Goal: Task Accomplishment & Management: Manage account settings

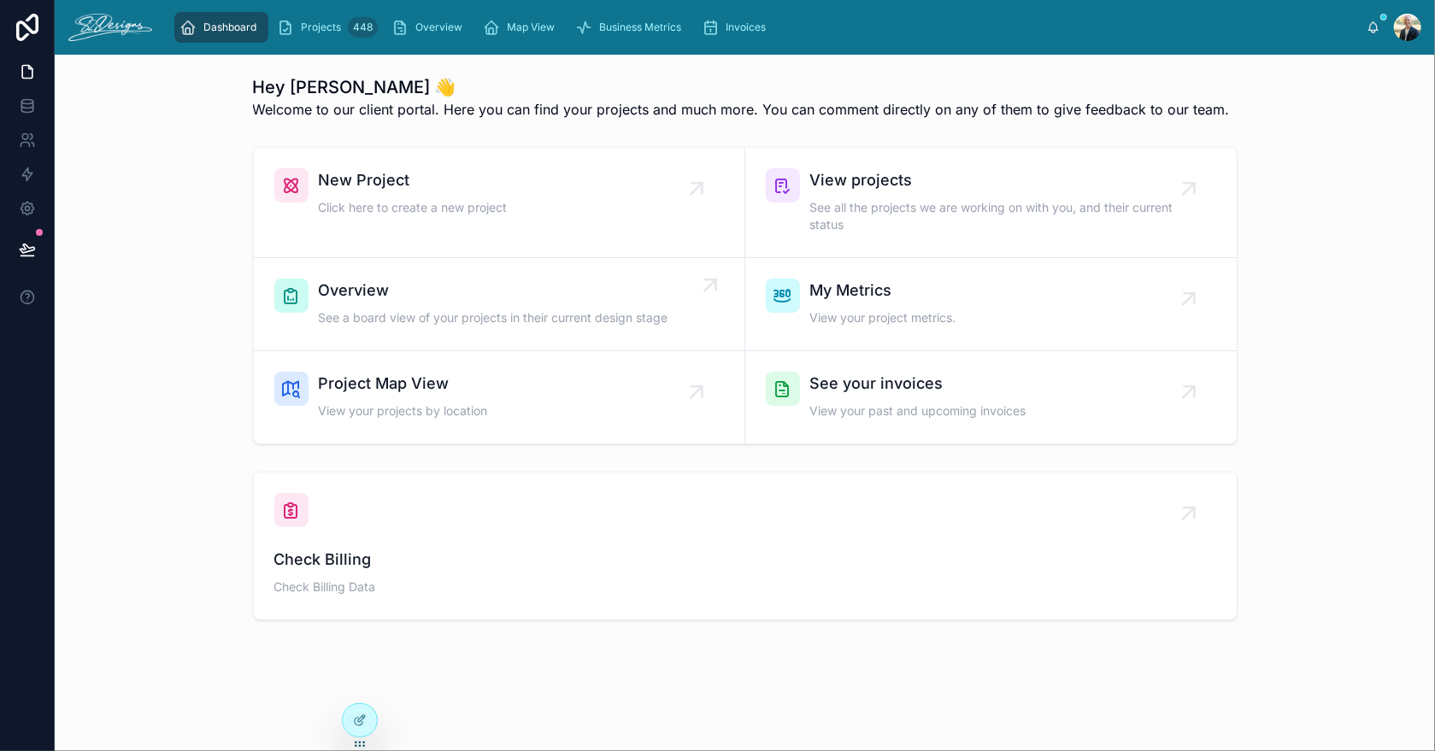
click at [349, 304] on div "Overview See a board view of your projects in their current design stage" at bounding box center [494, 304] width 350 height 51
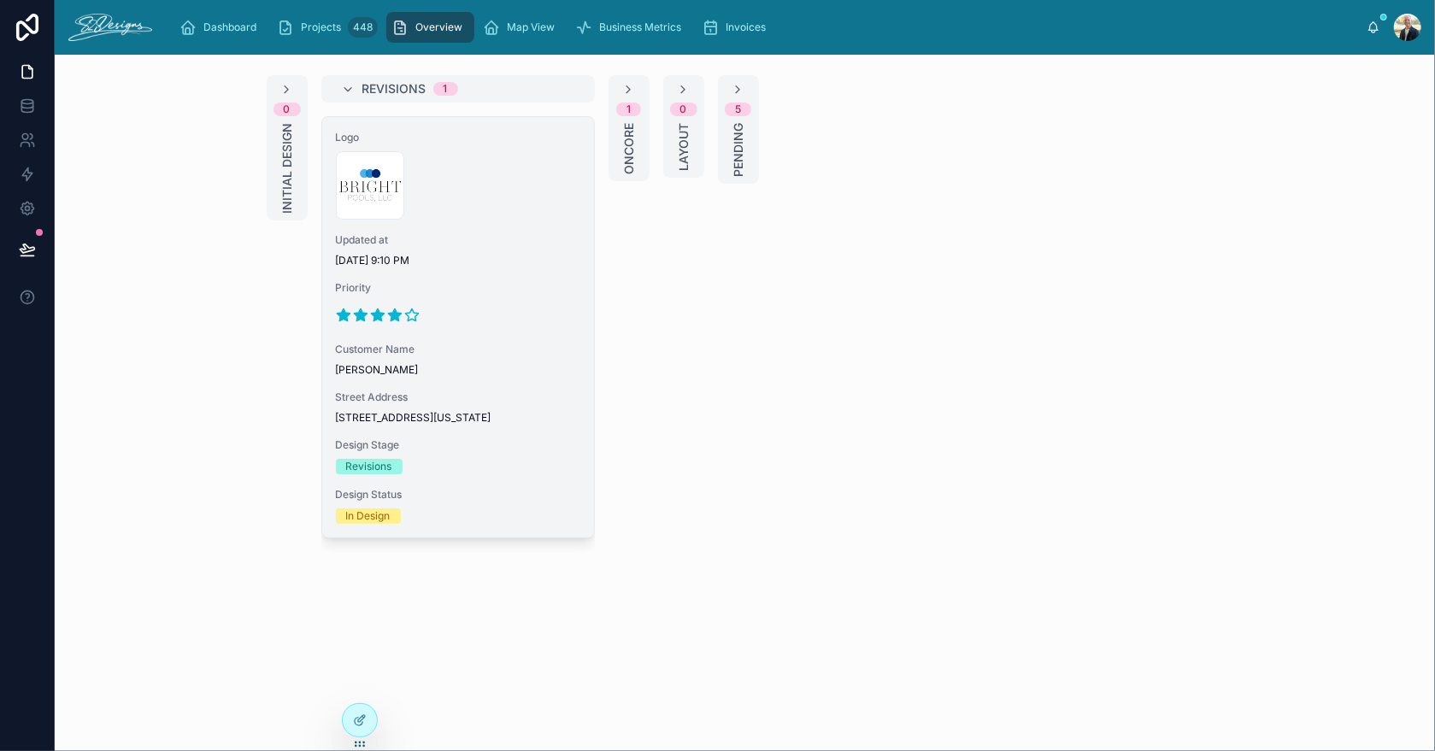
click at [503, 194] on div "300x300-logo .jpg" at bounding box center [458, 185] width 244 height 68
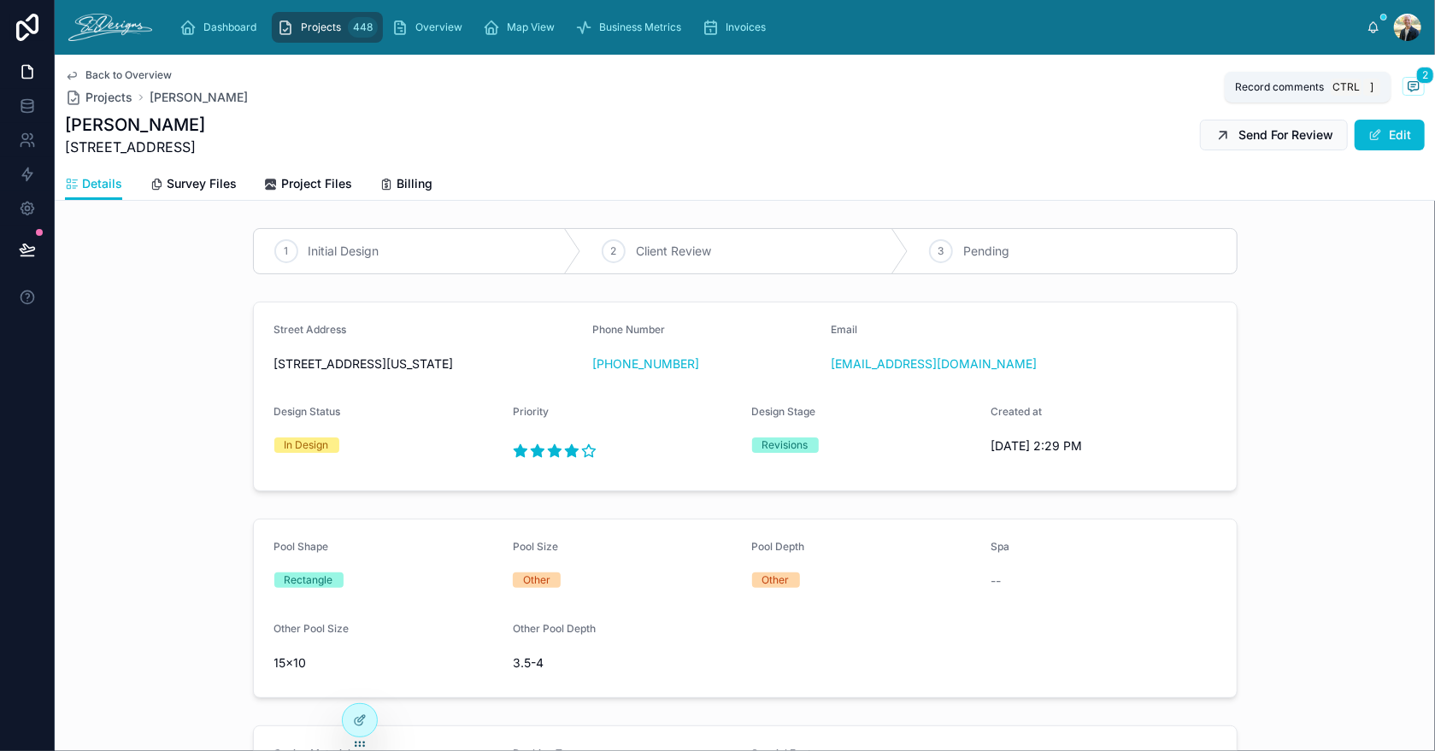
click at [1407, 84] on icon at bounding box center [1414, 86] width 14 height 14
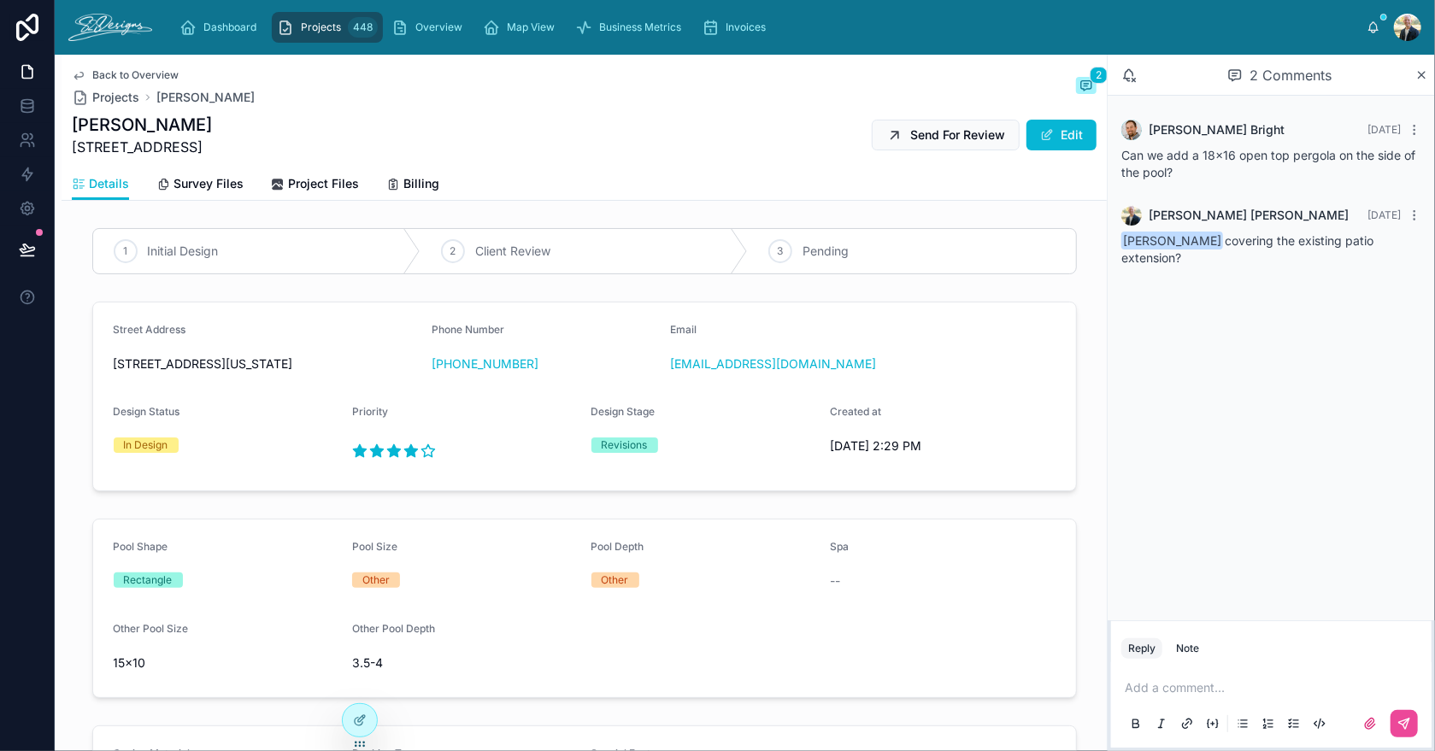
click at [1372, 32] on icon at bounding box center [1374, 28] width 14 height 14
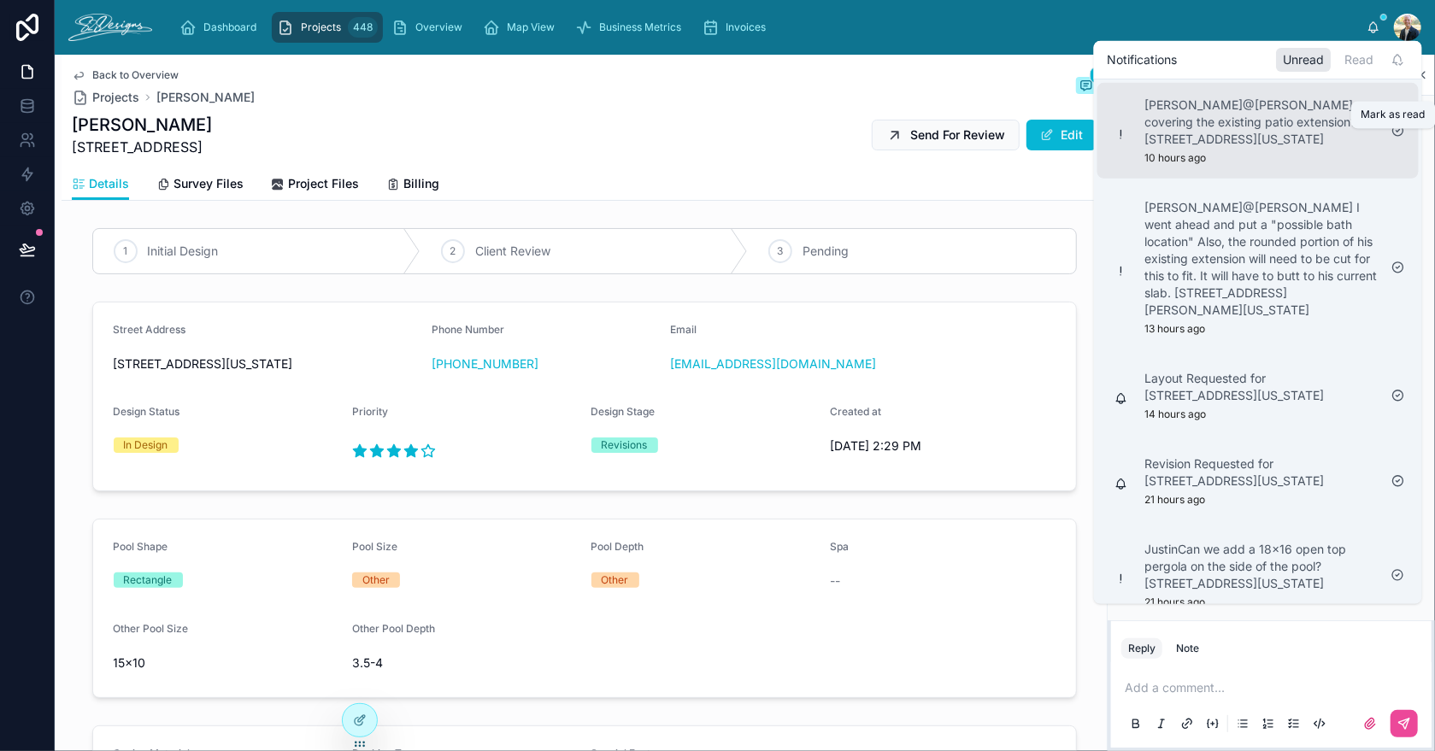
click at [1397, 138] on icon at bounding box center [1399, 131] width 14 height 14
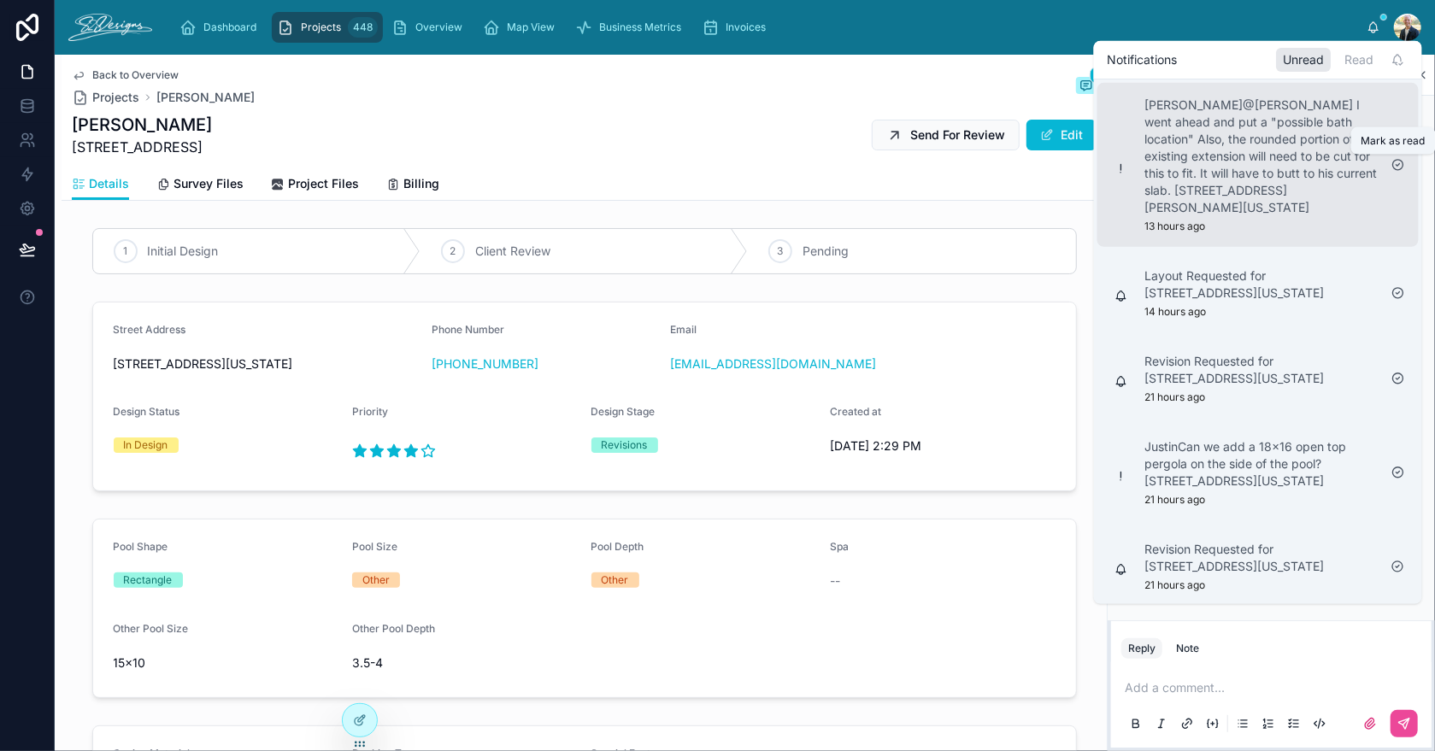
click at [1397, 160] on icon at bounding box center [1398, 165] width 10 height 10
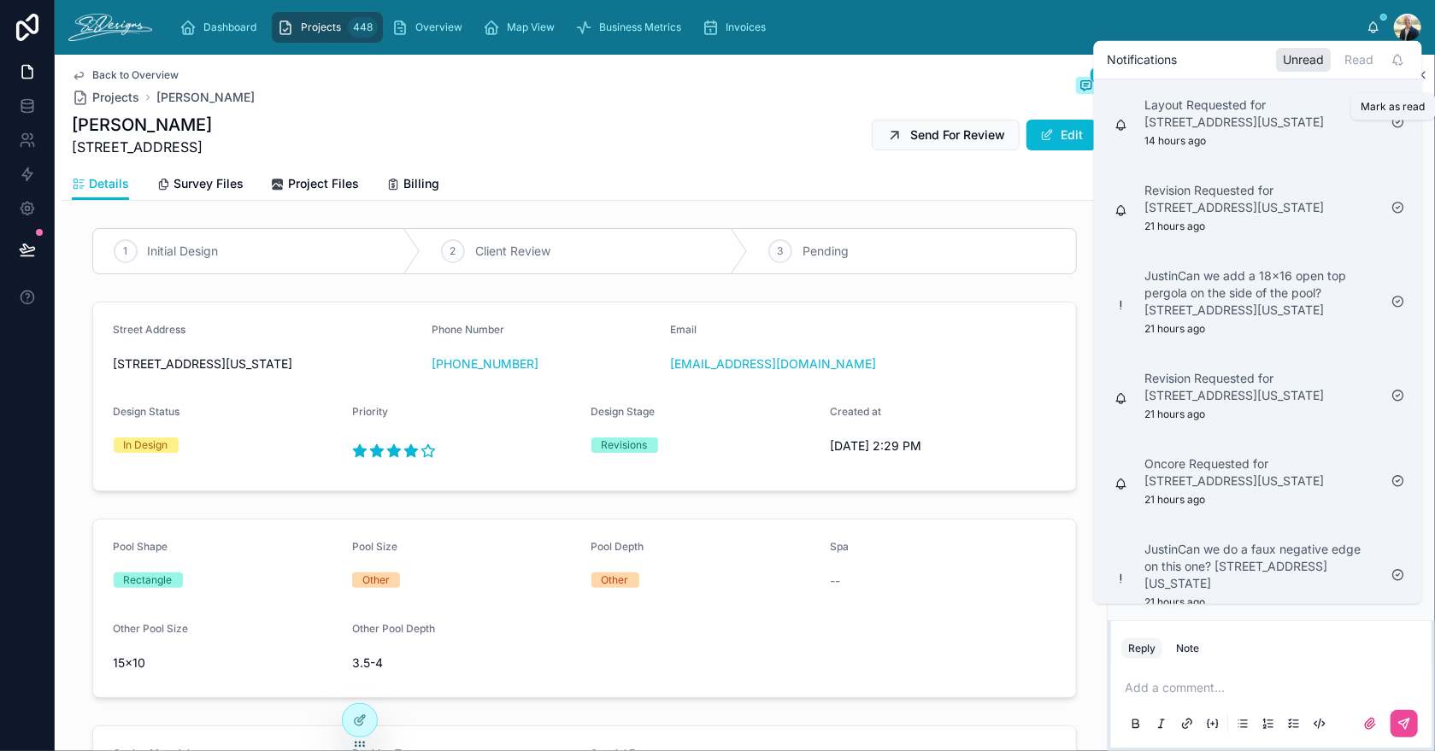
click at [1397, 124] on icon at bounding box center [1398, 122] width 3 height 3
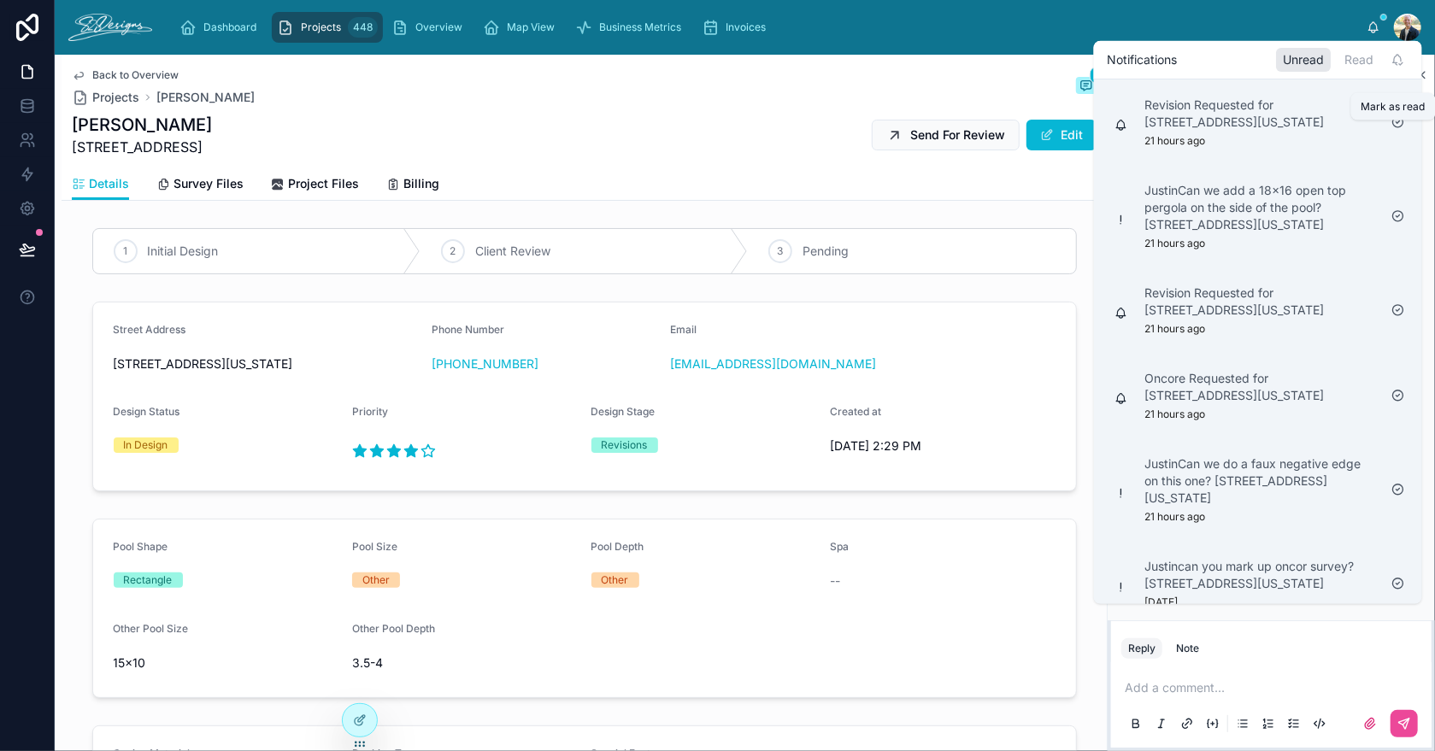
click at [1397, 129] on icon at bounding box center [1399, 122] width 14 height 14
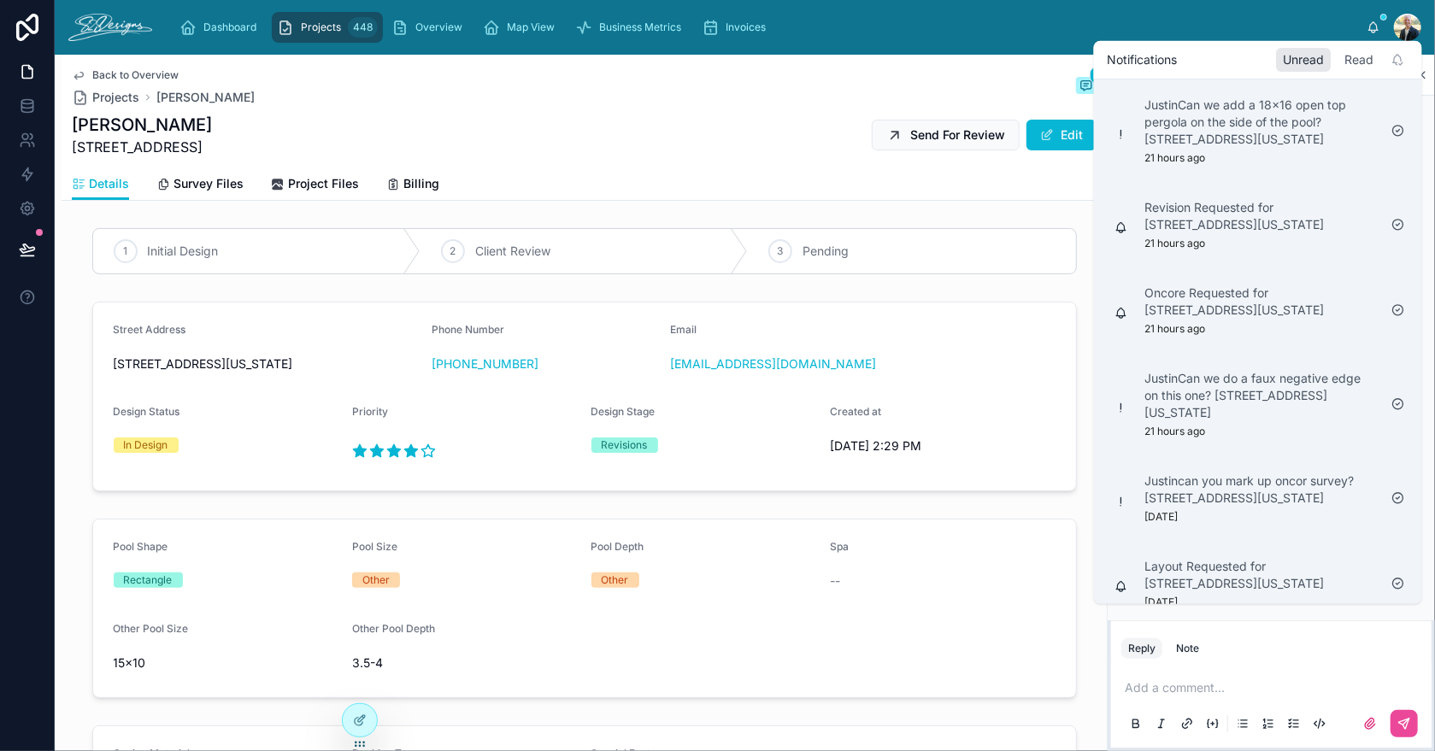
click at [1357, 61] on div "Read" at bounding box center [1360, 60] width 43 height 24
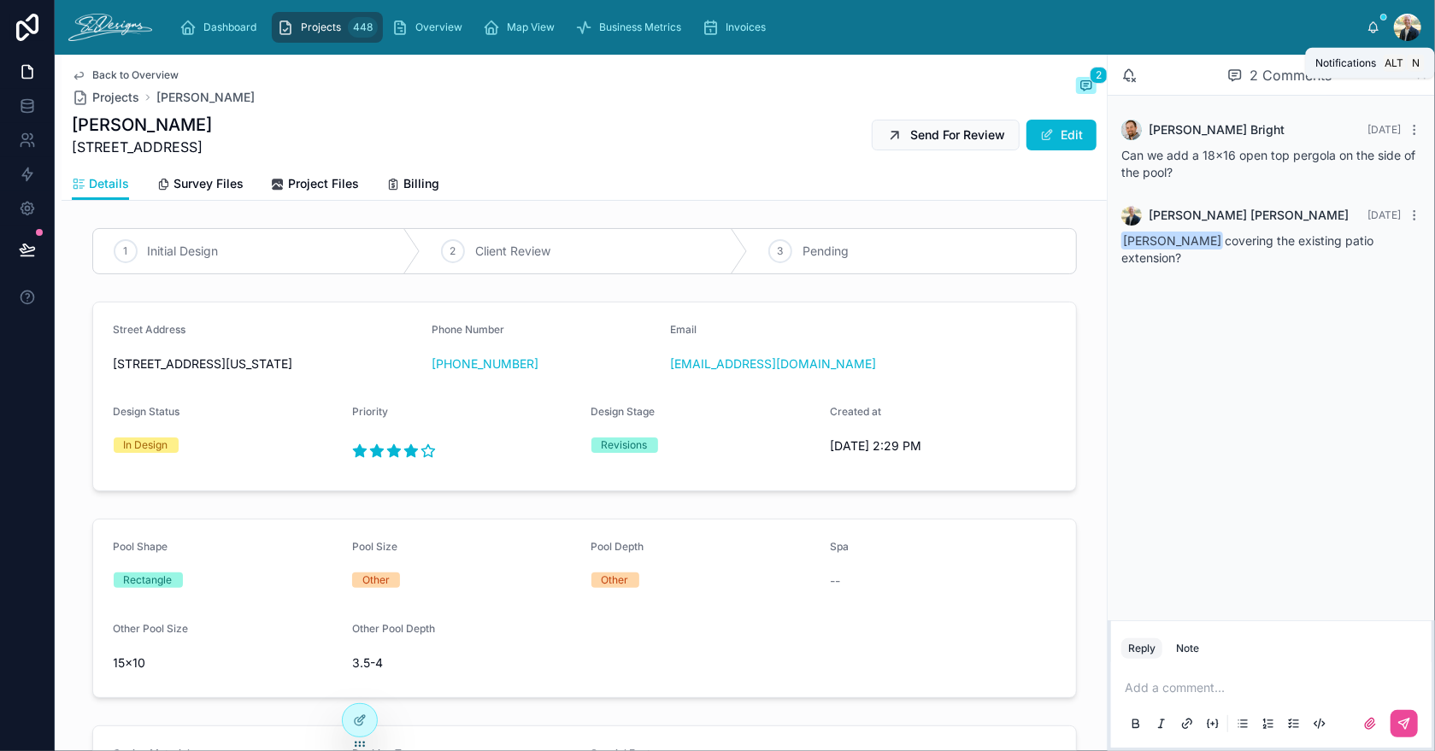
click at [1375, 21] on icon at bounding box center [1374, 28] width 14 height 14
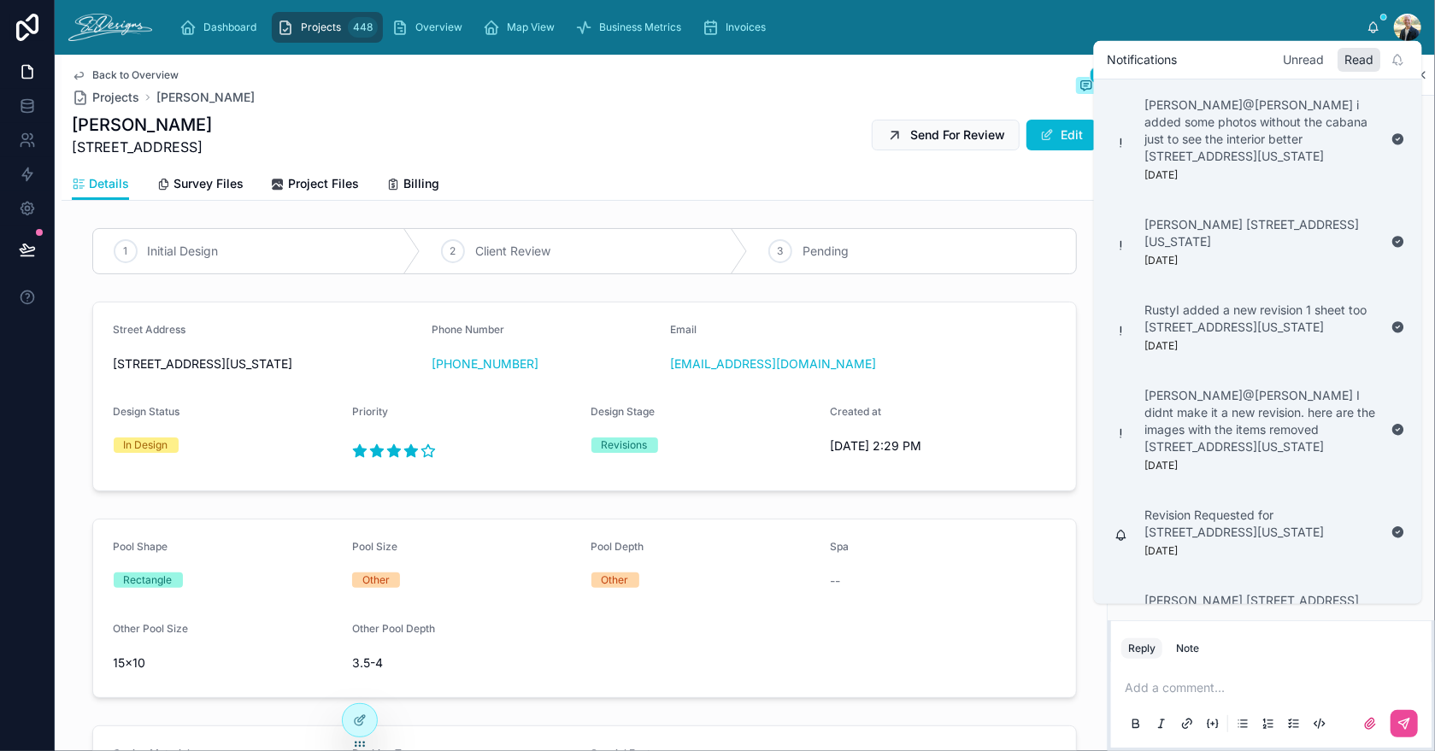
click at [1304, 57] on div "Unread" at bounding box center [1304, 60] width 55 height 24
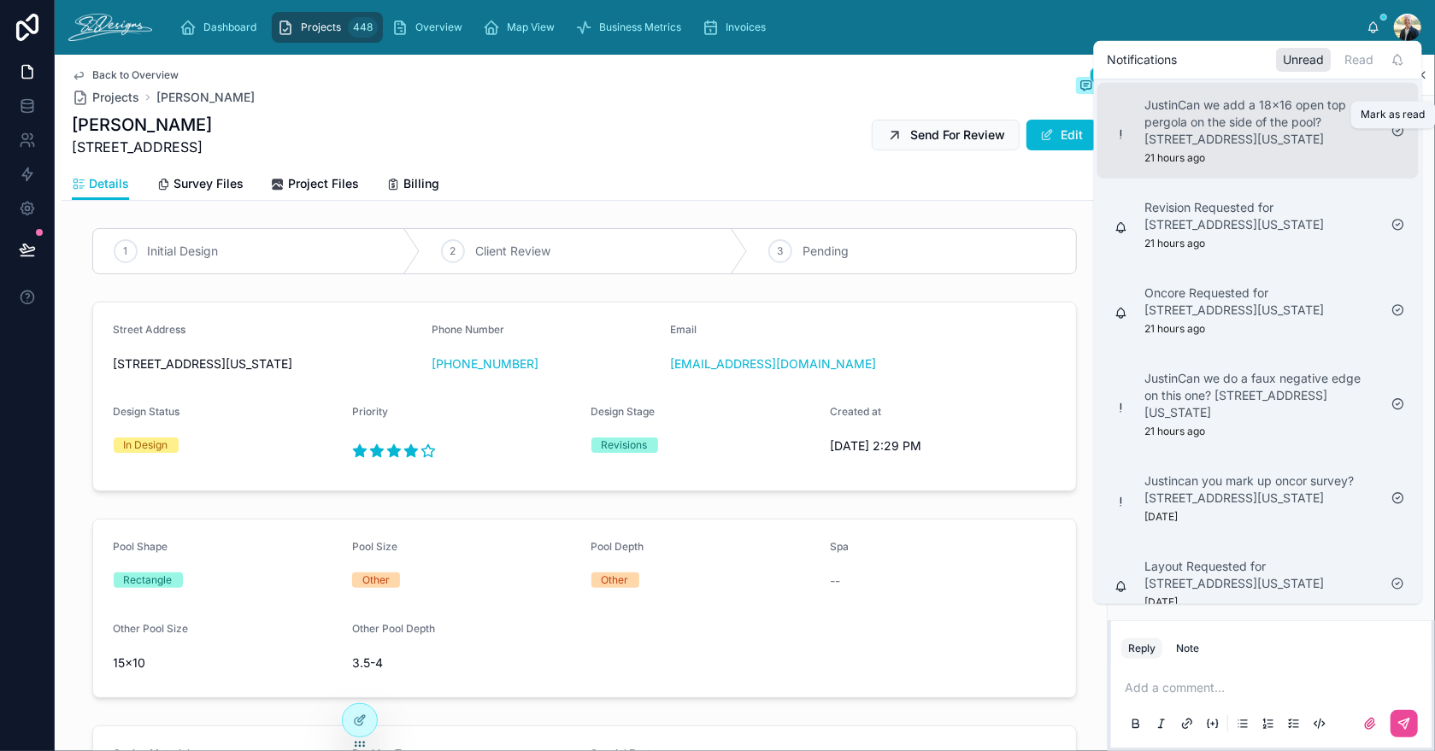
click at [1398, 132] on icon at bounding box center [1398, 131] width 3 height 3
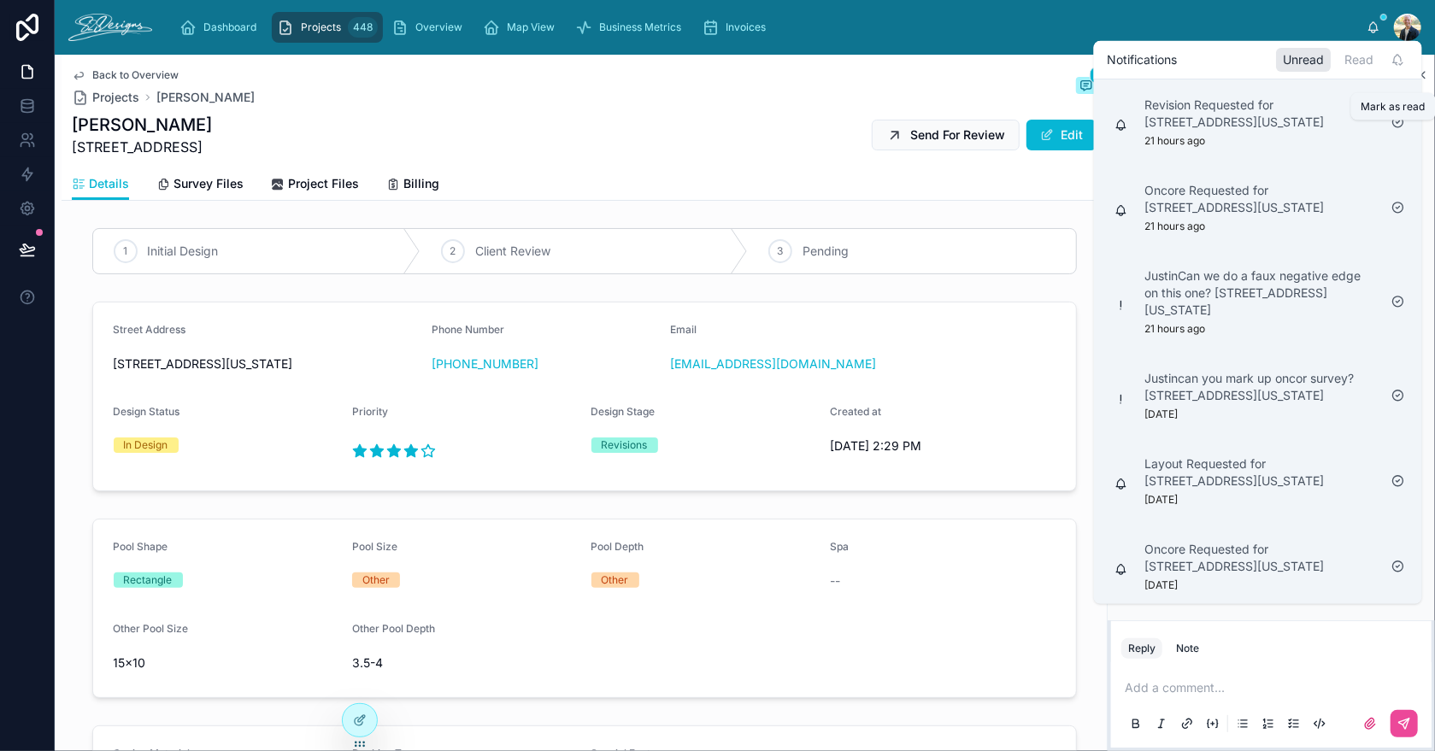
click at [1398, 129] on icon at bounding box center [1399, 122] width 14 height 14
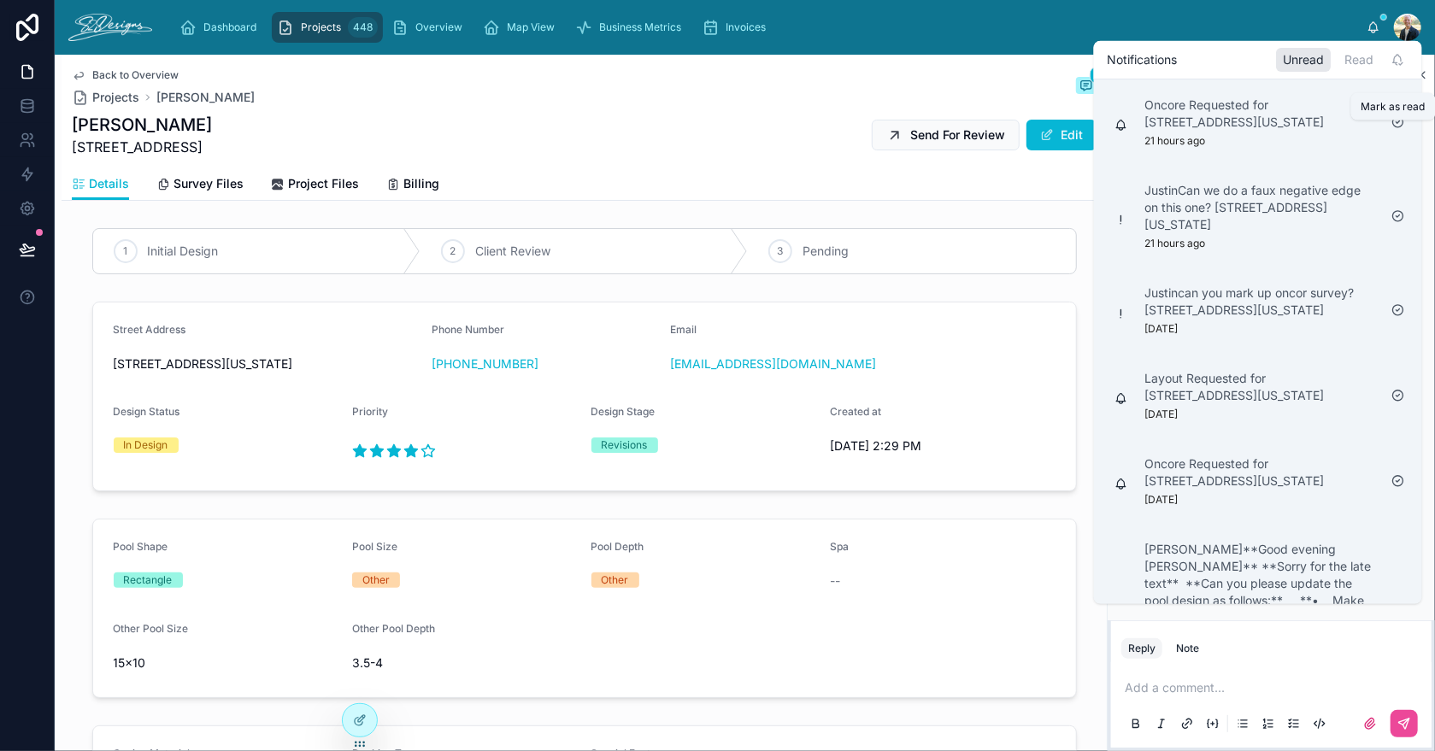
click at [1398, 124] on icon at bounding box center [1398, 122] width 3 height 3
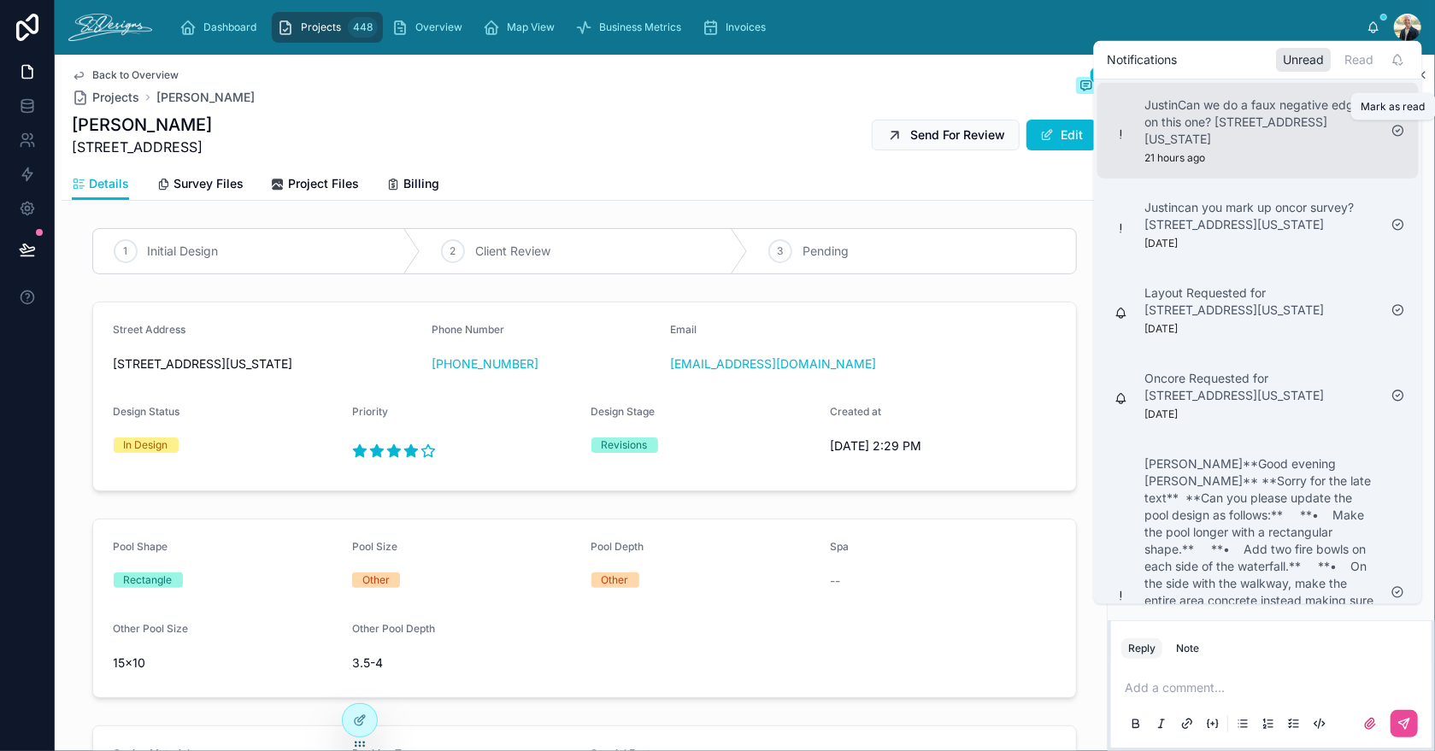
click at [1396, 127] on icon at bounding box center [1399, 131] width 14 height 14
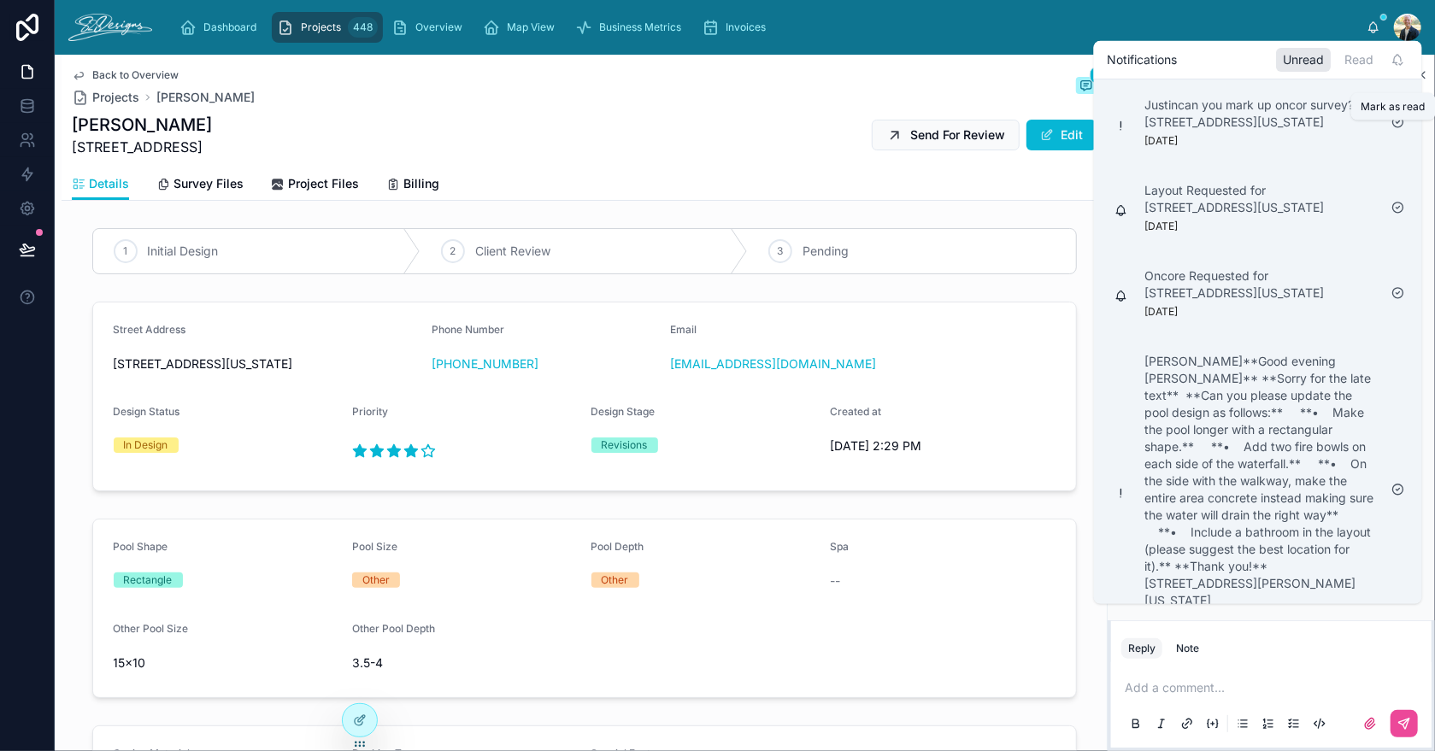
click at [1396, 127] on icon at bounding box center [1399, 122] width 14 height 14
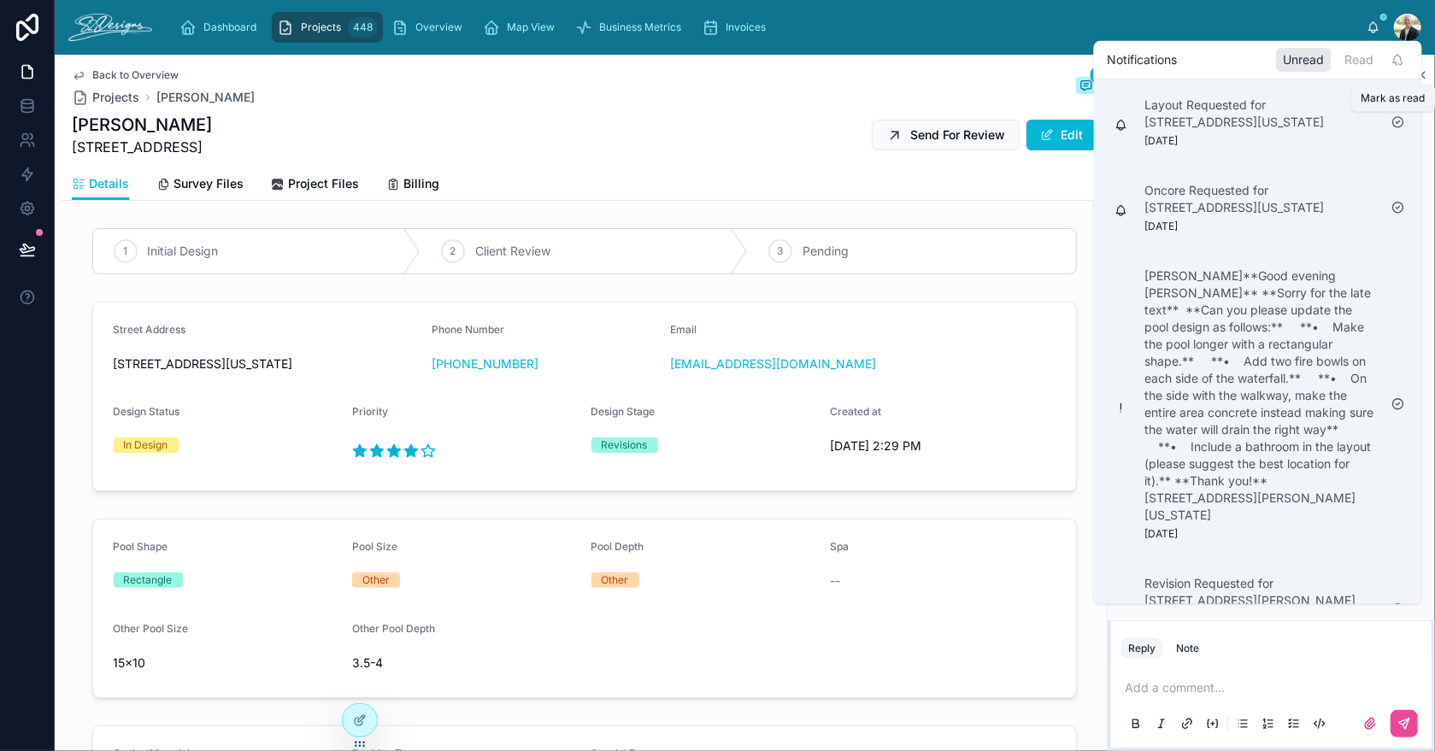
click at [1398, 124] on icon at bounding box center [1399, 122] width 14 height 14
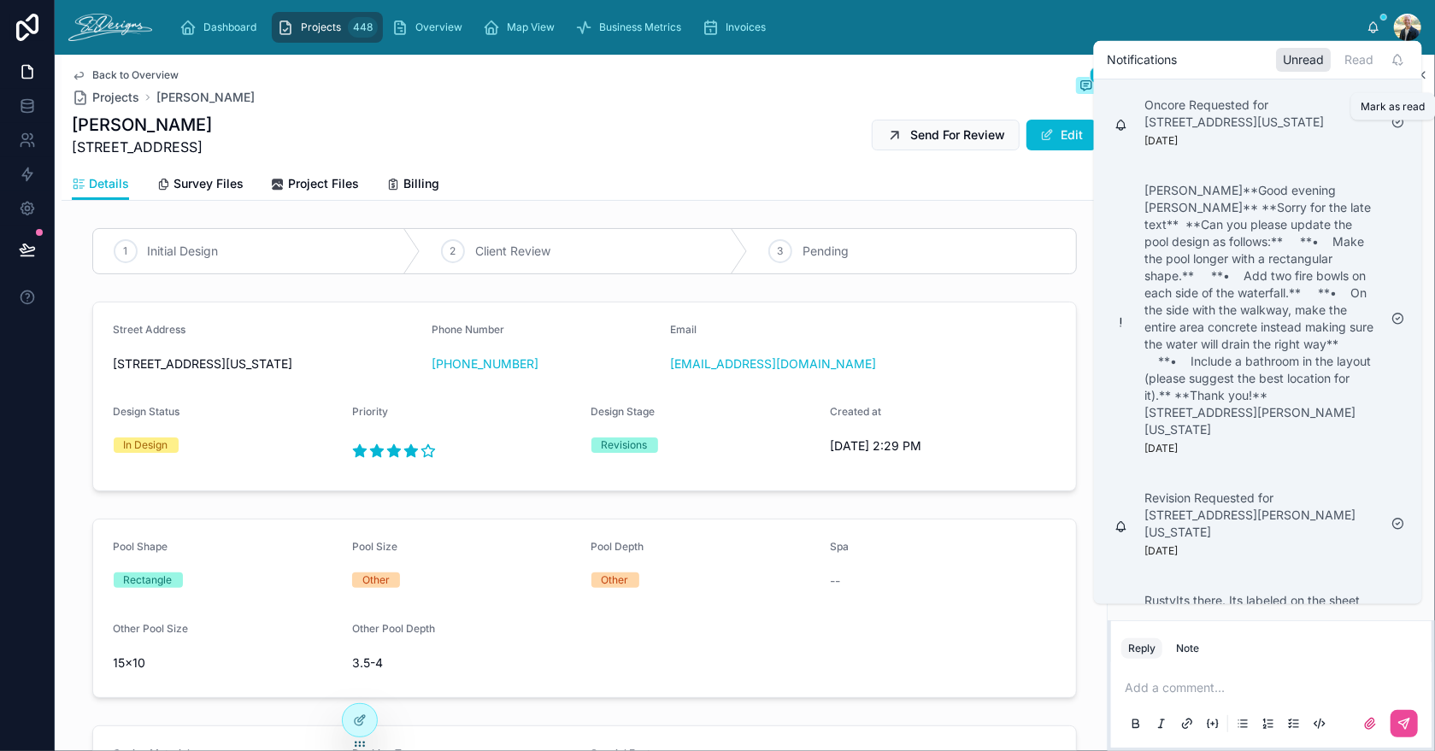
click at [1398, 124] on icon at bounding box center [1399, 122] width 14 height 14
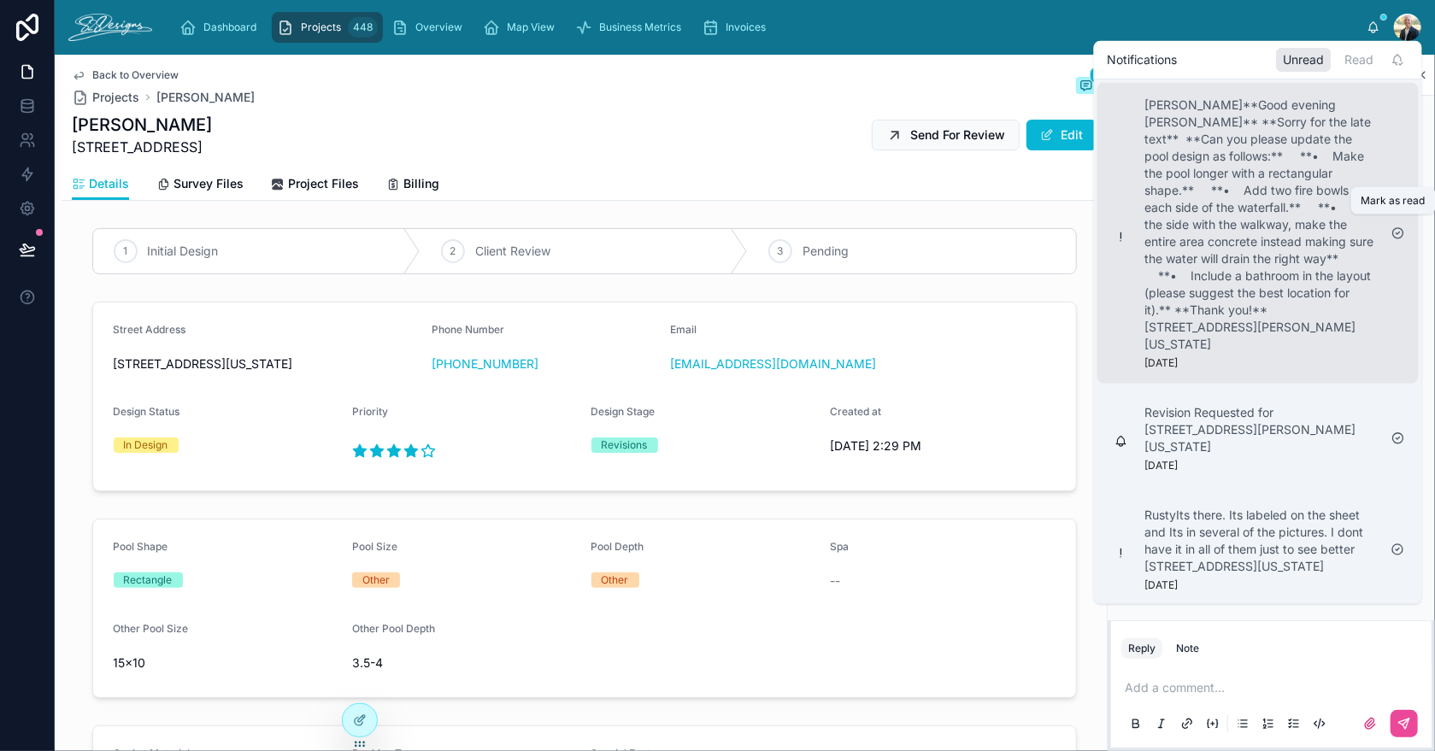
click at [1397, 227] on icon at bounding box center [1399, 234] width 14 height 14
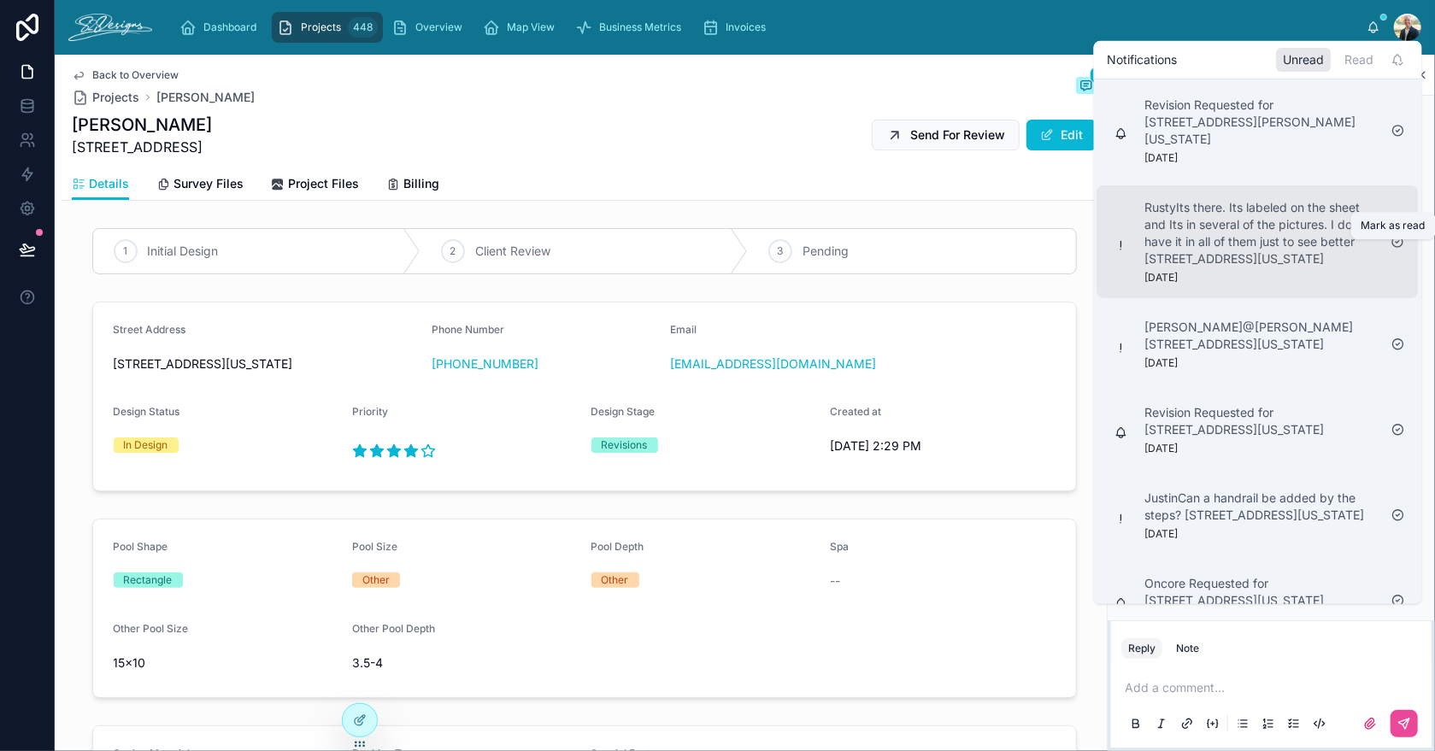
click at [1397, 244] on icon at bounding box center [1398, 242] width 3 height 3
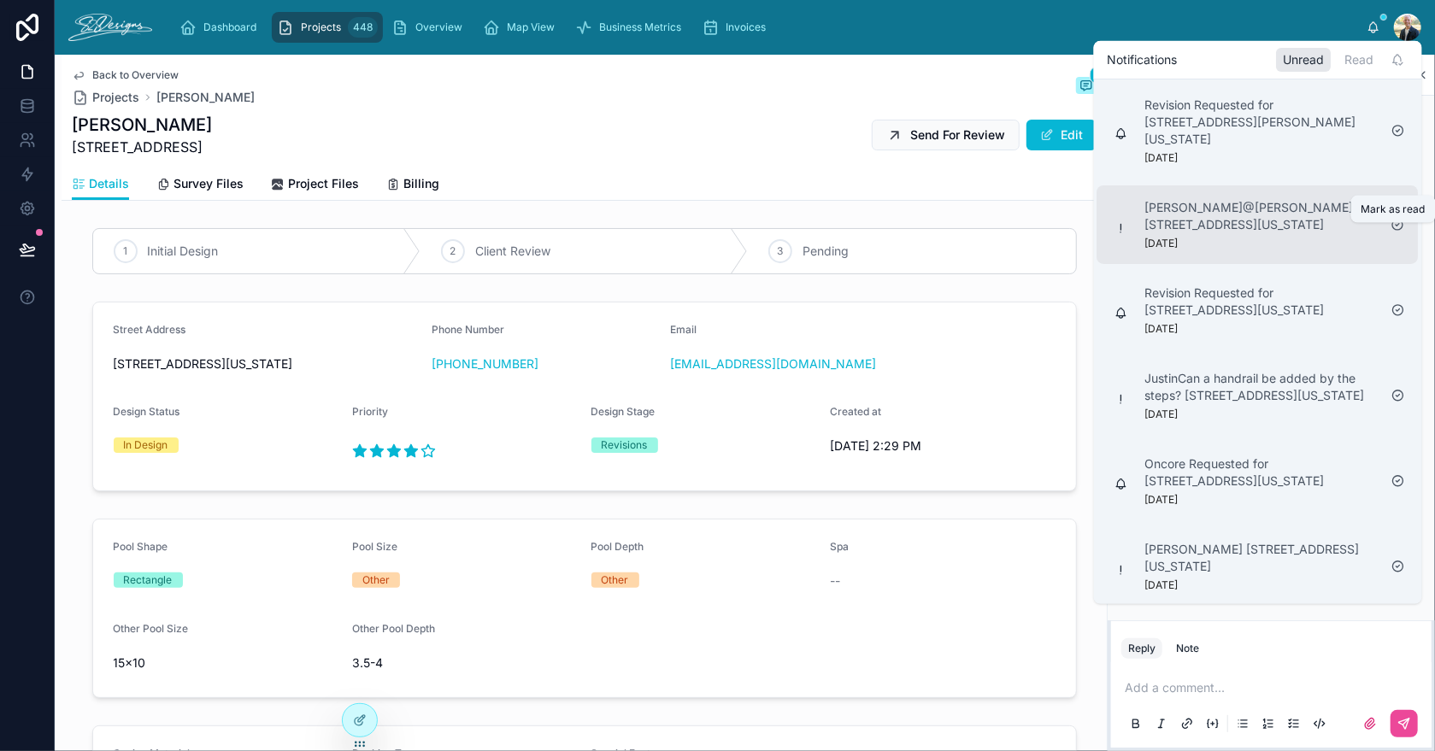
click at [1397, 230] on icon at bounding box center [1399, 225] width 14 height 14
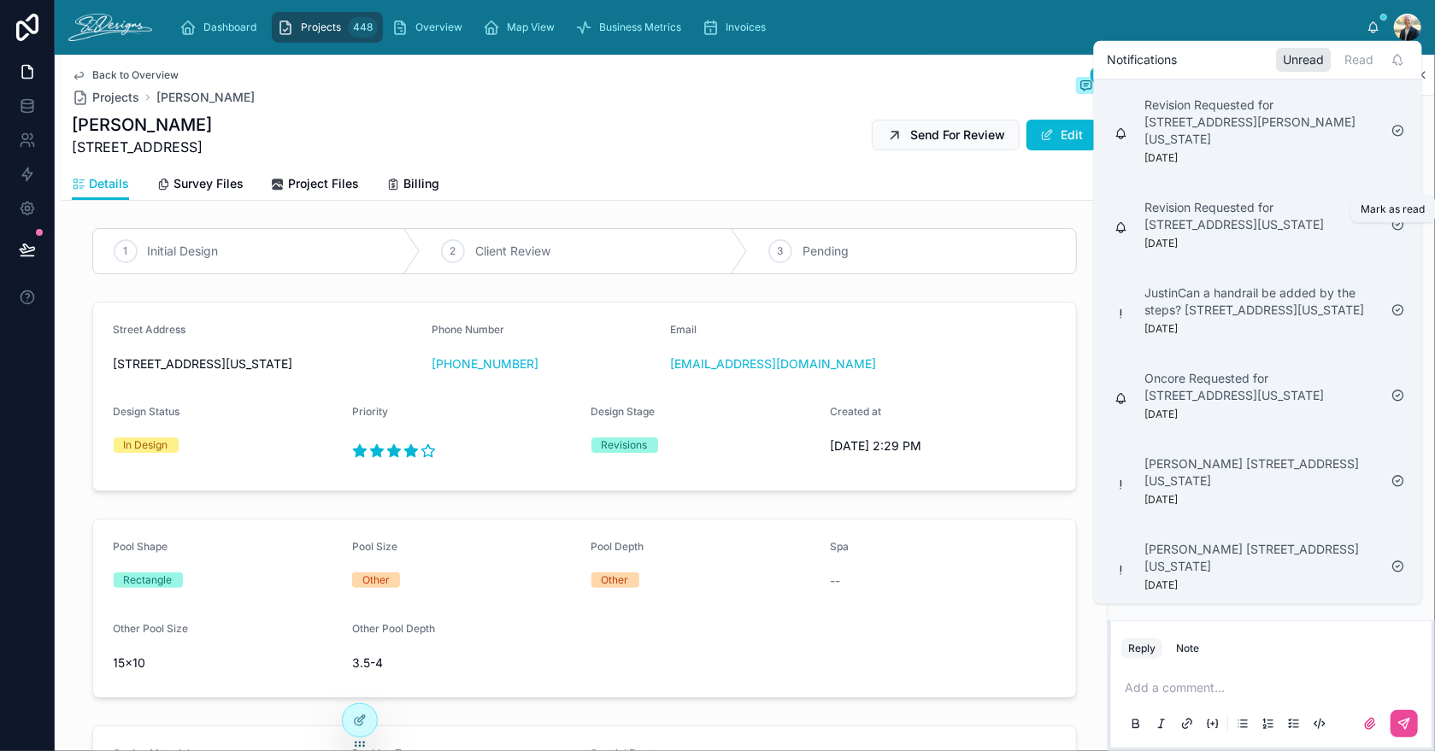
click at [1397, 230] on icon at bounding box center [1399, 225] width 14 height 14
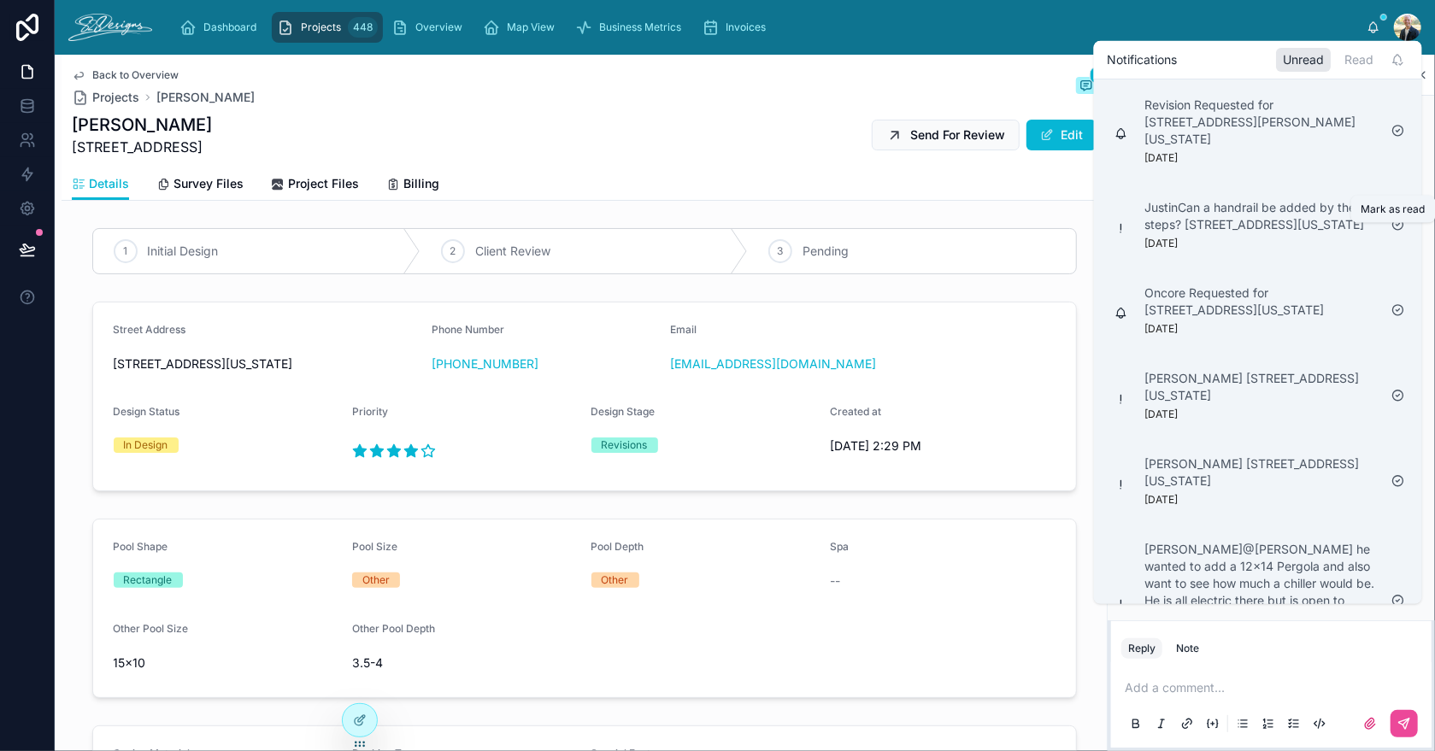
click at [1397, 230] on icon at bounding box center [1399, 225] width 14 height 14
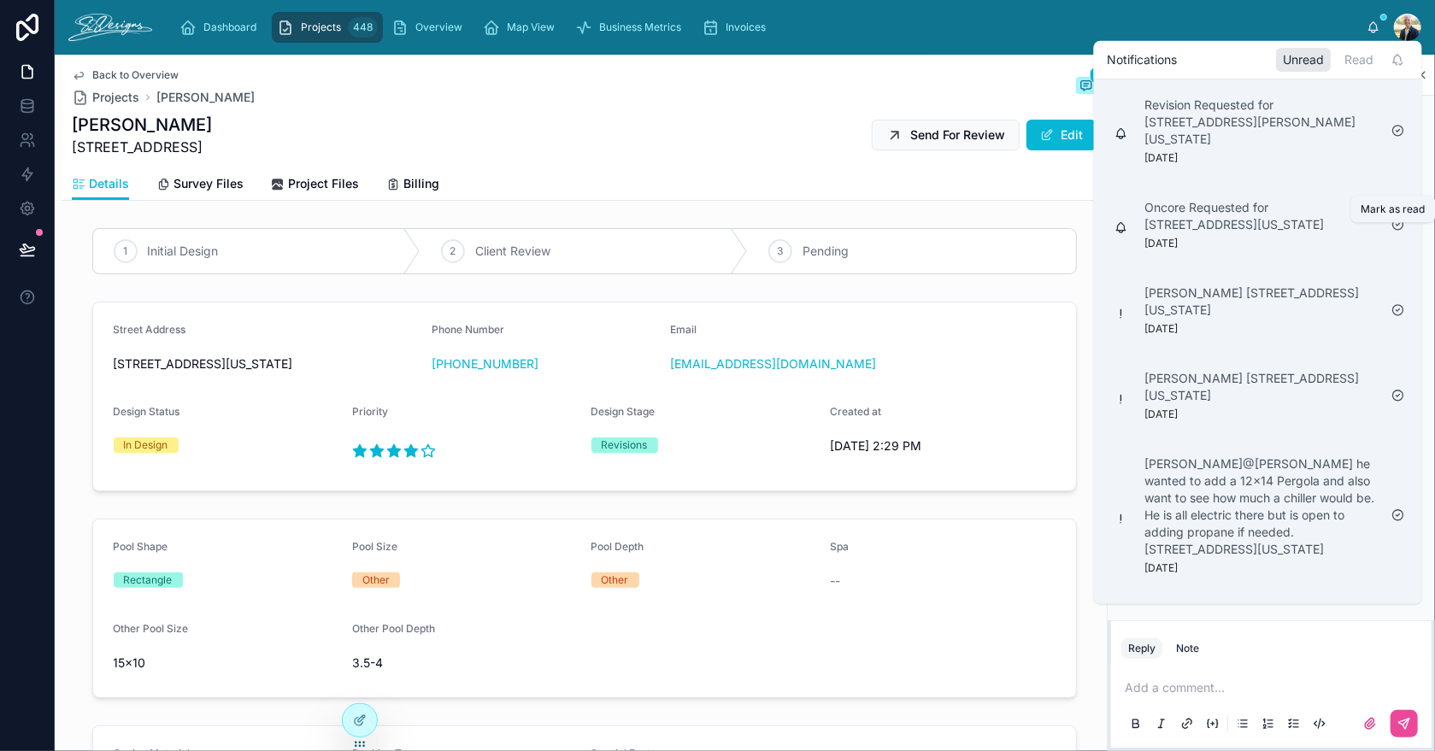
click at [1397, 230] on icon at bounding box center [1399, 225] width 14 height 14
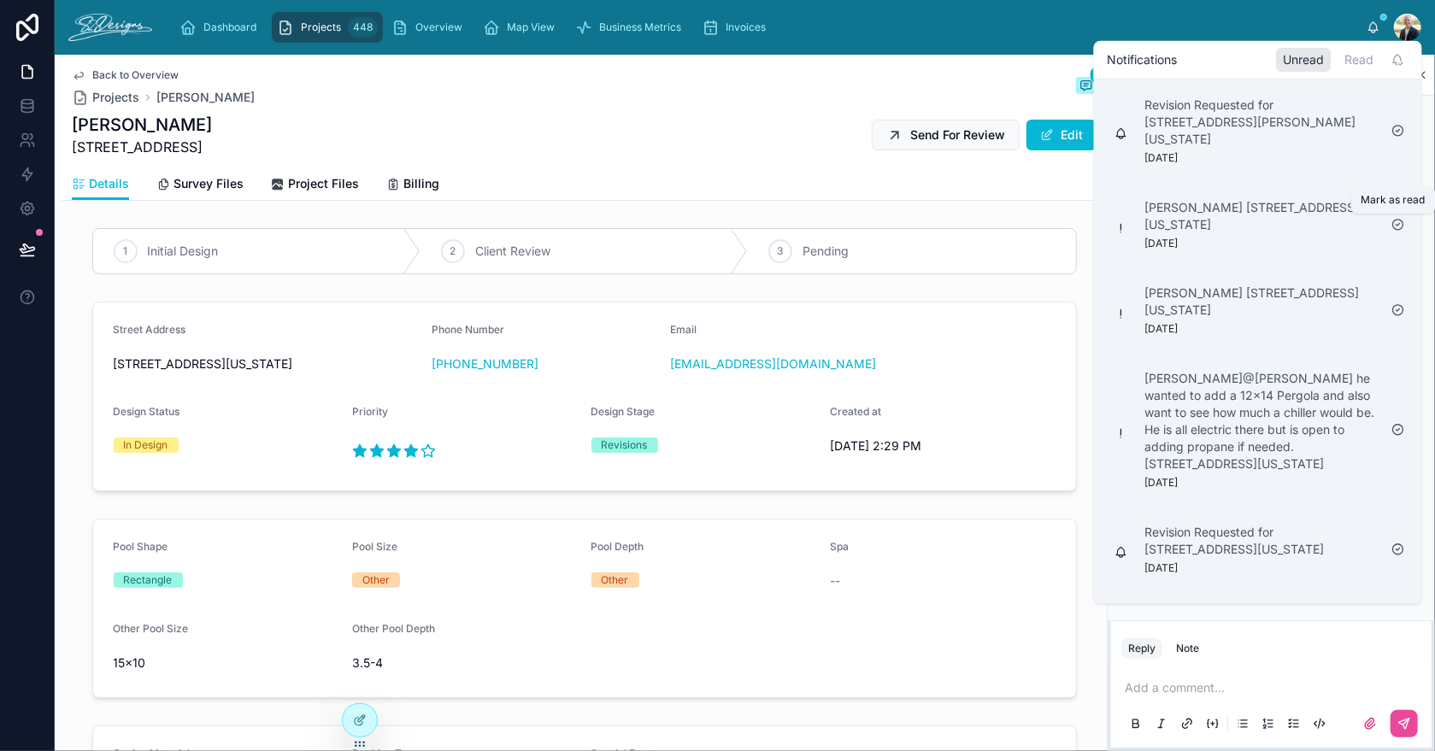
click at [1397, 230] on icon at bounding box center [1399, 225] width 14 height 14
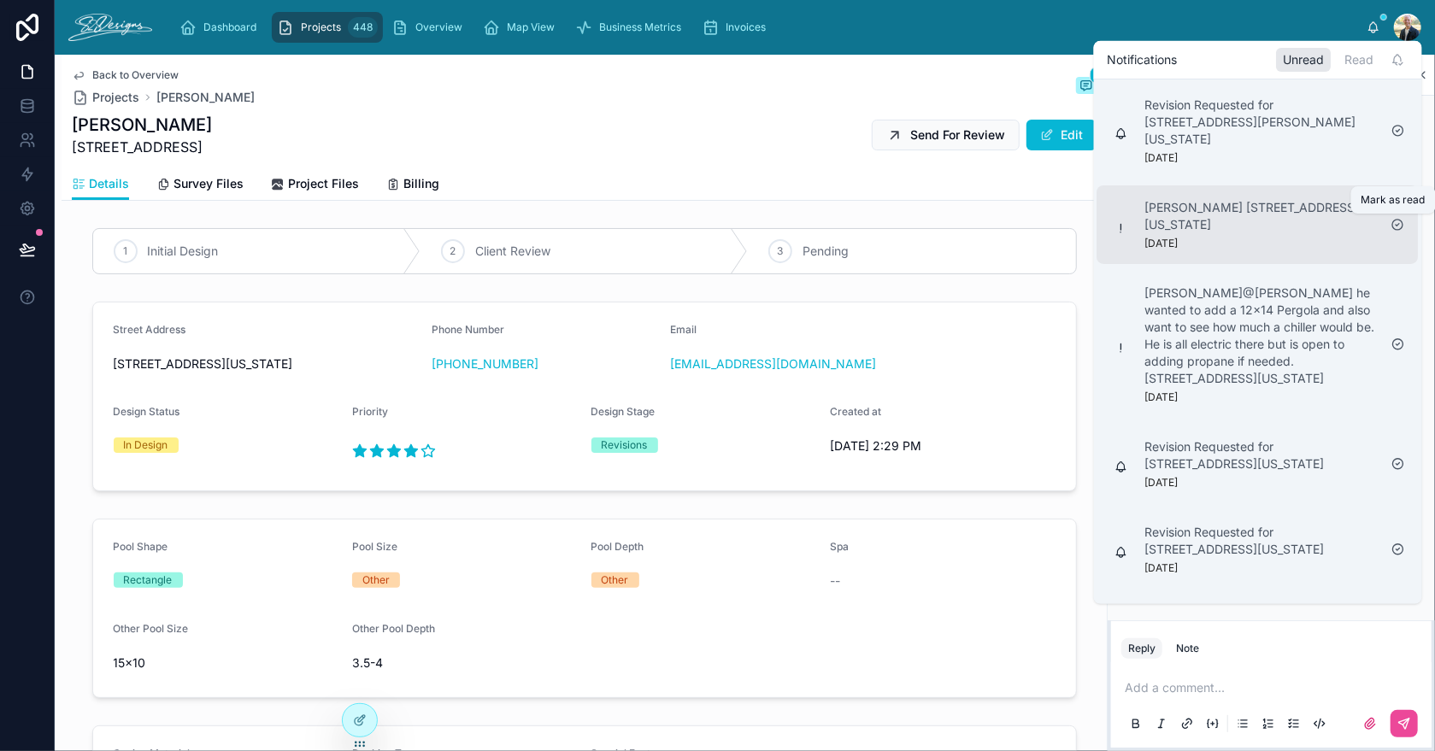
click at [1397, 227] on icon at bounding box center [1399, 225] width 14 height 14
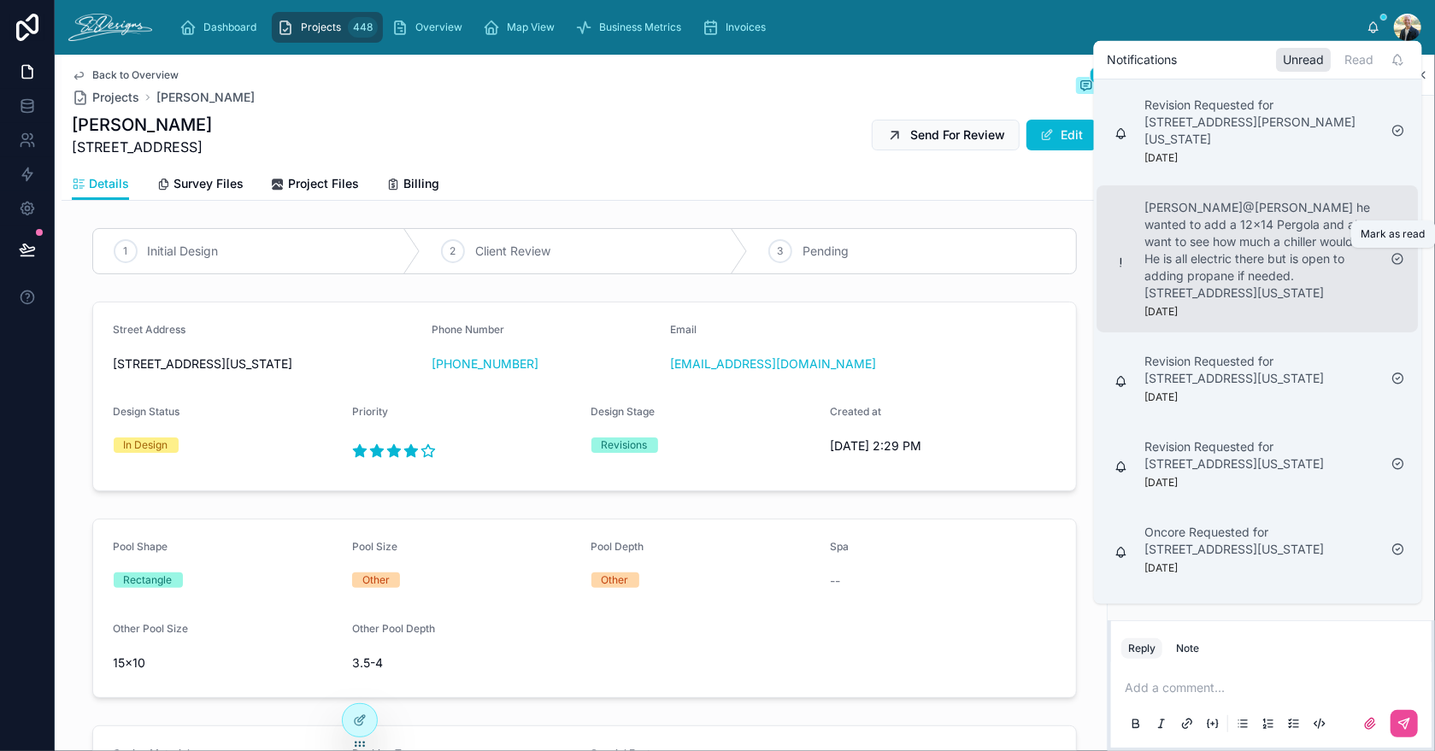
click at [1396, 254] on icon at bounding box center [1399, 259] width 14 height 14
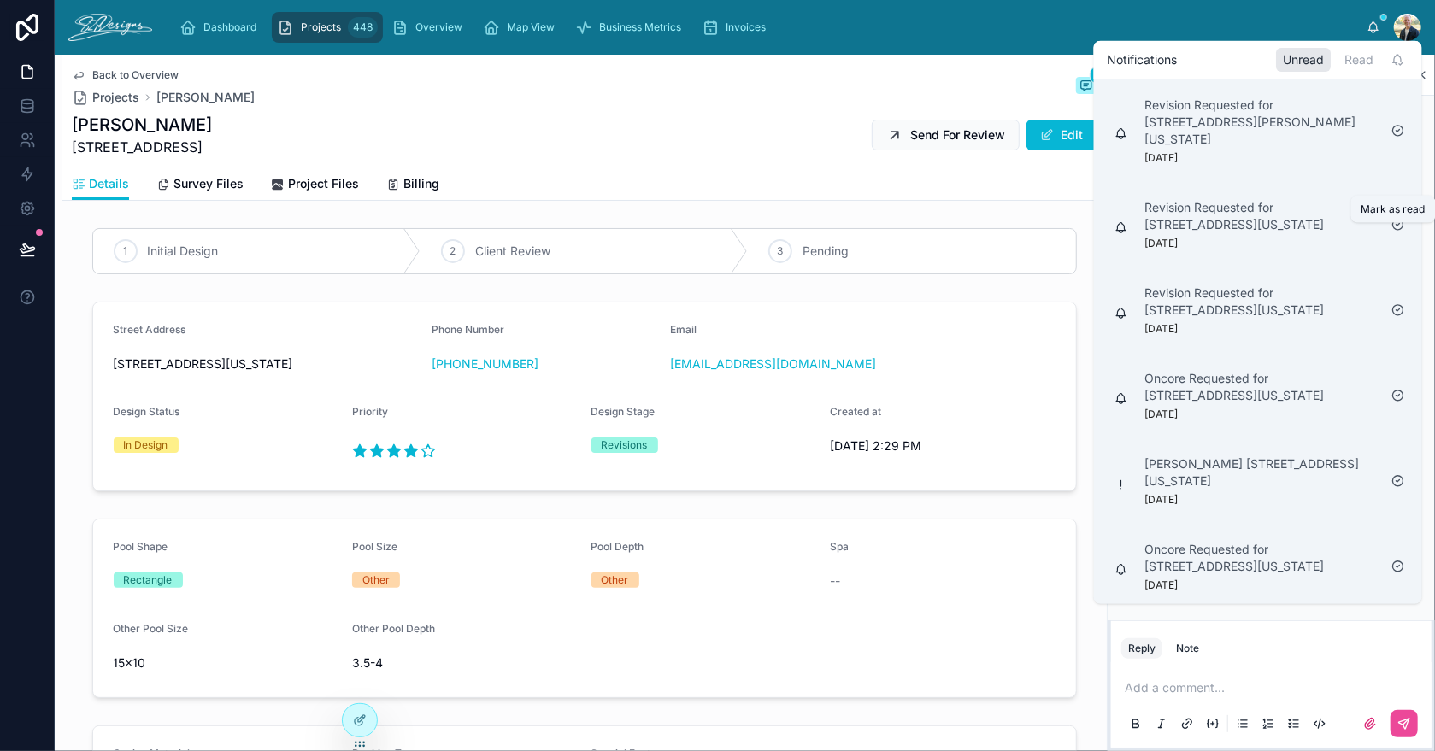
click at [1397, 227] on icon at bounding box center [1398, 225] width 3 height 3
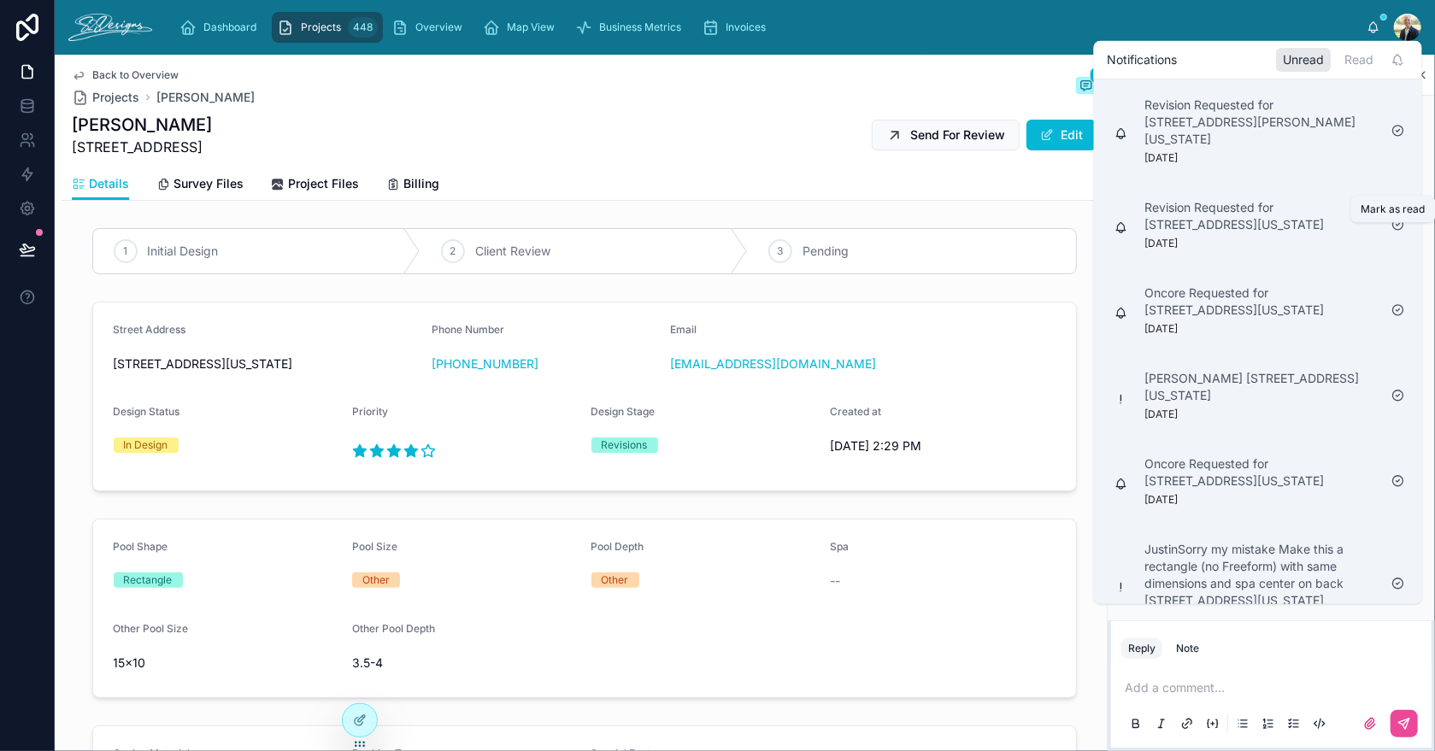
click at [1397, 227] on icon at bounding box center [1398, 225] width 3 height 3
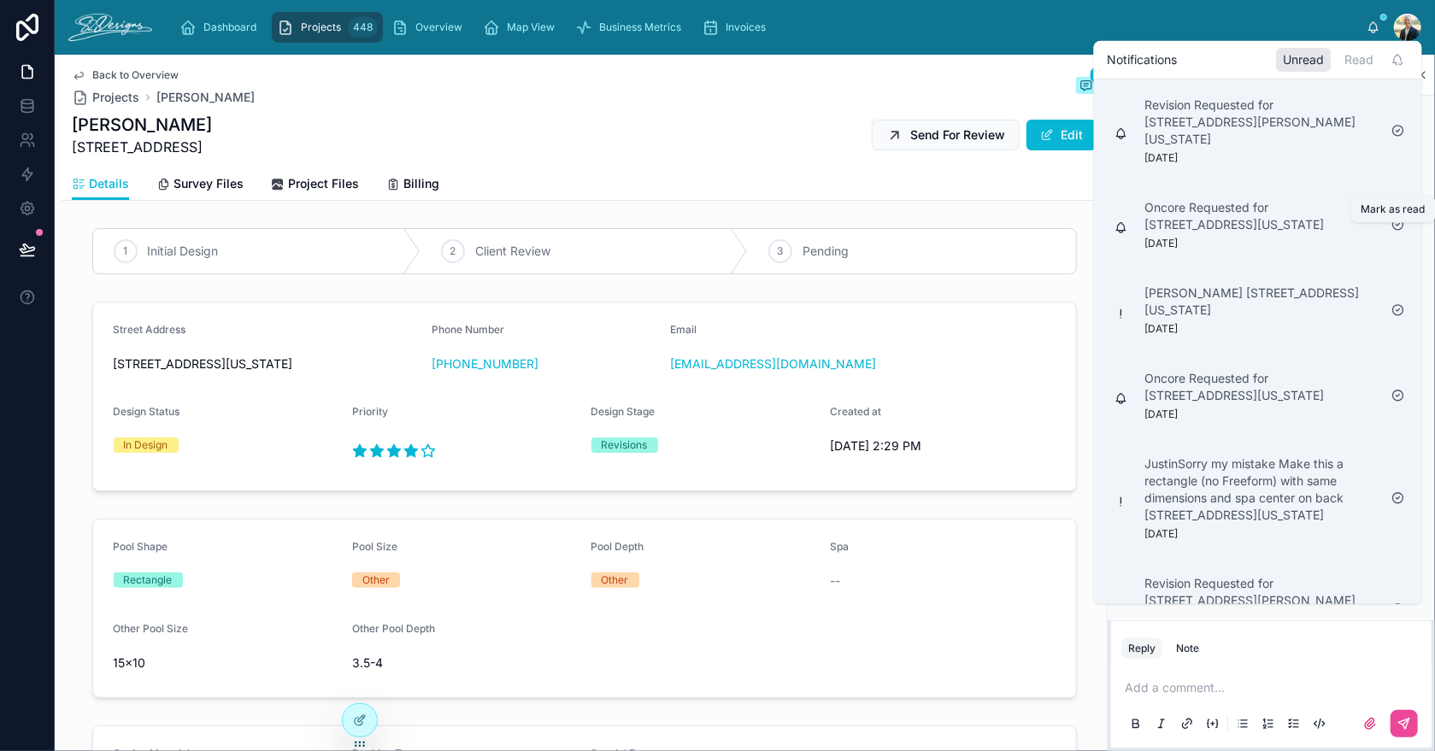
click at [1397, 227] on icon at bounding box center [1398, 225] width 3 height 3
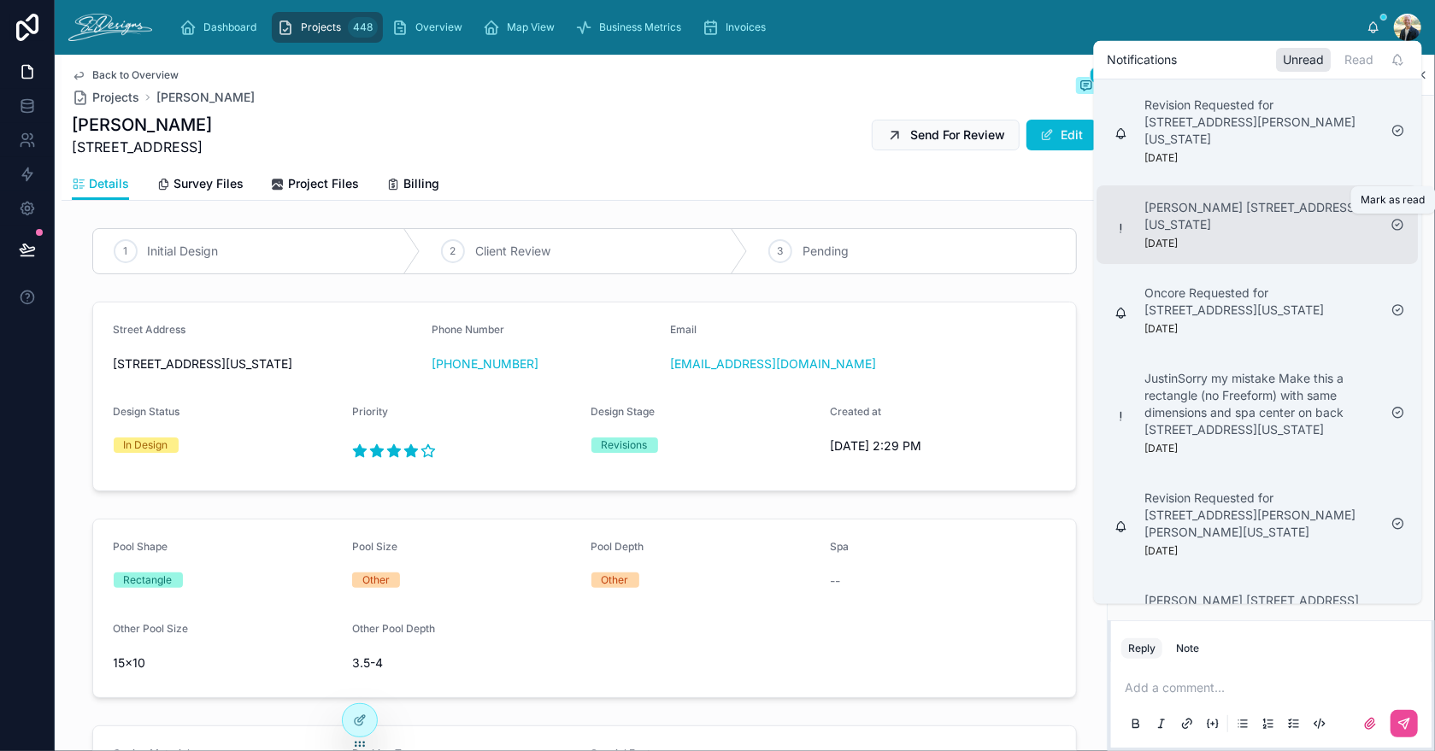
click at [1397, 225] on icon at bounding box center [1398, 225] width 3 height 3
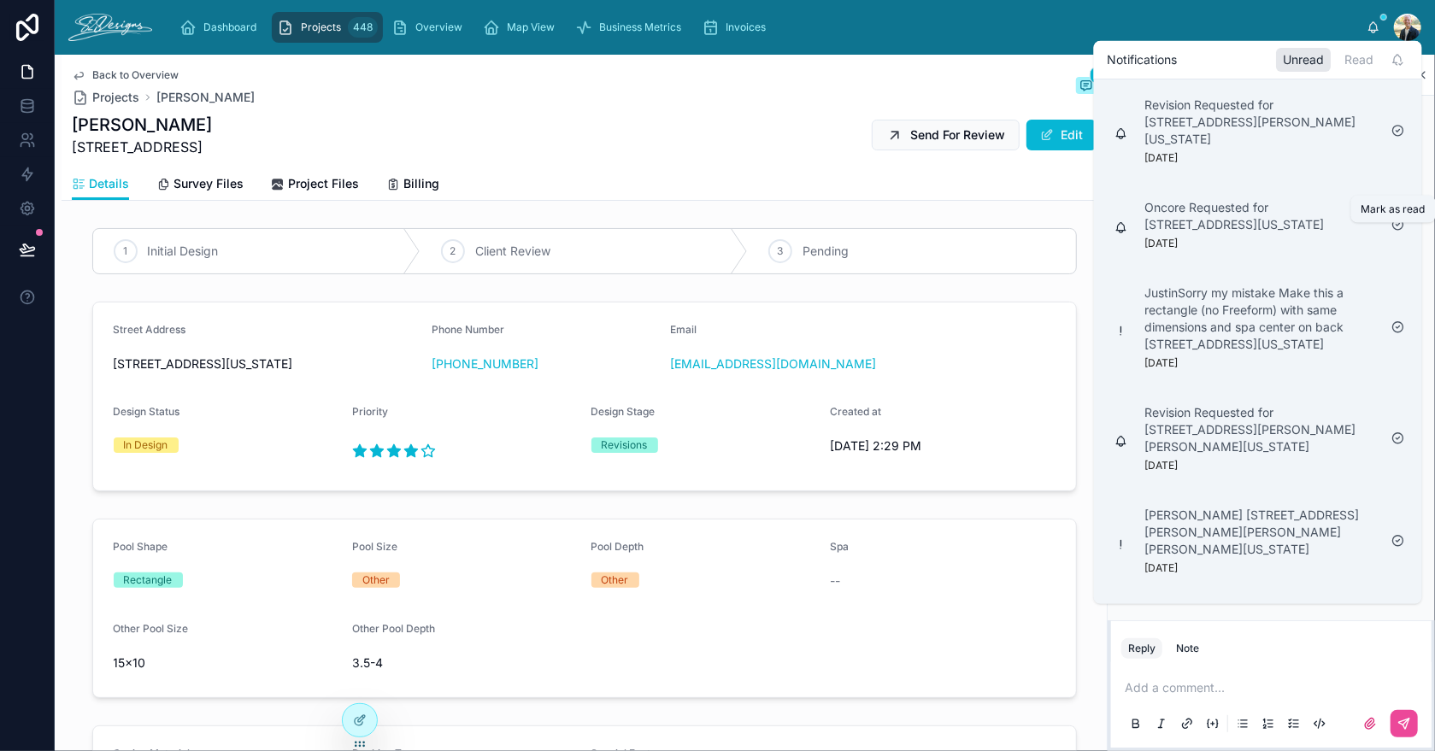
click at [1396, 232] on icon at bounding box center [1399, 225] width 14 height 14
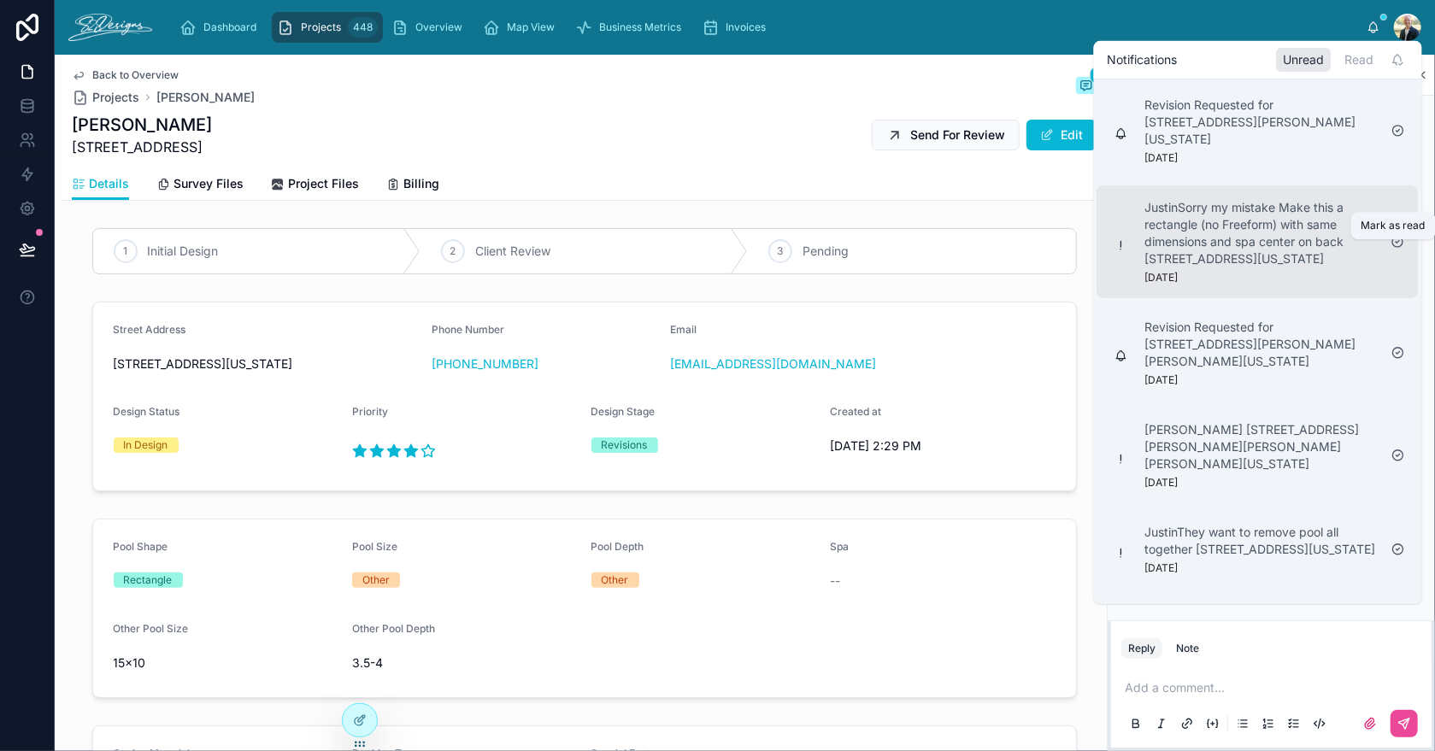
click at [1395, 249] on icon at bounding box center [1399, 242] width 14 height 14
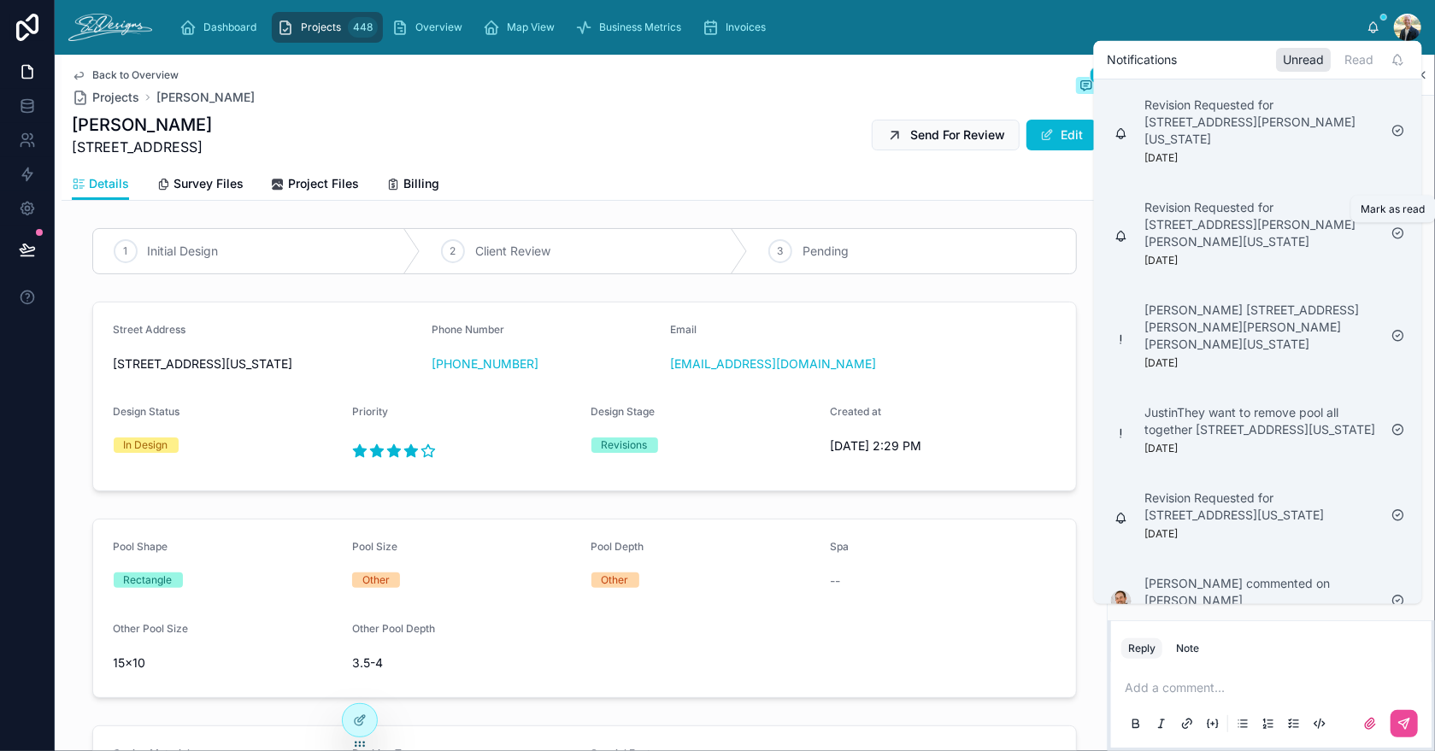
click at [1397, 234] on icon at bounding box center [1399, 234] width 14 height 14
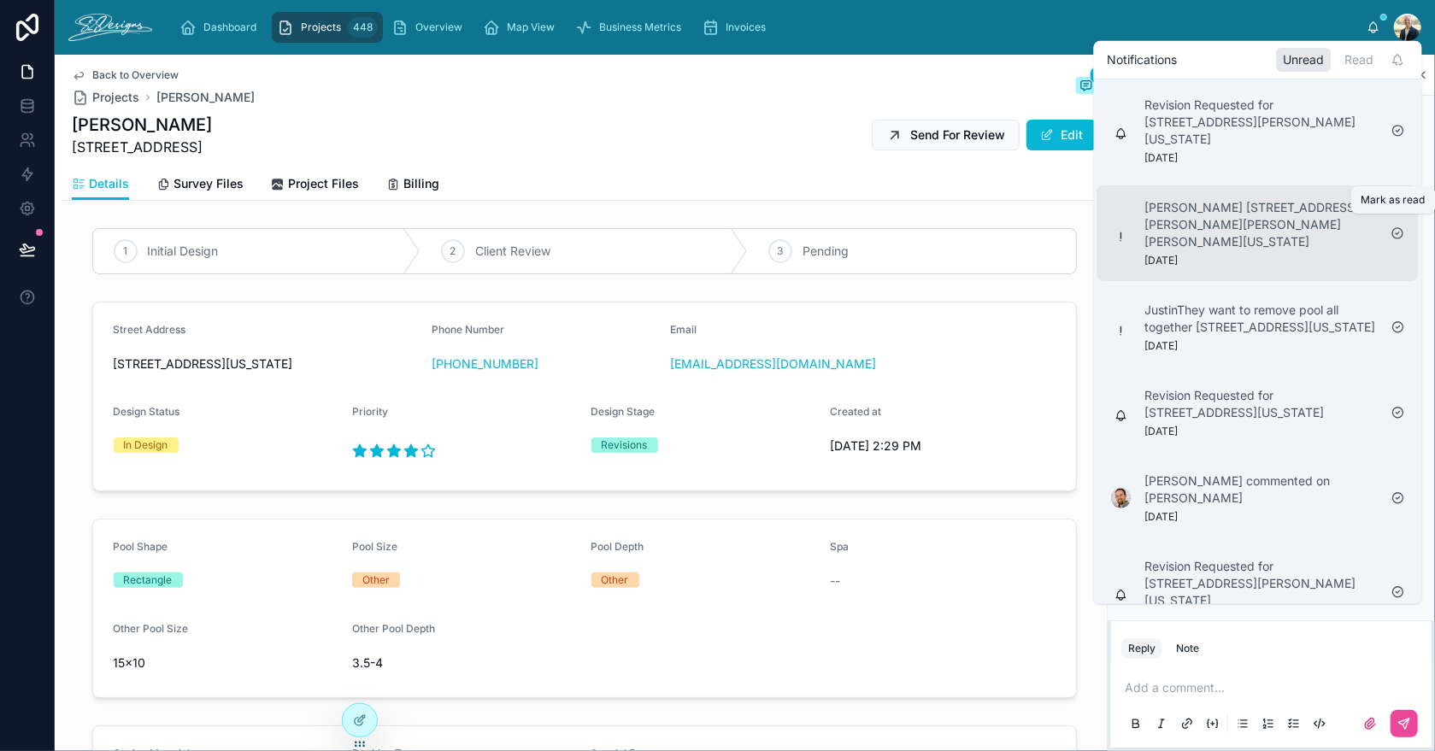
click at [1397, 228] on icon at bounding box center [1398, 233] width 10 height 10
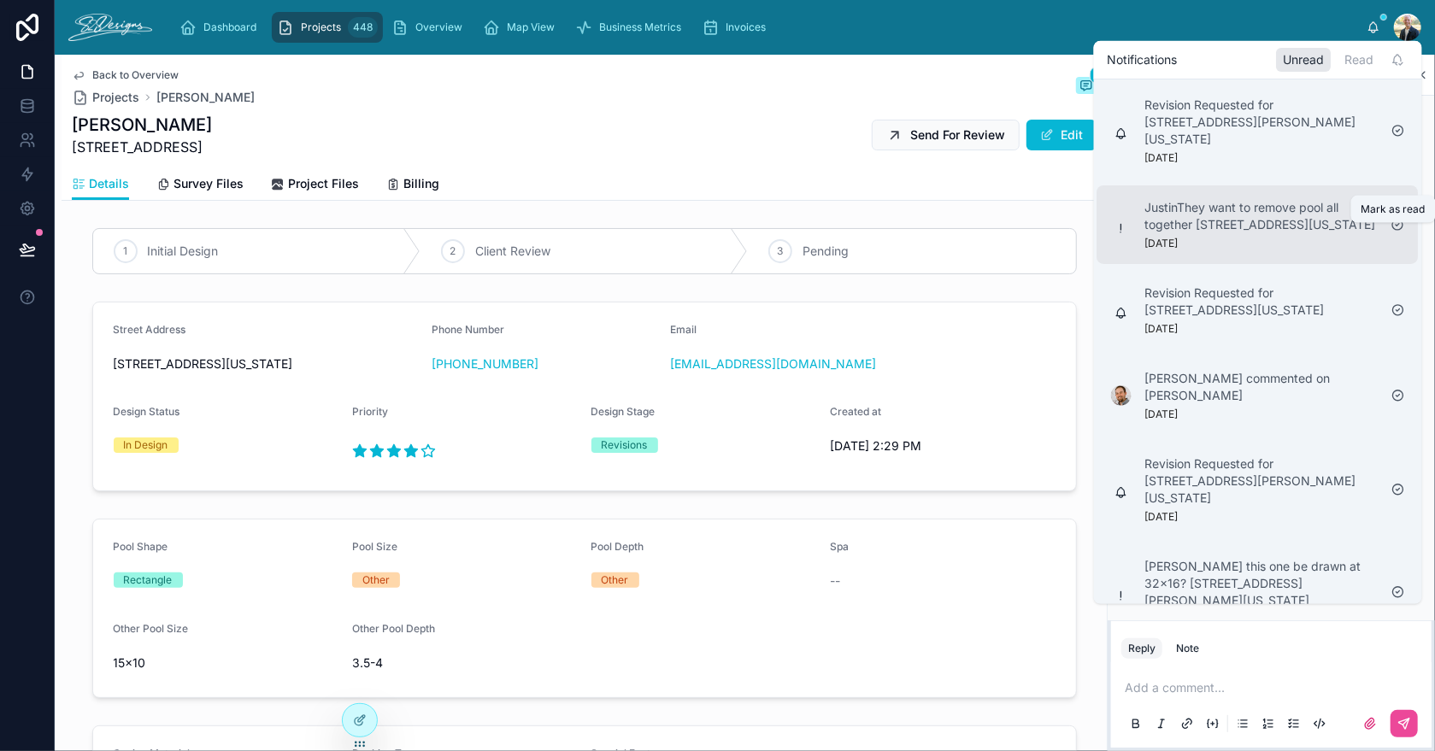
click at [1397, 232] on icon at bounding box center [1399, 225] width 14 height 14
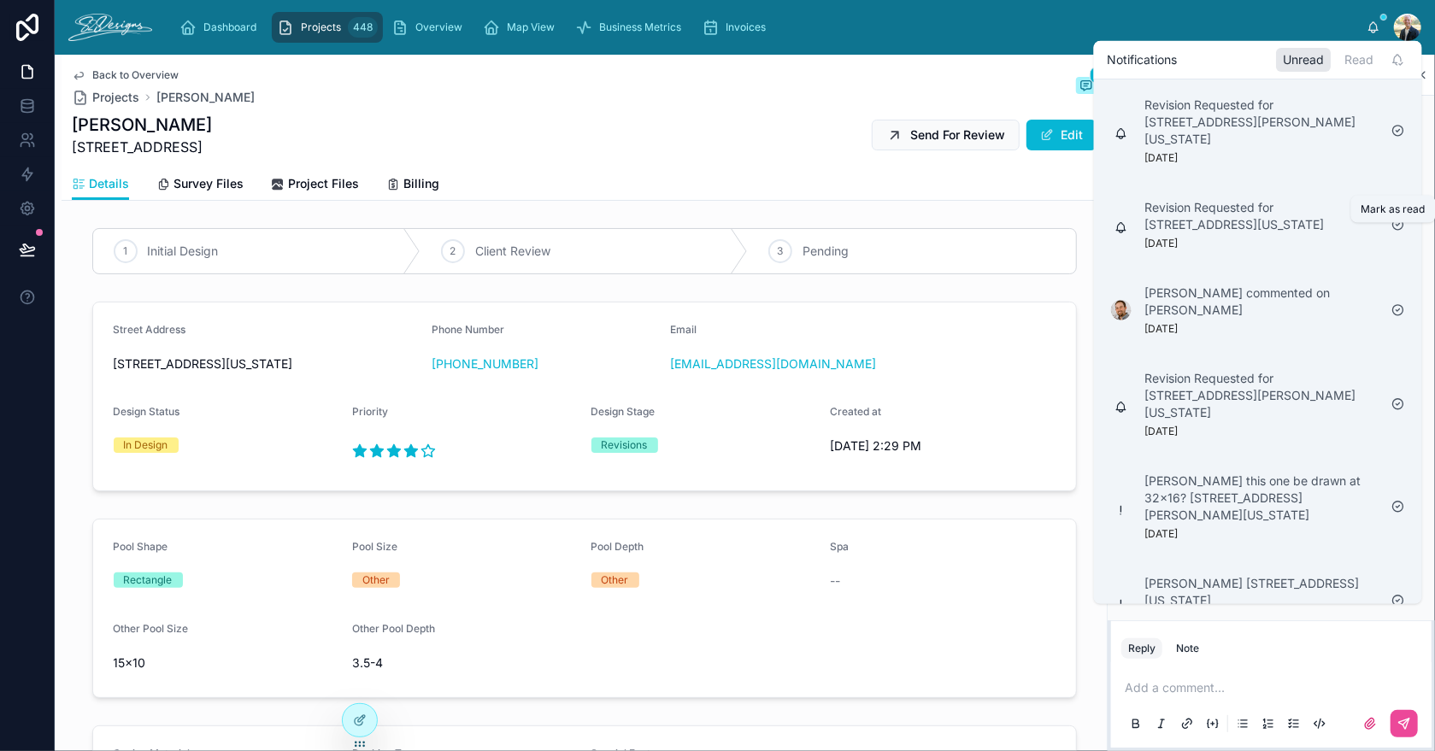
click at [1397, 232] on icon at bounding box center [1399, 225] width 14 height 14
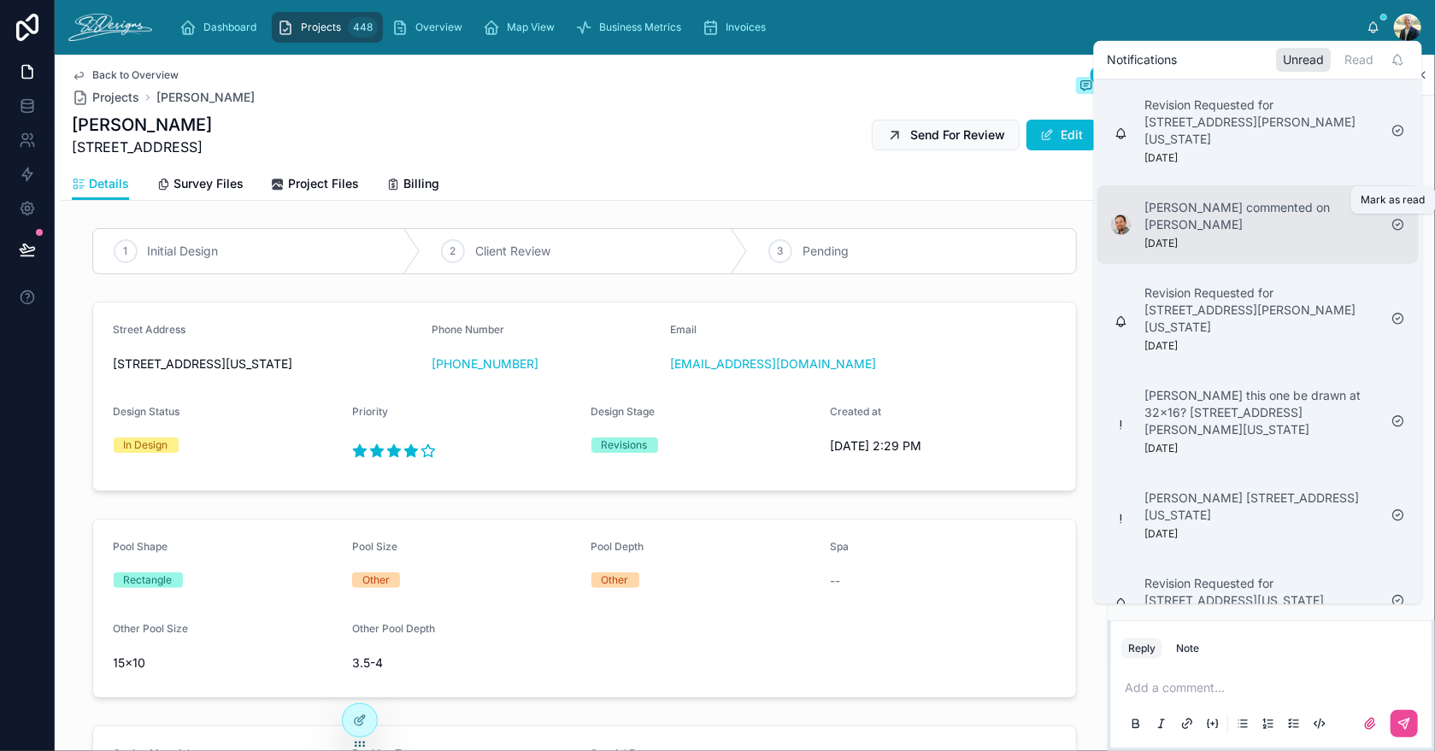
click at [1397, 227] on icon at bounding box center [1399, 225] width 14 height 14
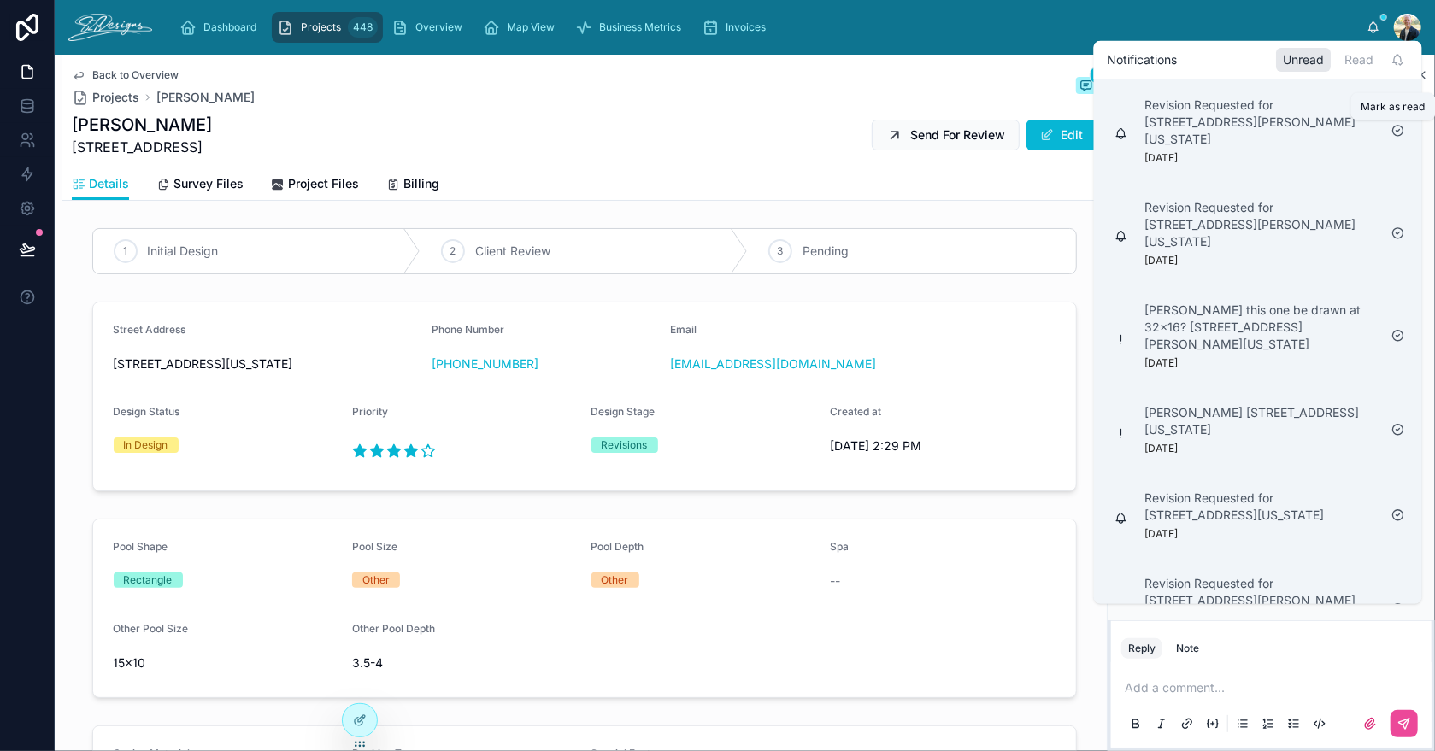
click at [1398, 131] on icon at bounding box center [1398, 131] width 3 height 3
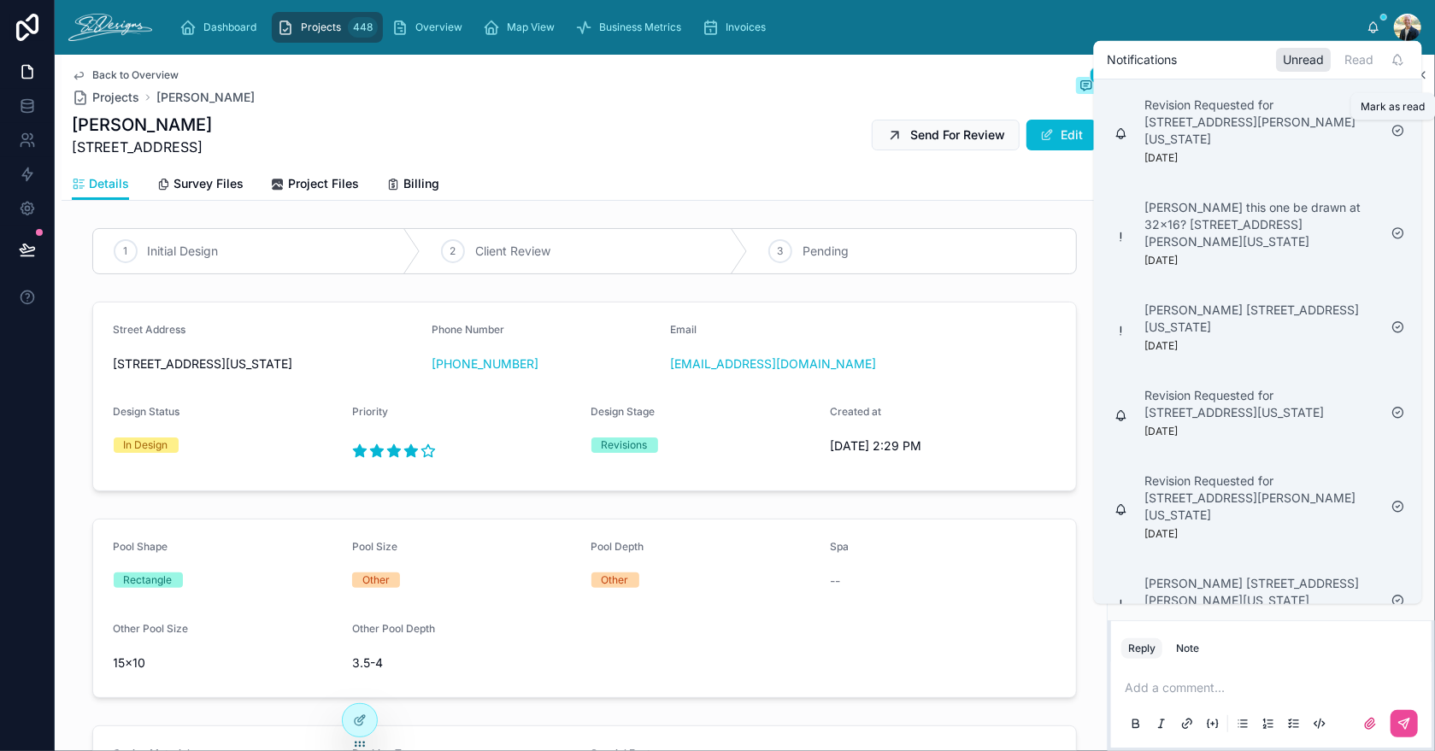
click at [1398, 131] on icon at bounding box center [1398, 131] width 3 height 3
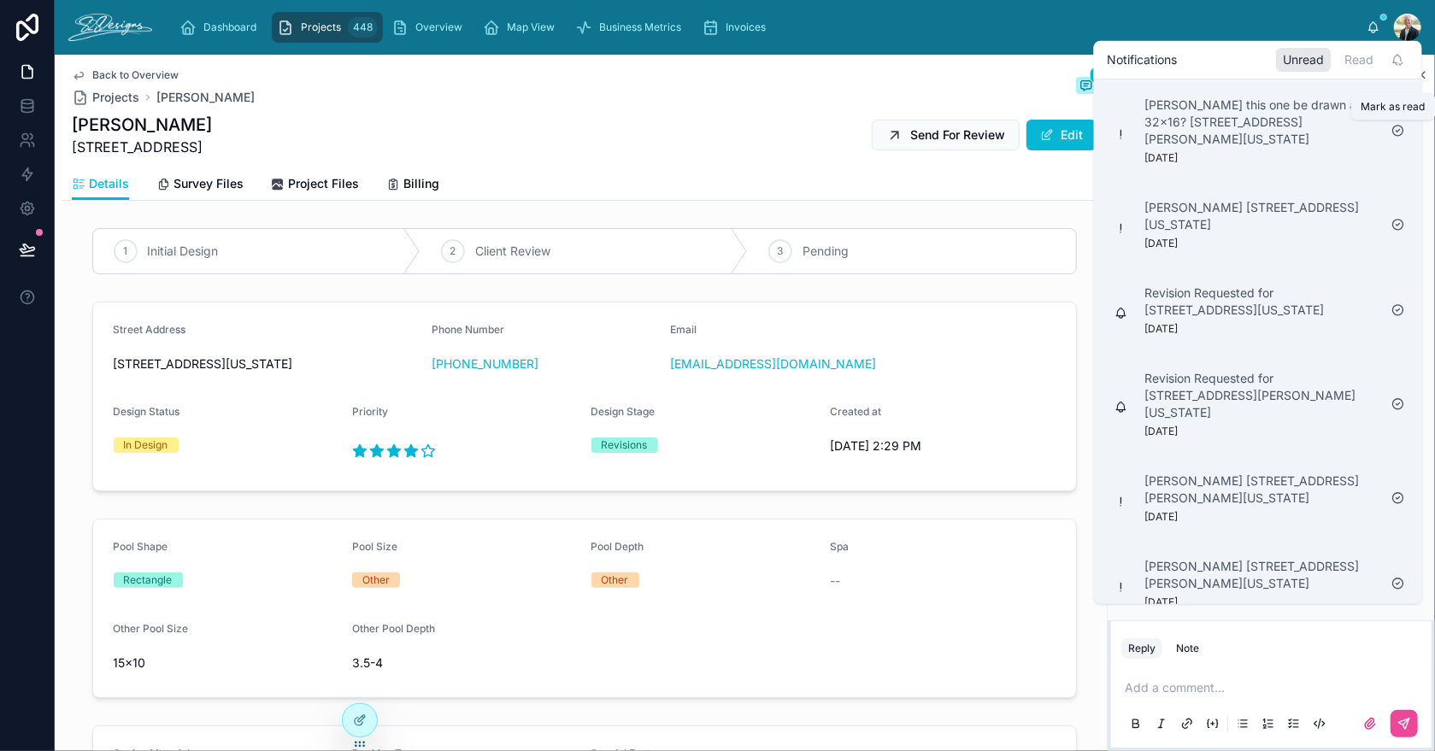
click at [1398, 131] on icon at bounding box center [1398, 131] width 3 height 3
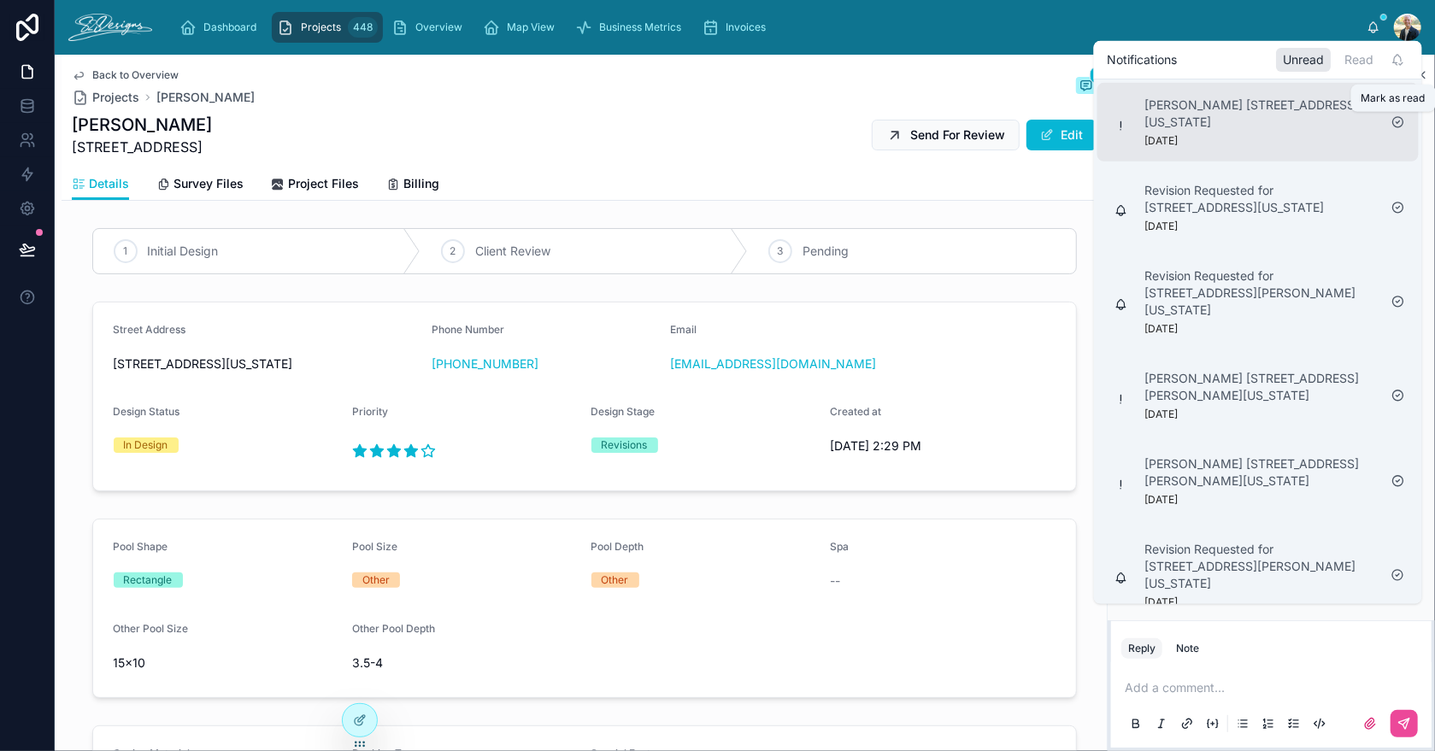
click at [1398, 123] on icon at bounding box center [1399, 122] width 14 height 14
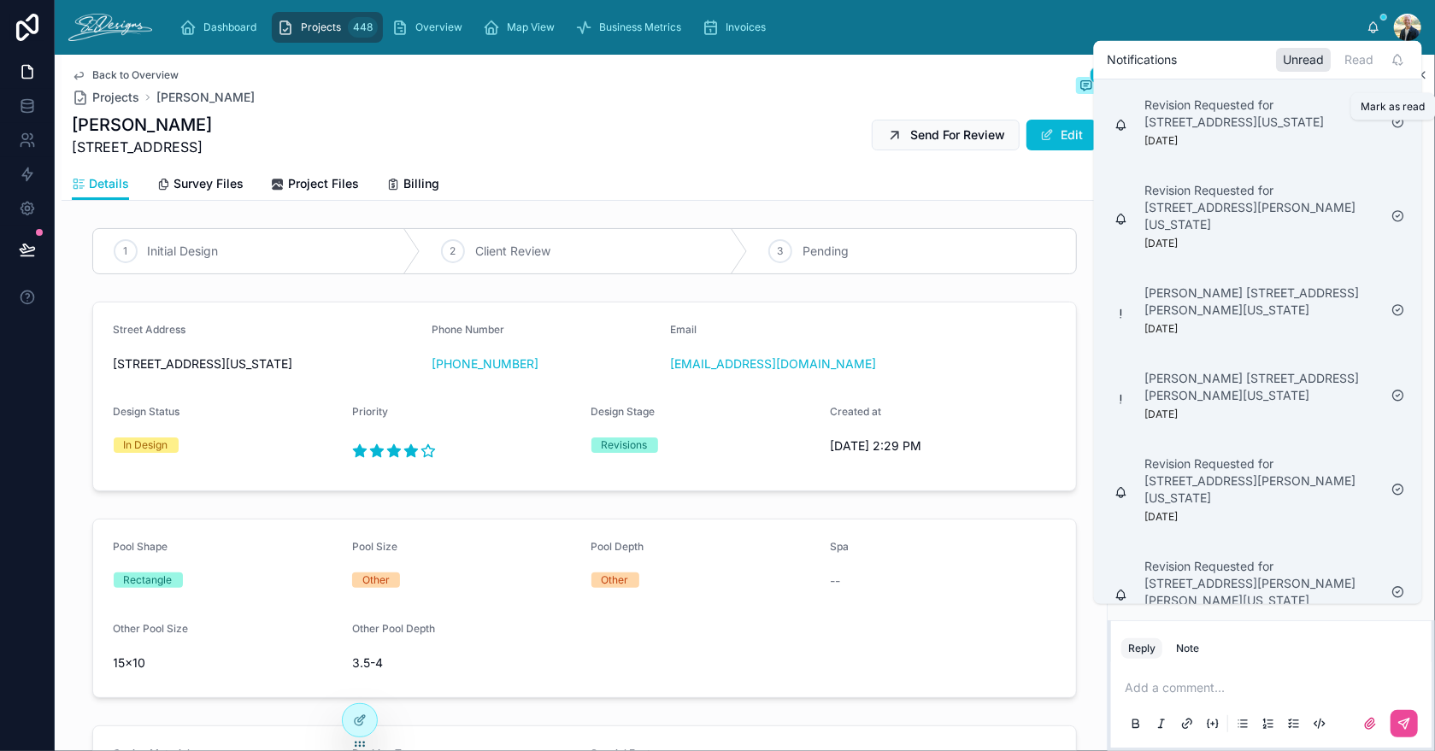
click at [1394, 129] on icon at bounding box center [1399, 122] width 14 height 14
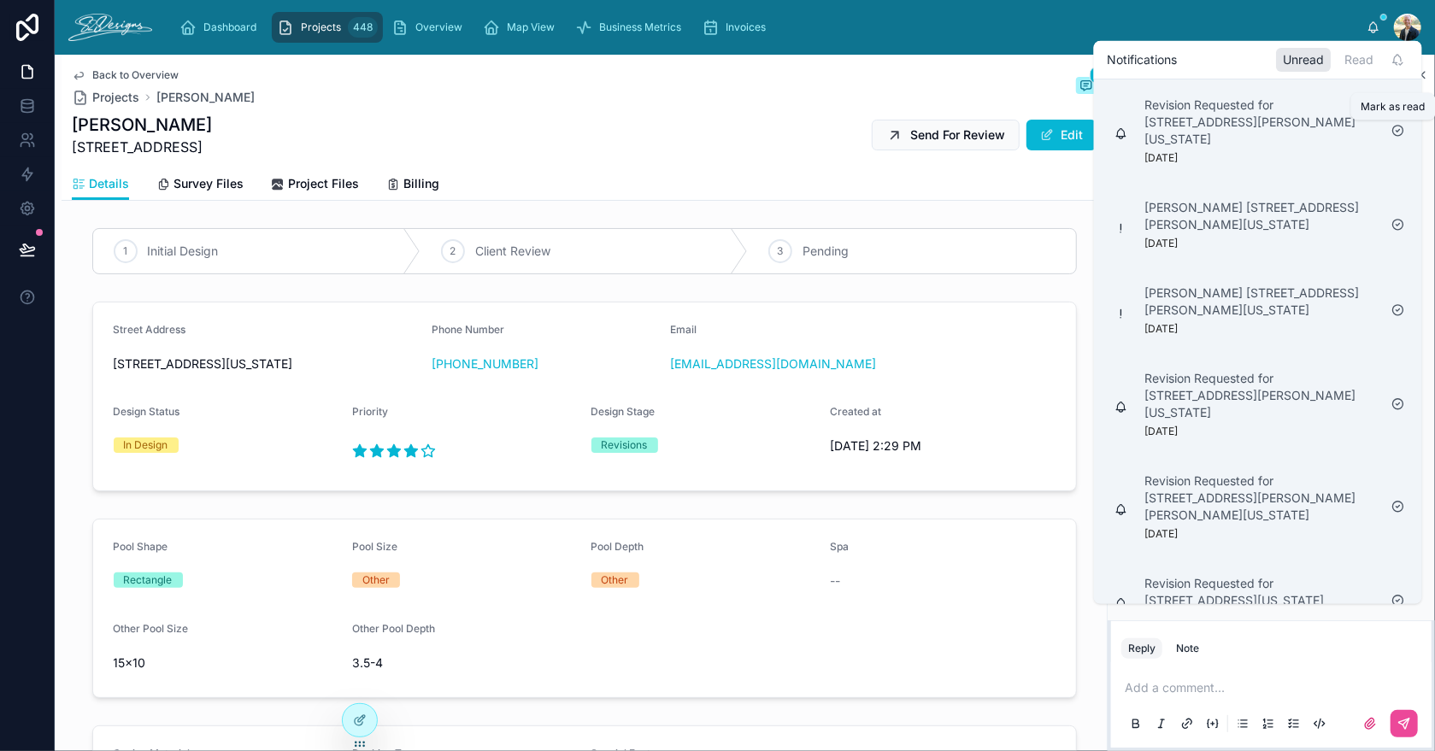
click at [1395, 131] on icon at bounding box center [1399, 131] width 14 height 14
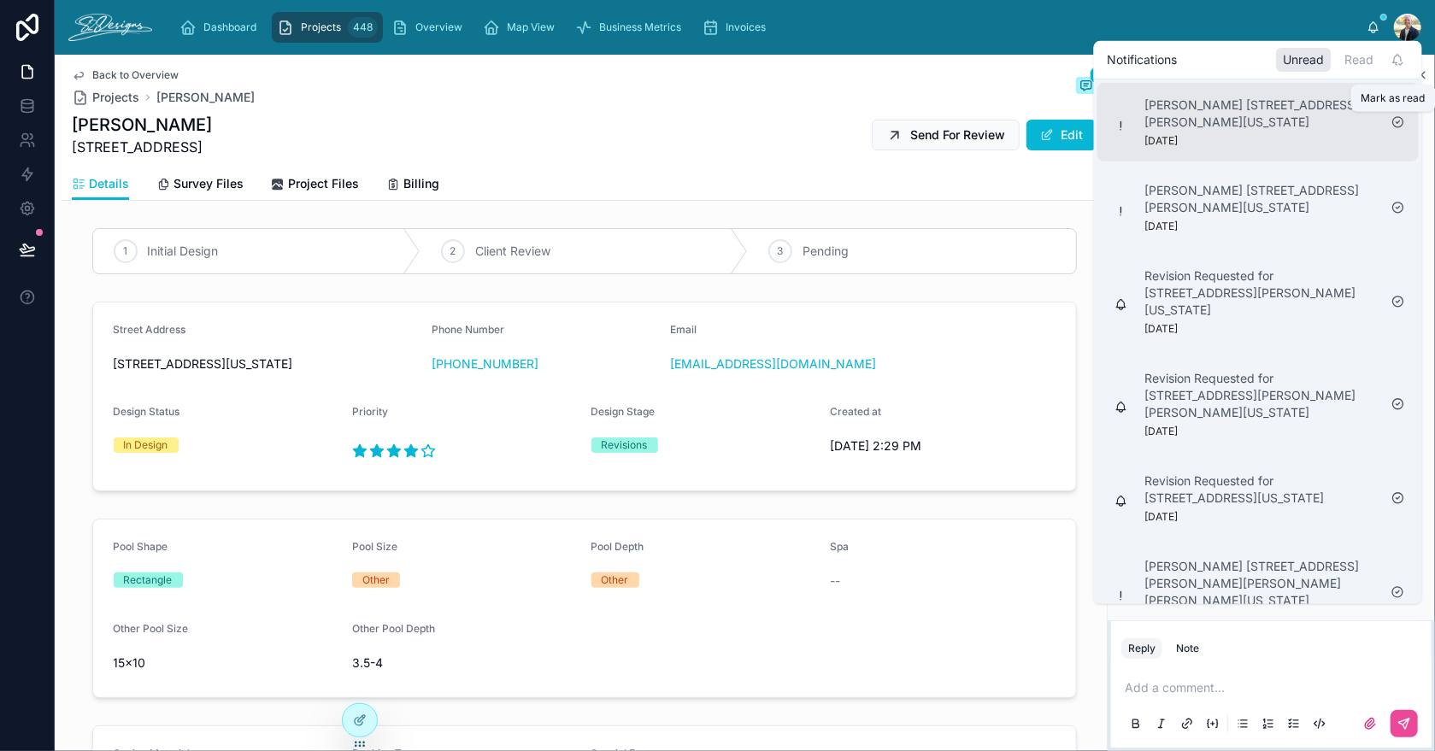
click at [1398, 123] on icon at bounding box center [1399, 122] width 14 height 14
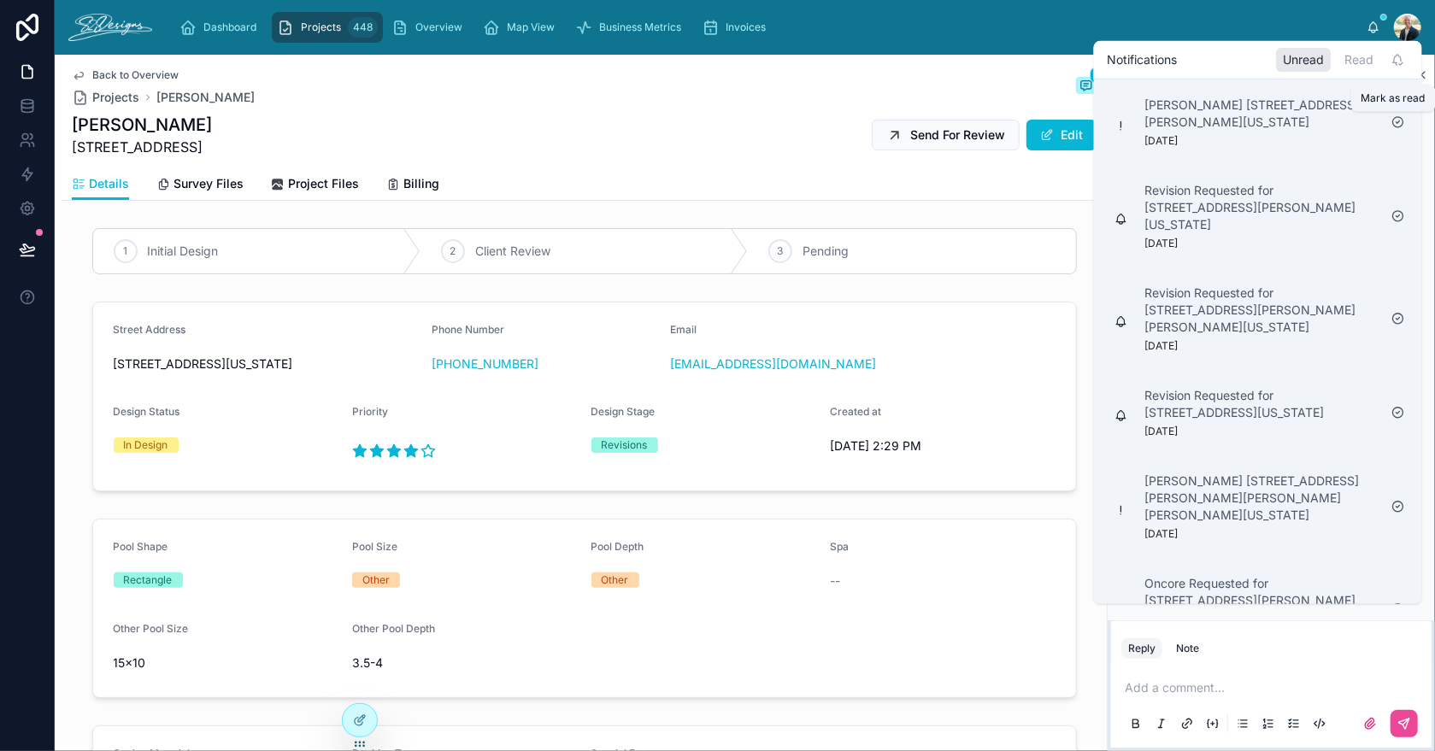
click at [1398, 124] on icon at bounding box center [1399, 122] width 14 height 14
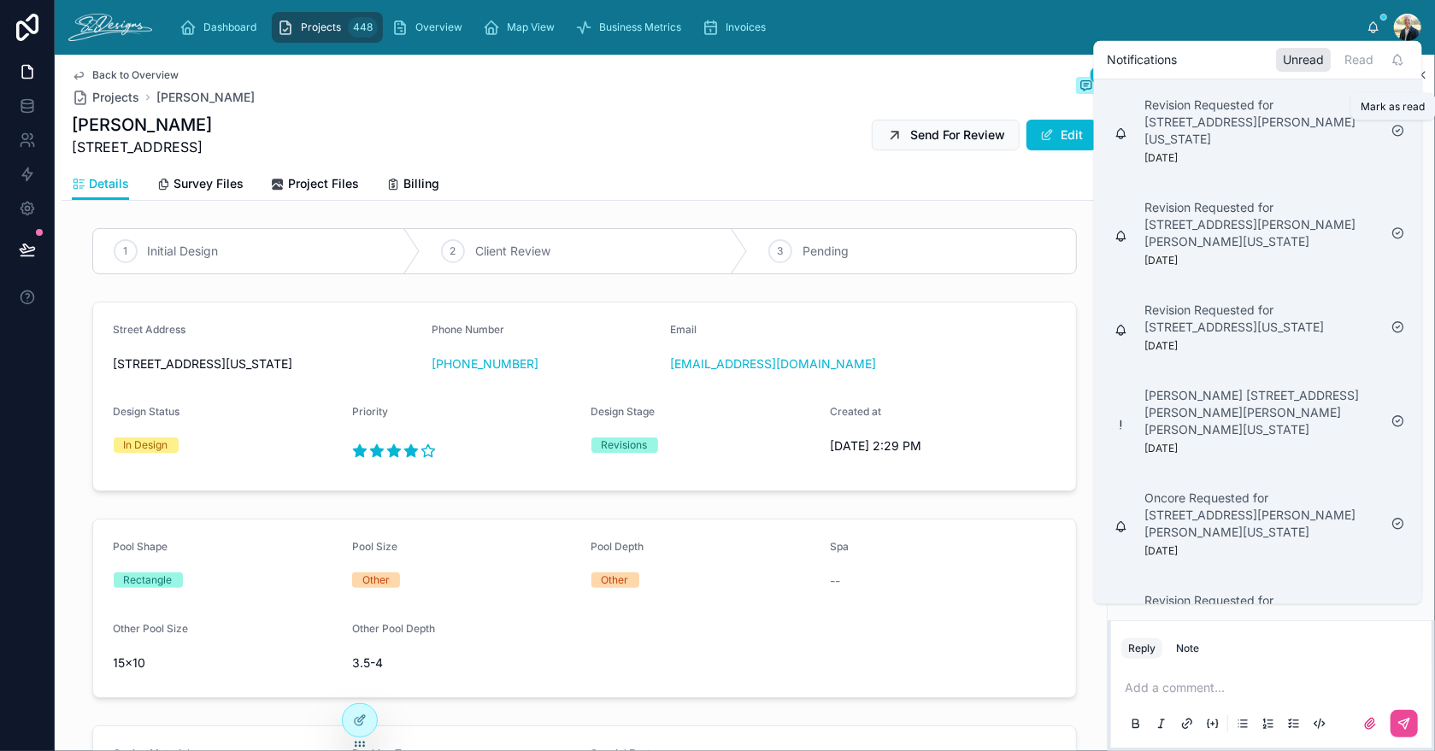
click at [1397, 132] on icon at bounding box center [1399, 131] width 14 height 14
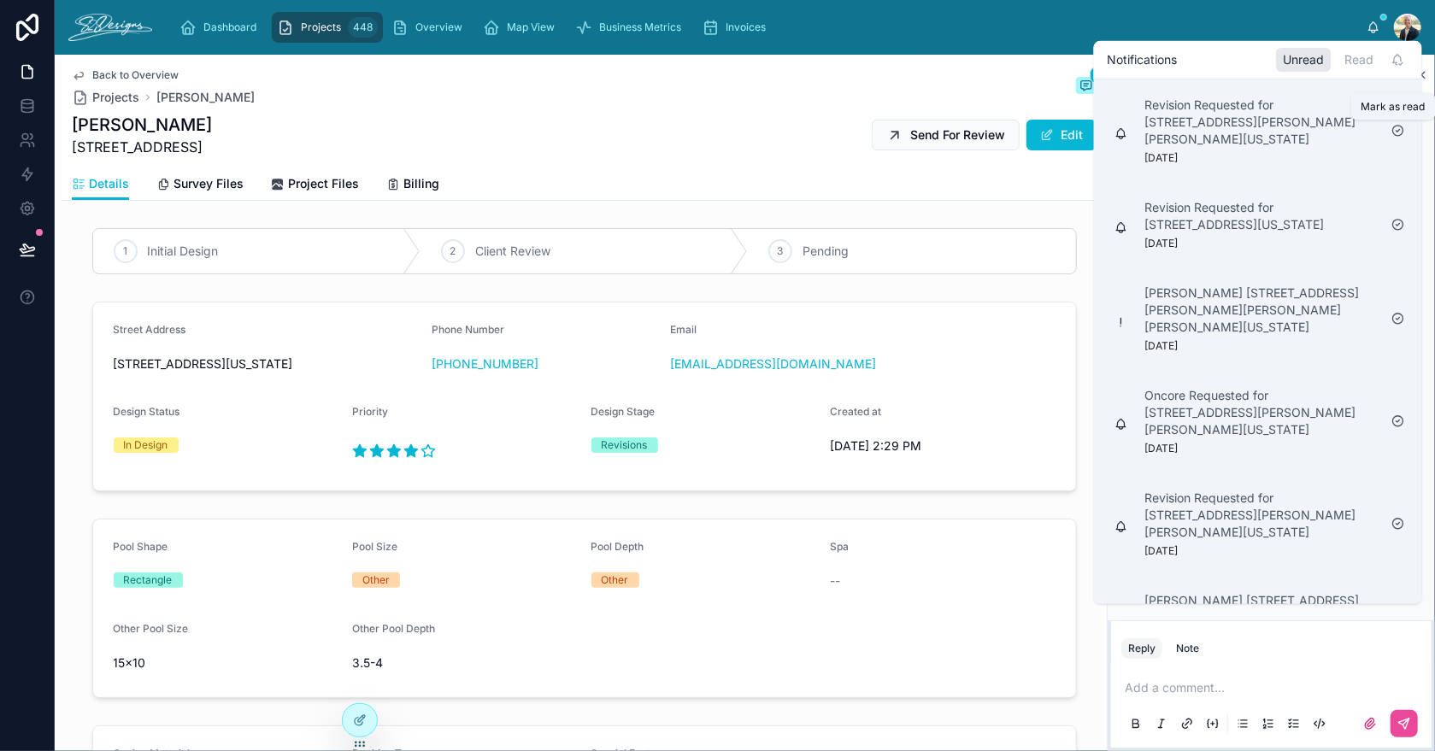
click at [1397, 128] on icon at bounding box center [1399, 131] width 14 height 14
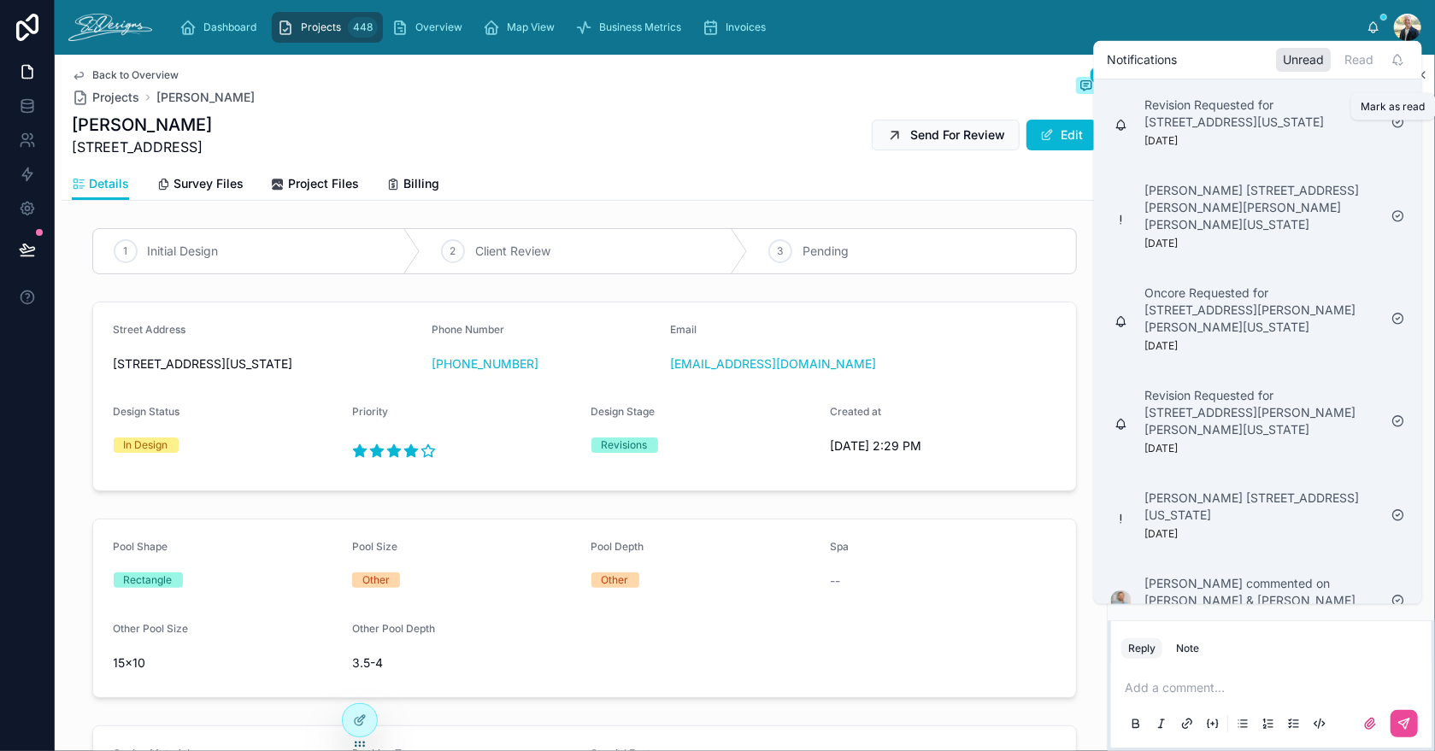
click at [1397, 128] on icon at bounding box center [1399, 122] width 14 height 14
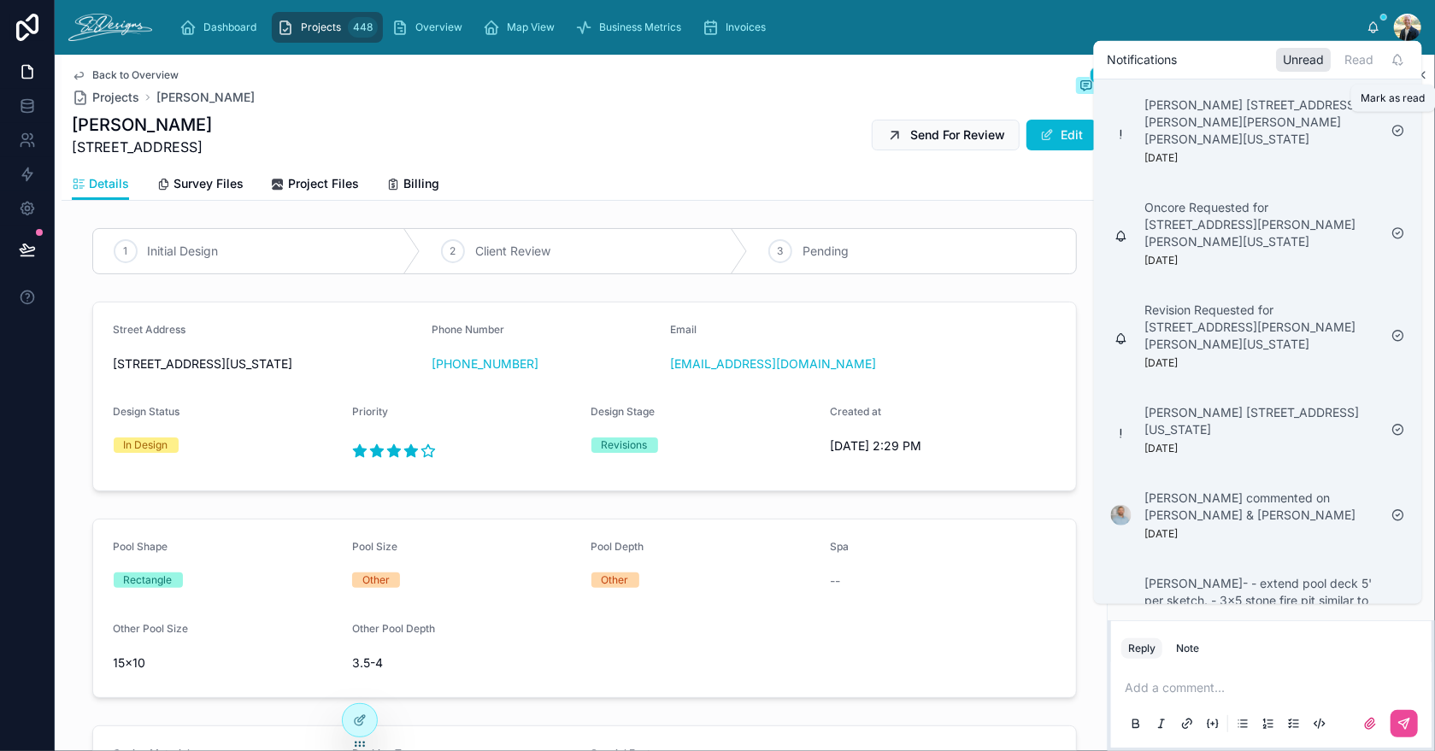
click at [1397, 128] on icon at bounding box center [1399, 131] width 14 height 14
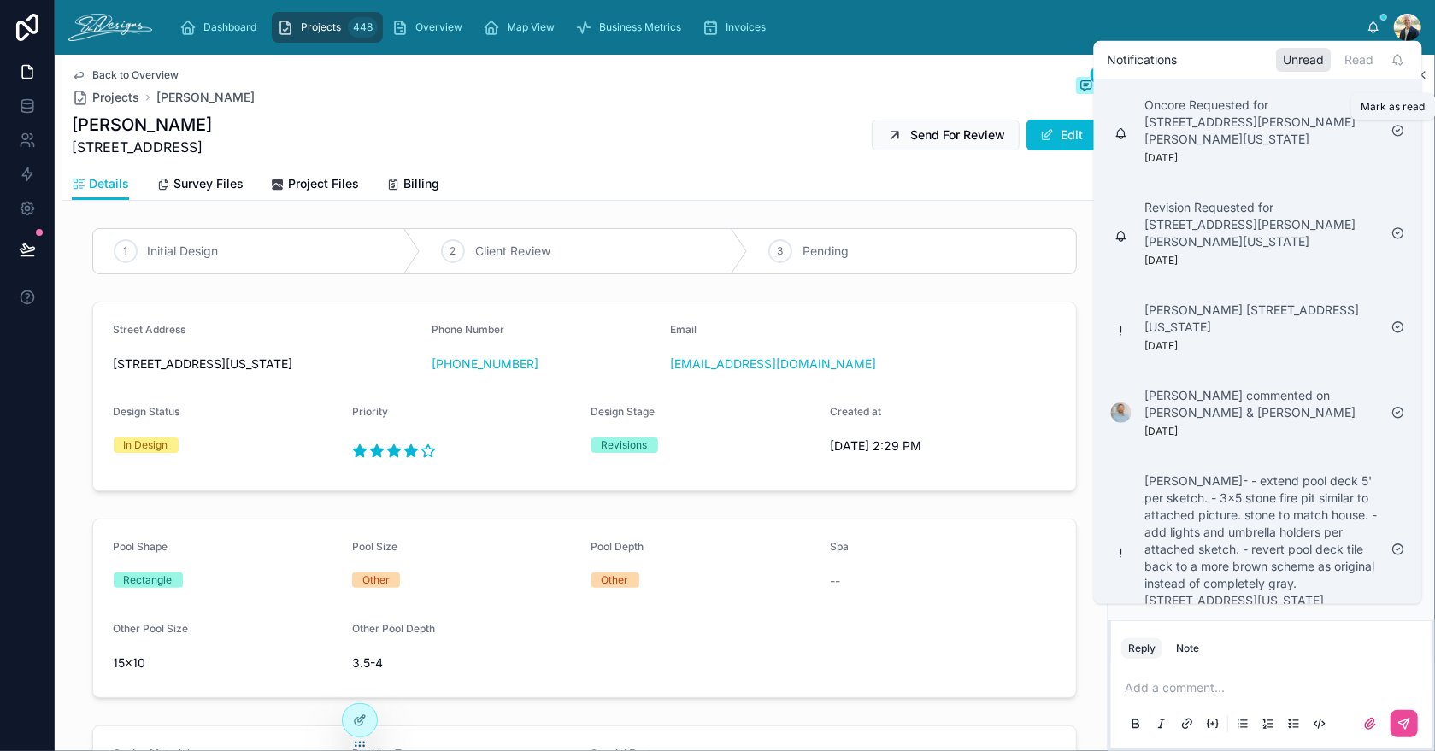
click at [1397, 128] on icon at bounding box center [1399, 131] width 14 height 14
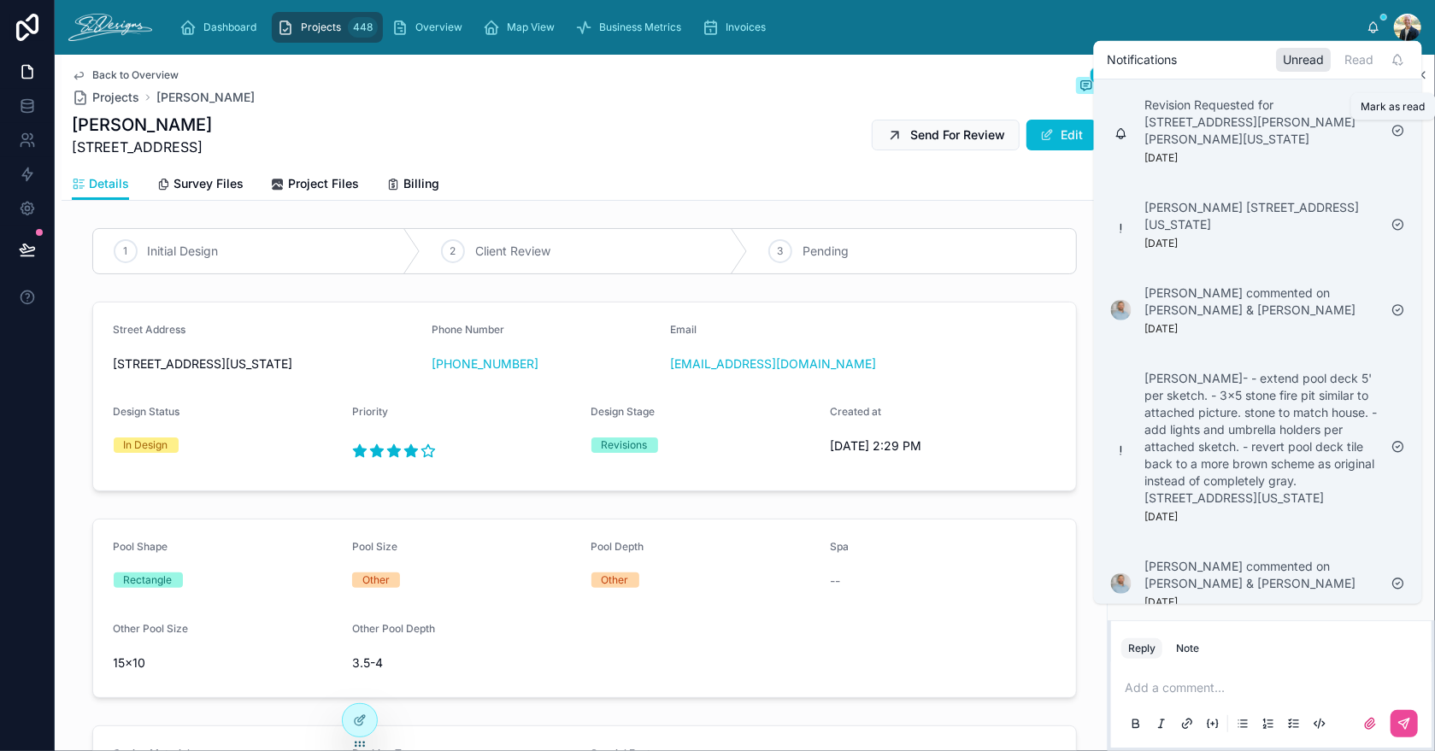
click at [1397, 128] on icon at bounding box center [1399, 131] width 14 height 14
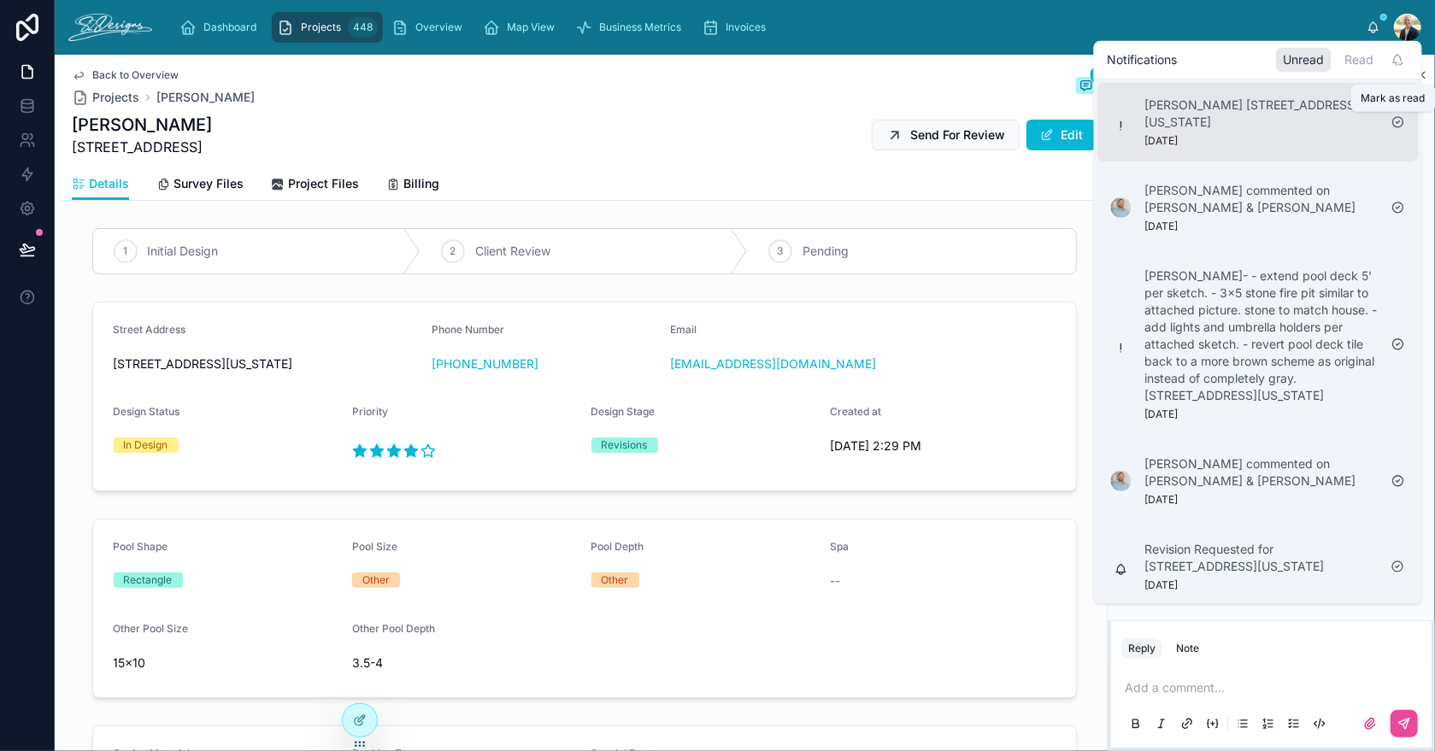
click at [1400, 123] on icon at bounding box center [1399, 122] width 14 height 14
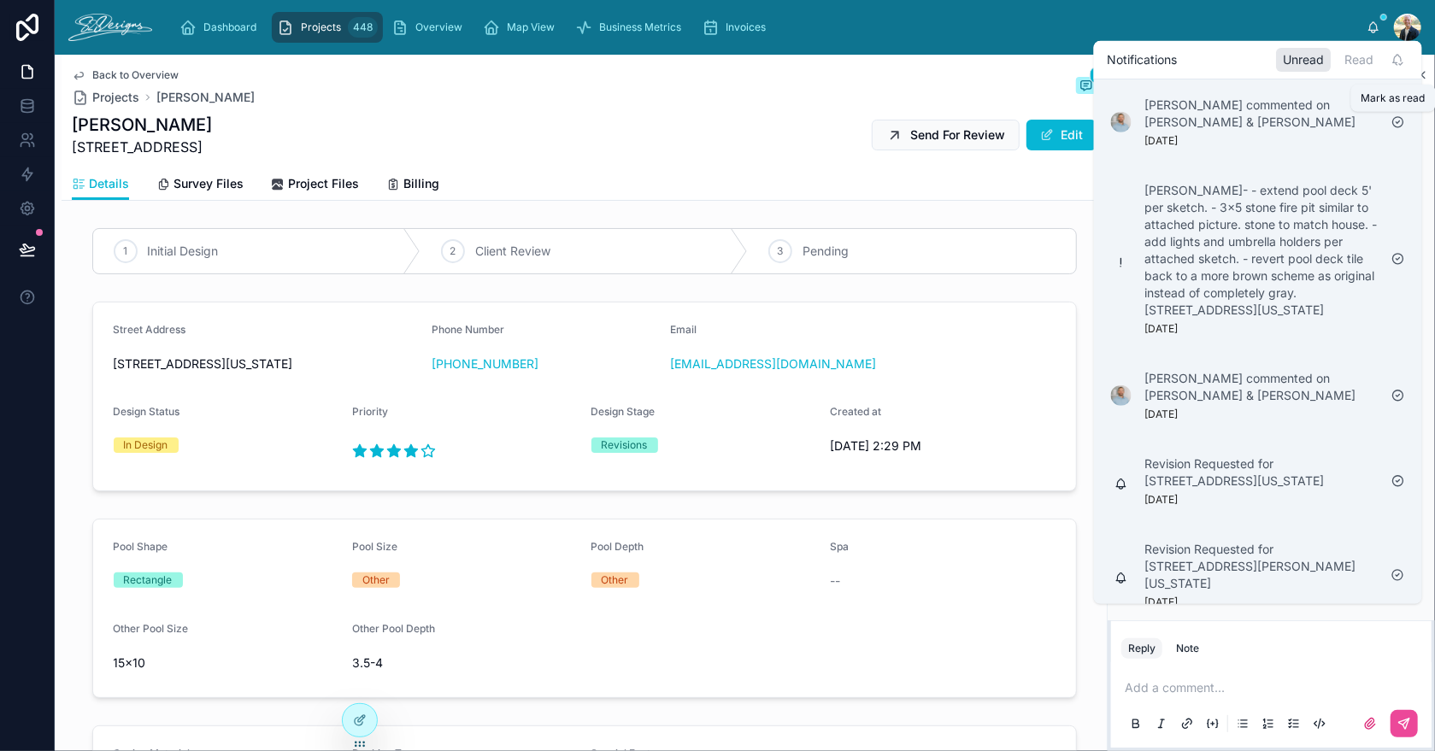
click at [1400, 123] on icon at bounding box center [1399, 122] width 14 height 14
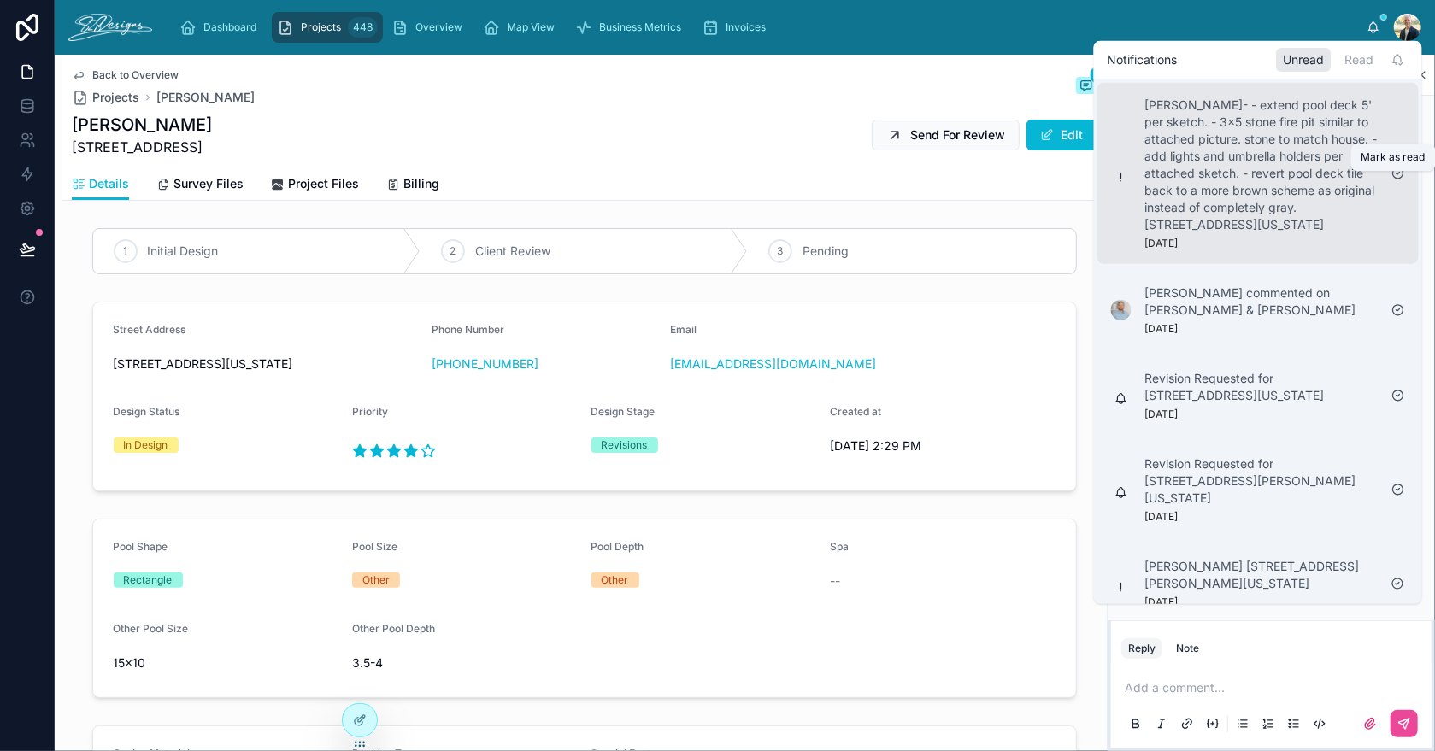
click at [1396, 180] on icon at bounding box center [1399, 174] width 14 height 14
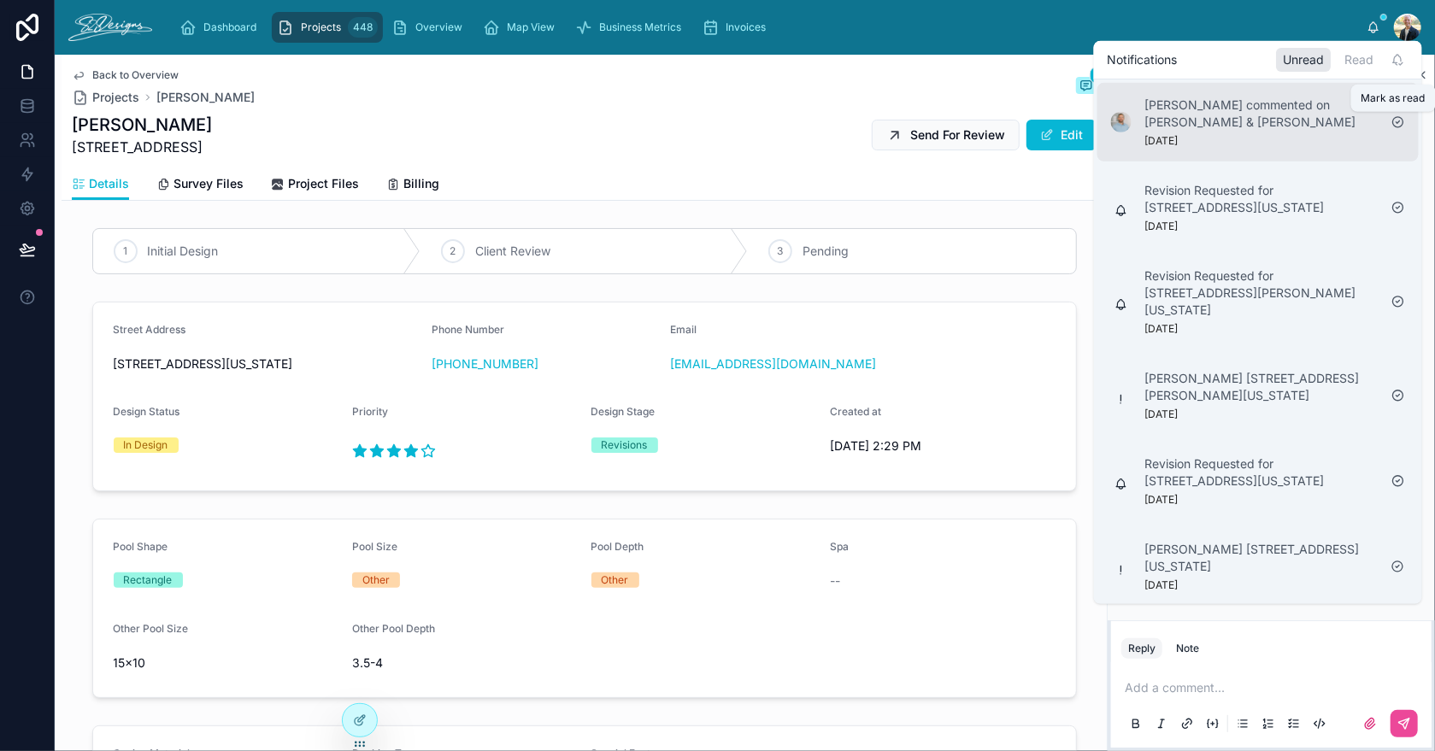
click at [1398, 121] on icon at bounding box center [1399, 122] width 14 height 14
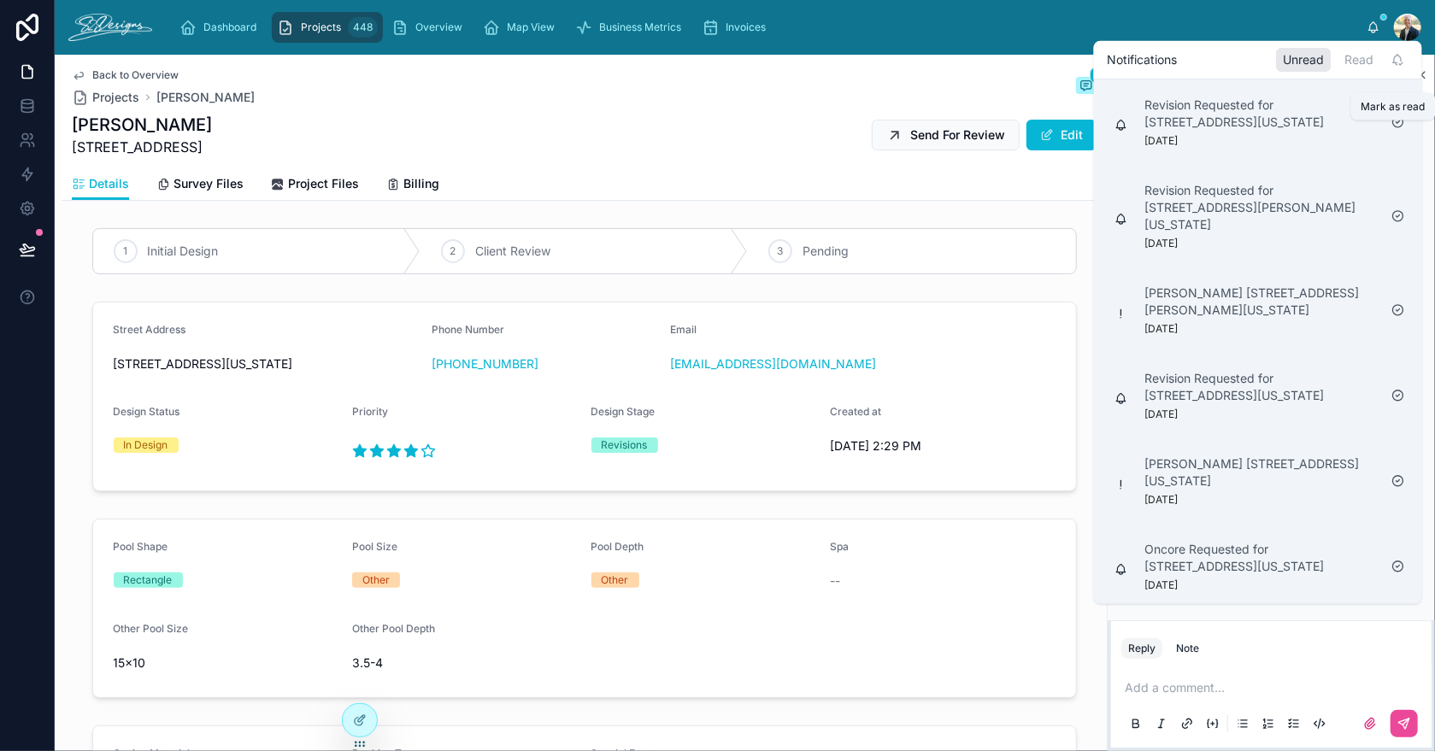
click at [1398, 129] on icon at bounding box center [1399, 122] width 14 height 14
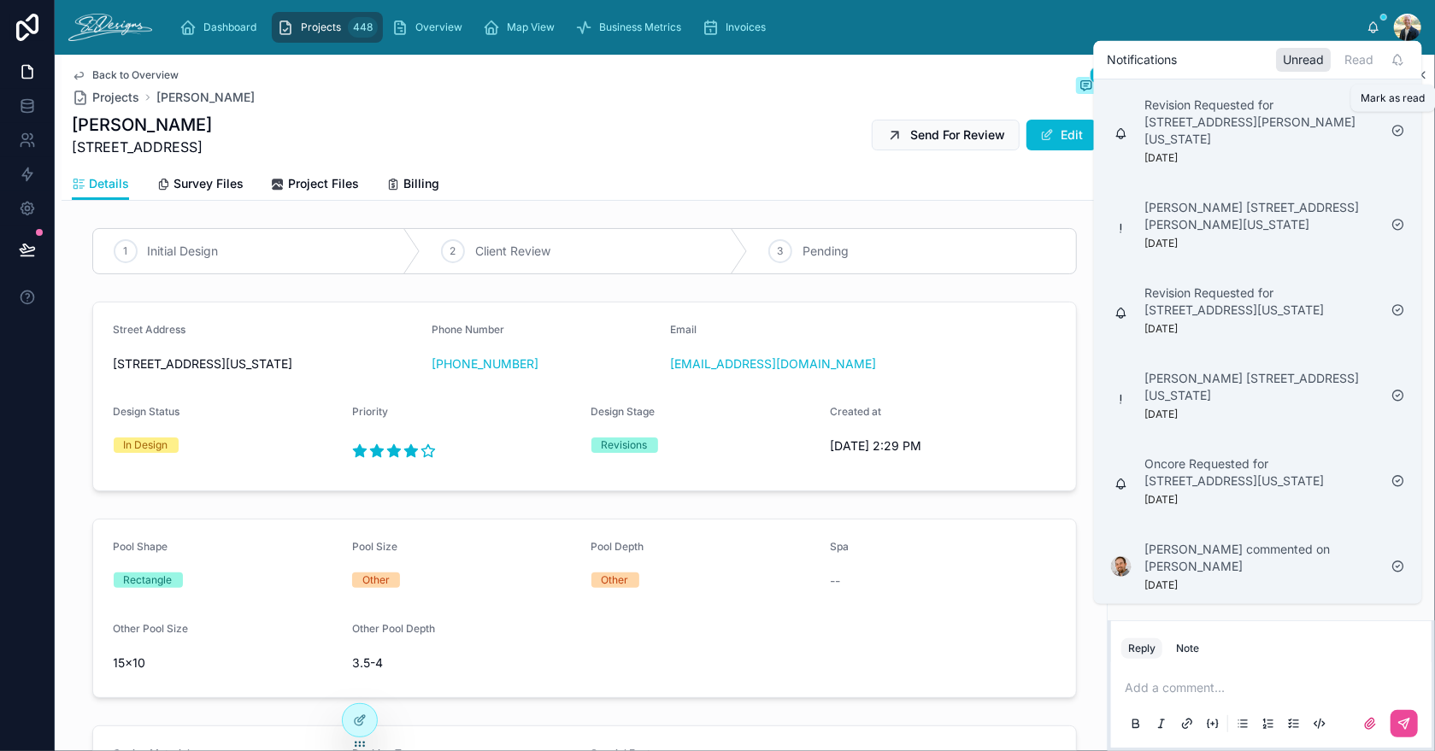
click at [1398, 130] on icon at bounding box center [1398, 131] width 3 height 3
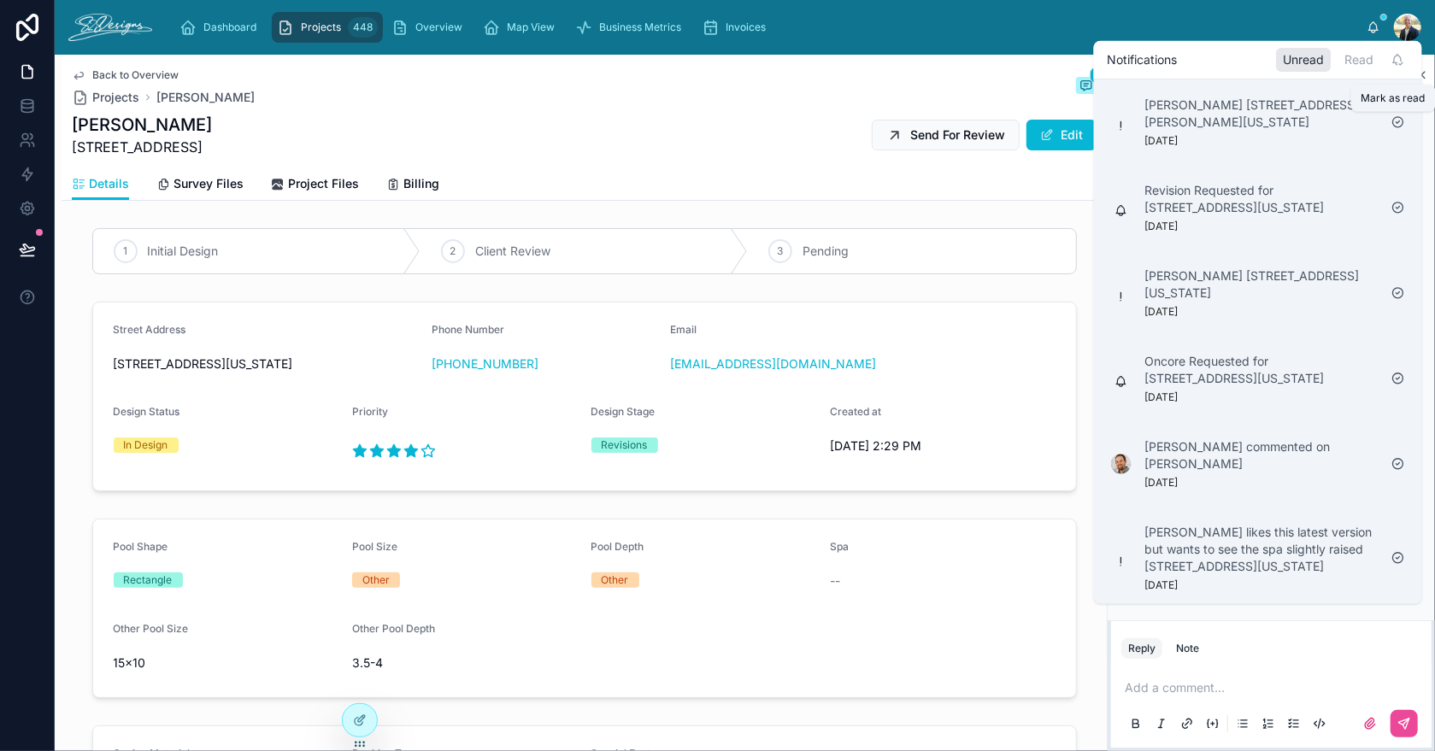
click at [1398, 121] on icon at bounding box center [1398, 122] width 3 height 3
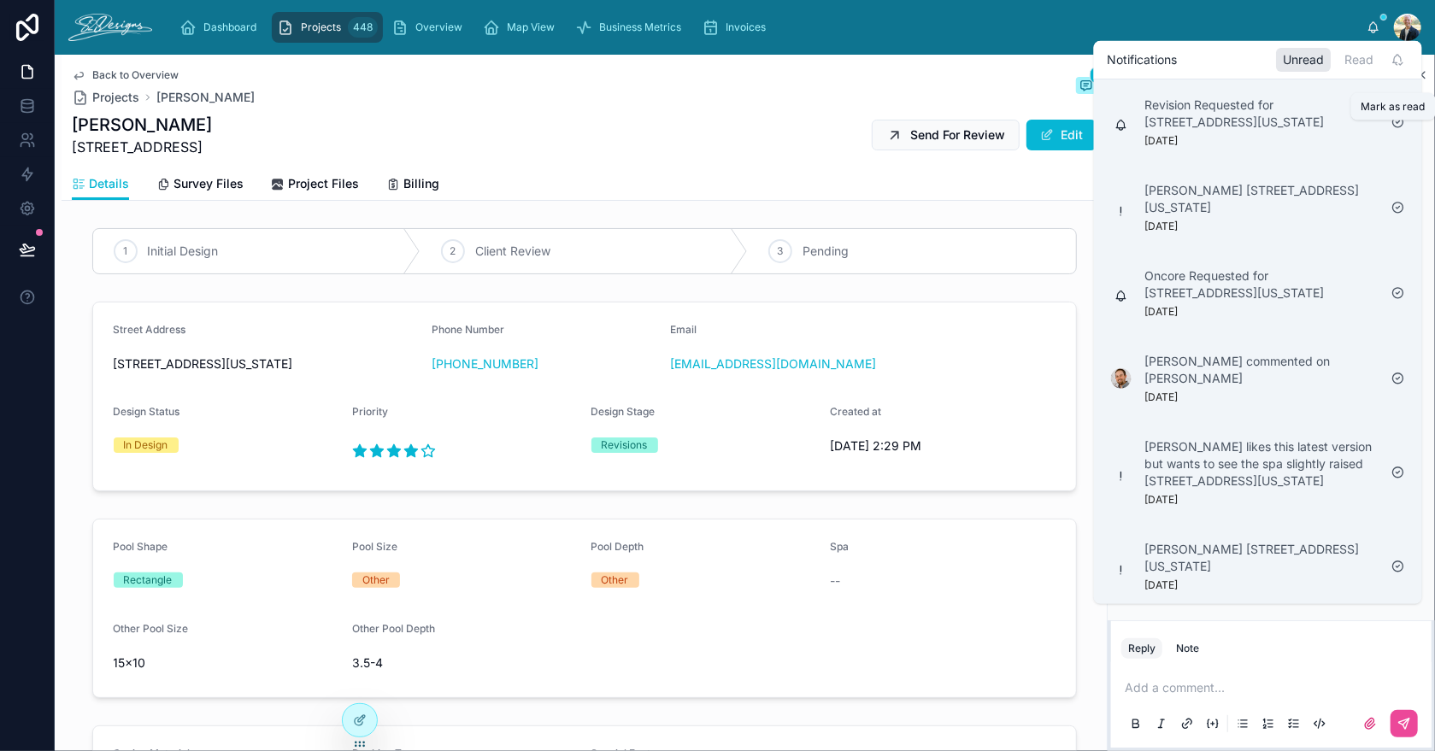
click at [1397, 129] on icon at bounding box center [1399, 122] width 14 height 14
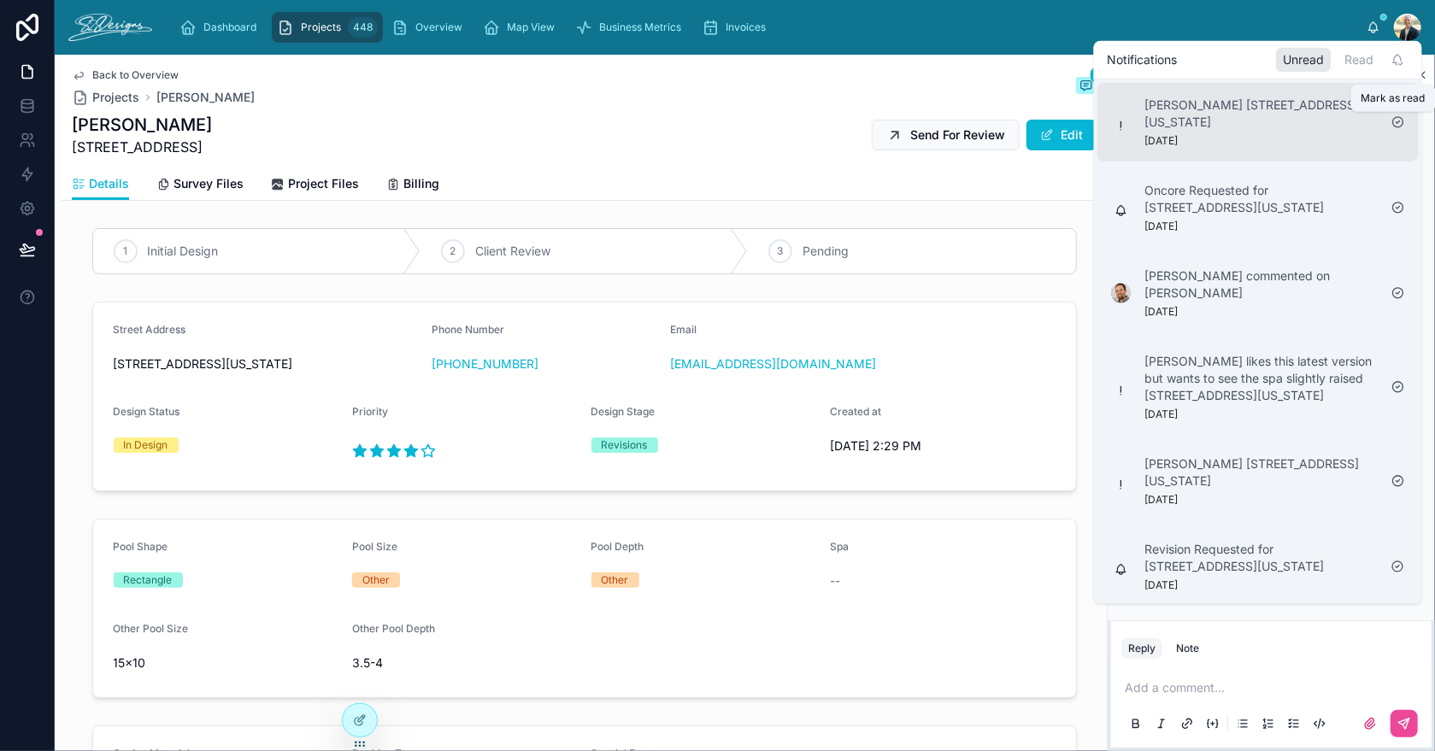
click at [1398, 124] on icon at bounding box center [1399, 122] width 14 height 14
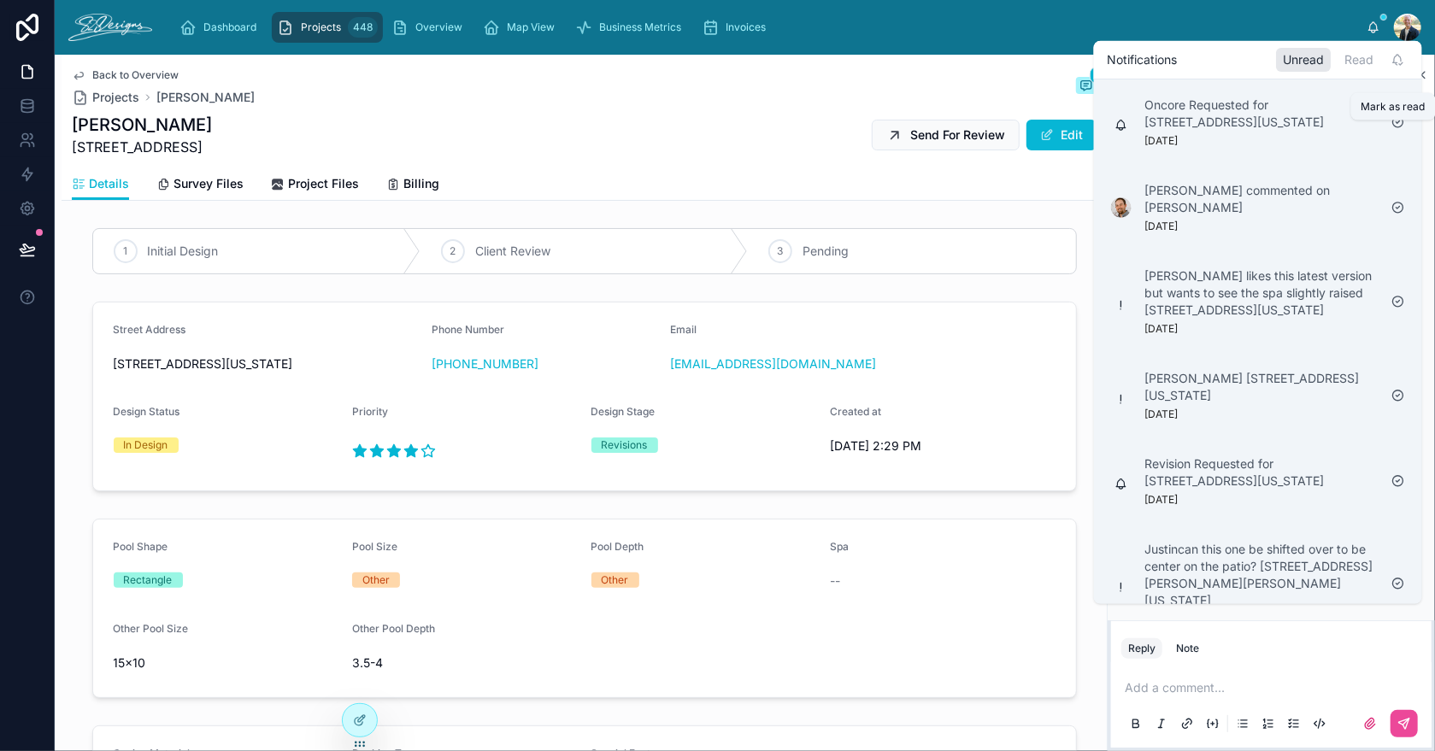
click at [1398, 124] on icon at bounding box center [1399, 122] width 14 height 14
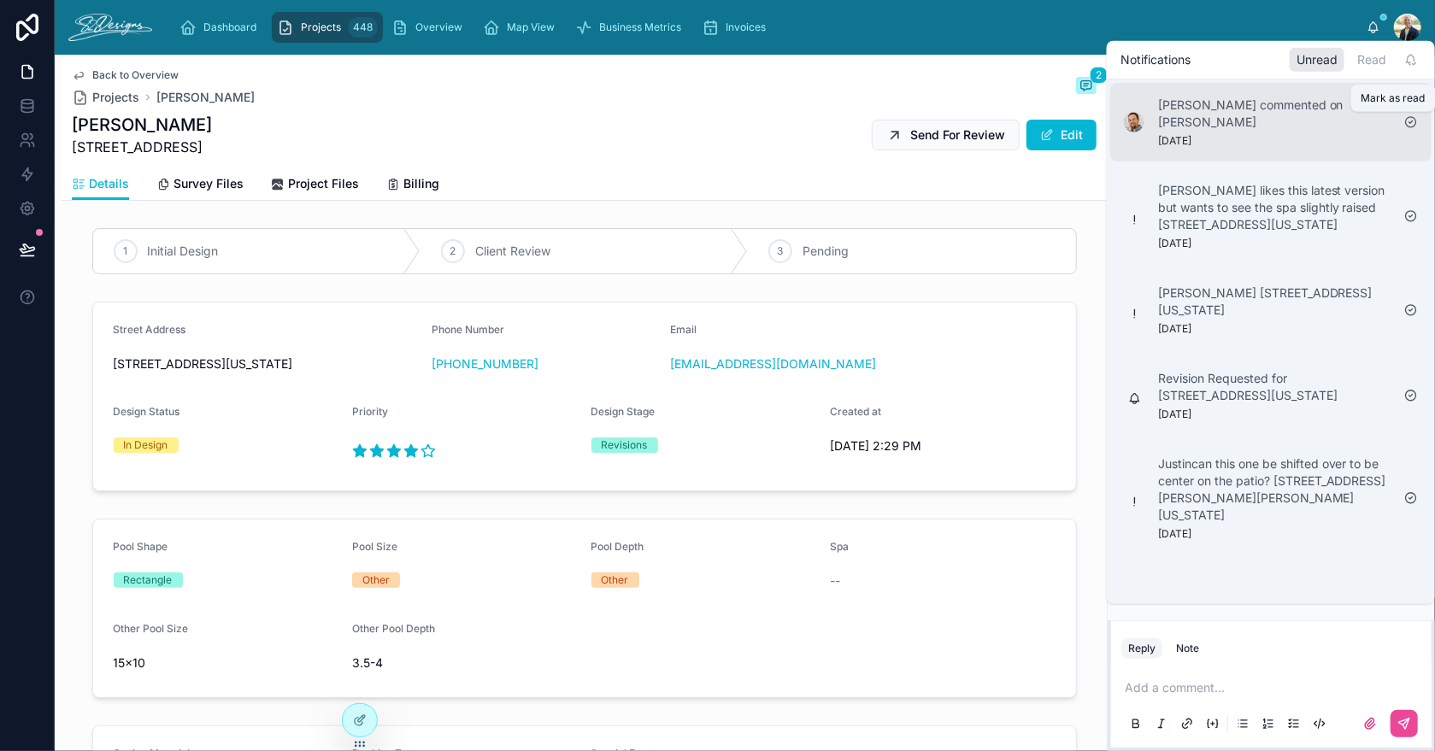
click at [1410, 120] on icon at bounding box center [1411, 122] width 14 height 14
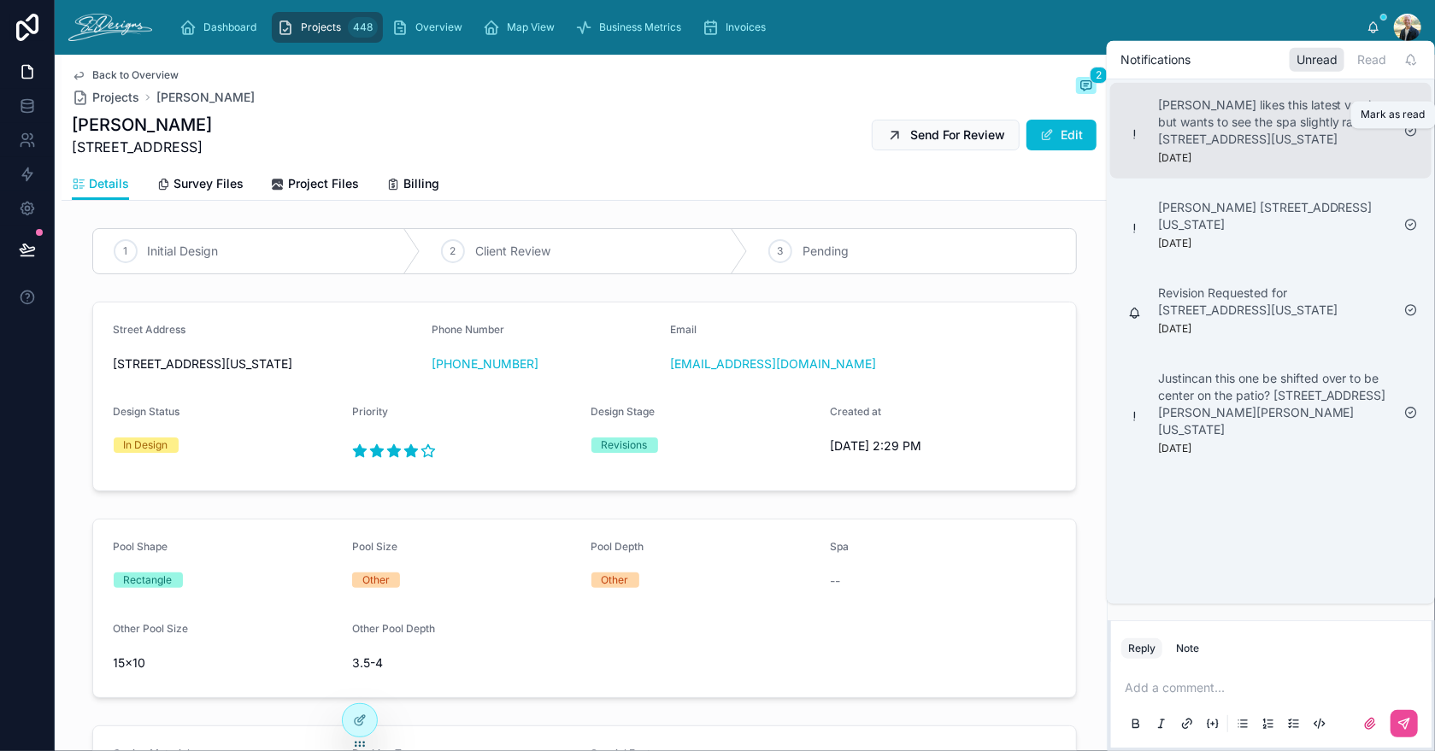
click at [1408, 138] on icon at bounding box center [1411, 131] width 14 height 14
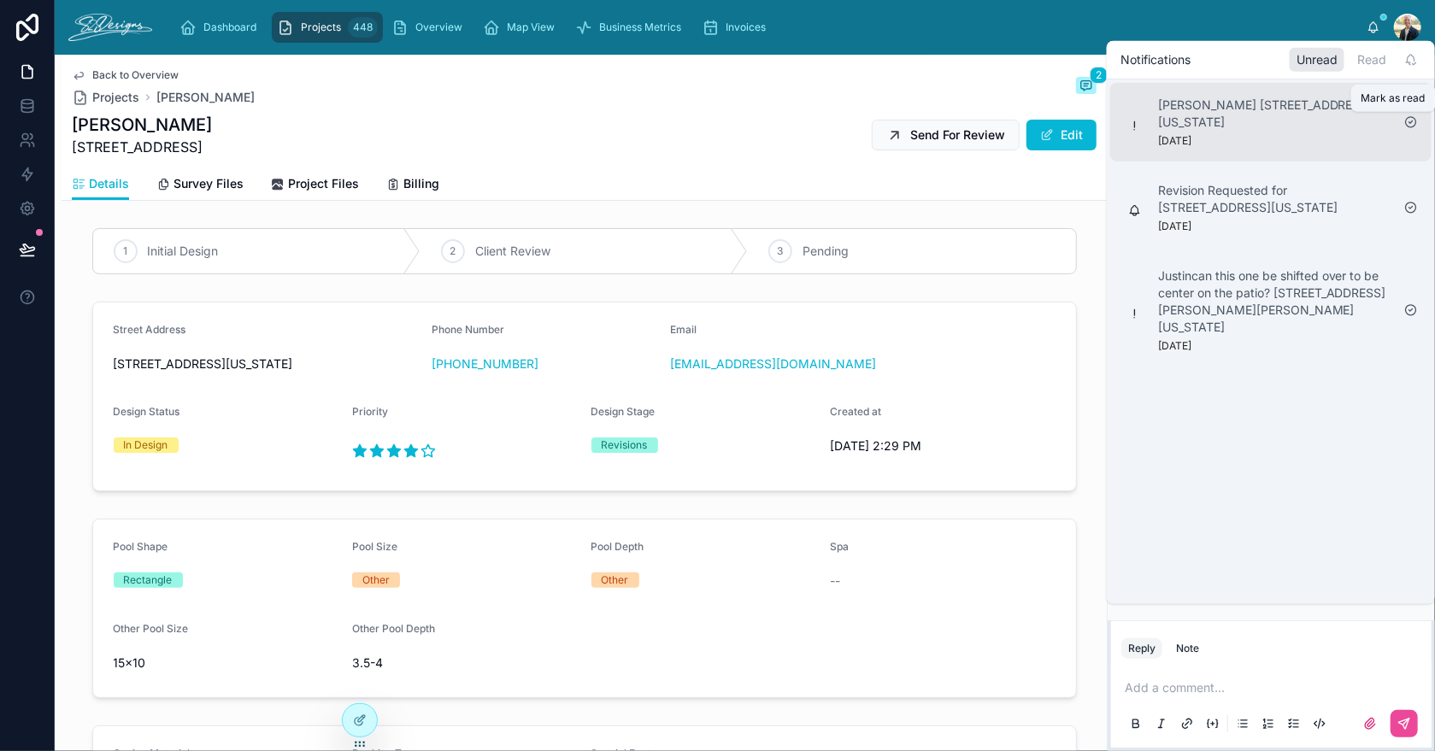
click at [1410, 122] on icon at bounding box center [1411, 122] width 3 height 3
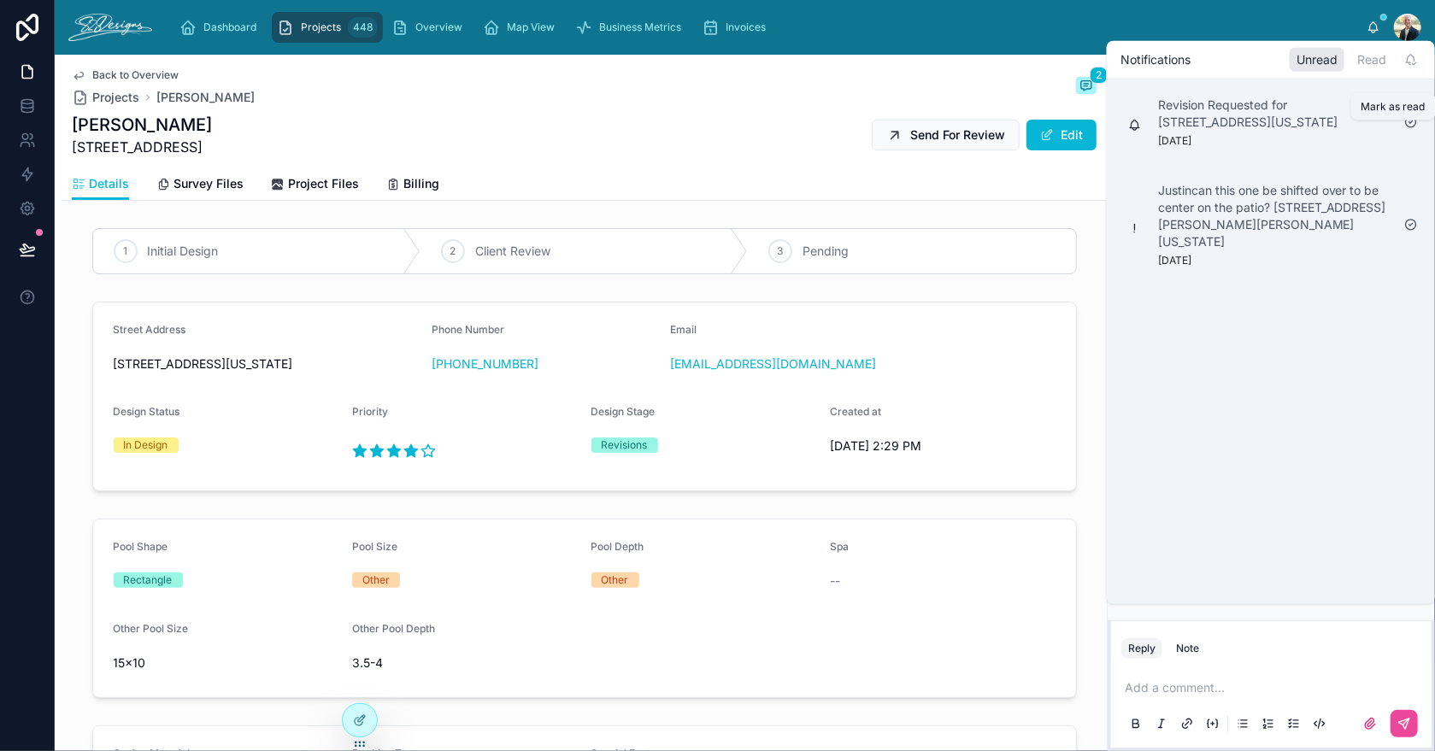
click at [1409, 129] on icon at bounding box center [1411, 122] width 14 height 14
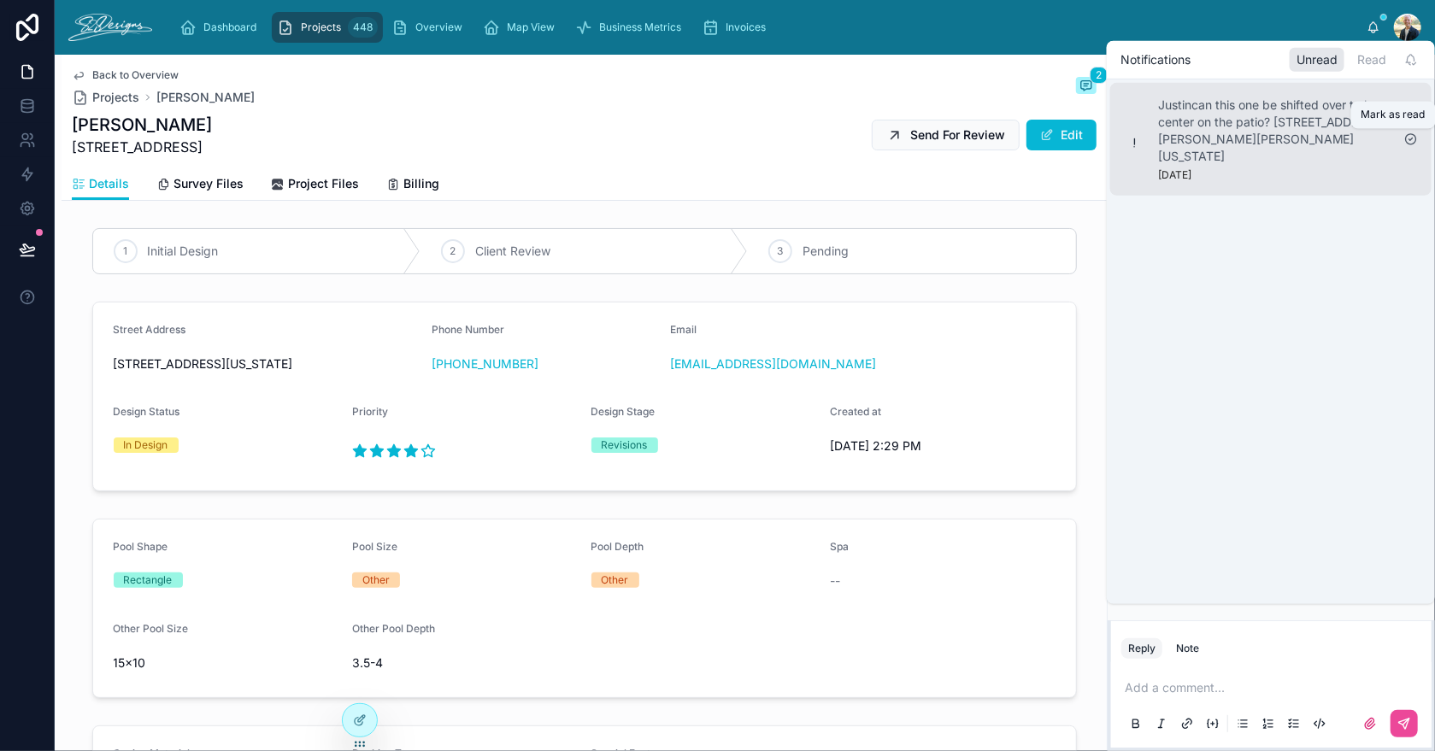
click at [1410, 140] on icon at bounding box center [1411, 139] width 3 height 3
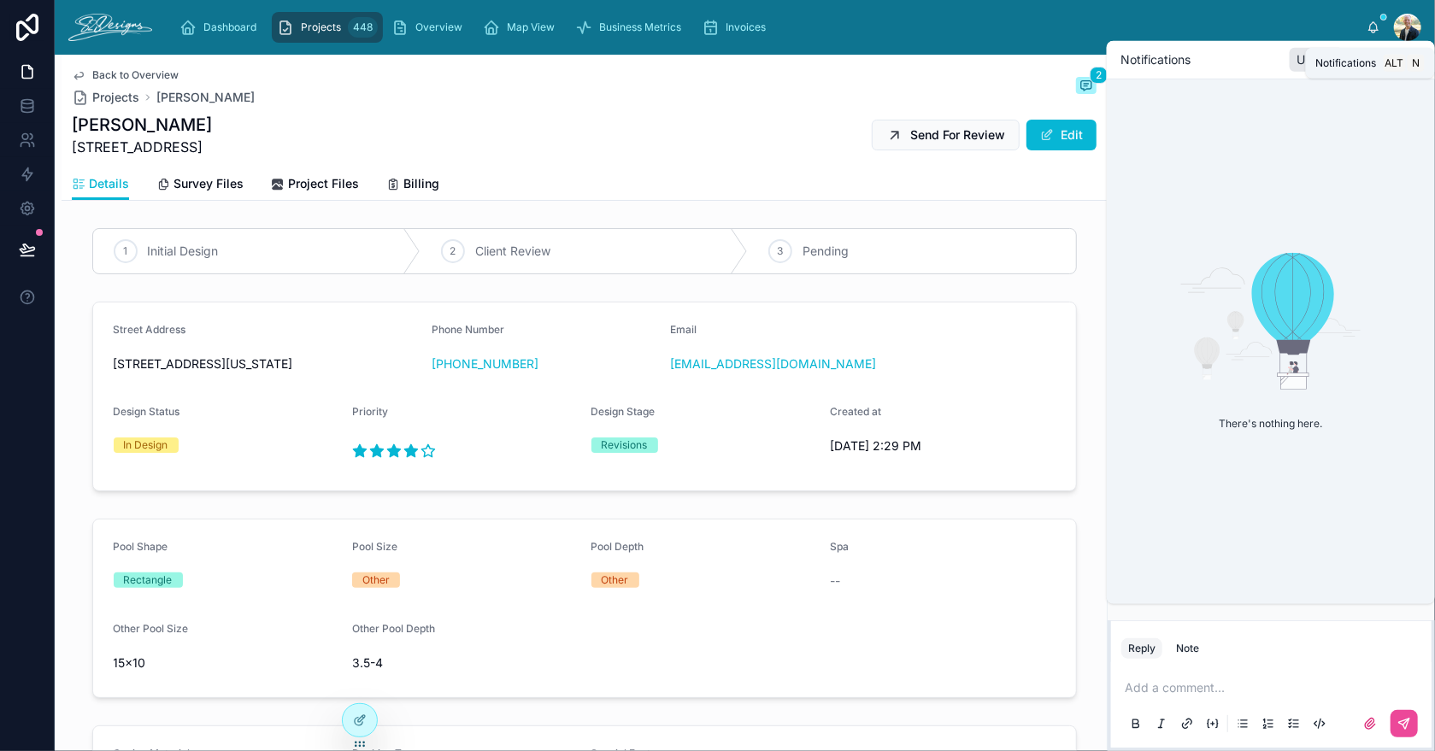
click at [1369, 31] on icon at bounding box center [1374, 28] width 14 height 14
click at [1025, 20] on div "Dashboard Projects 448 Overview Map View Business Metrics Invoices" at bounding box center [766, 28] width 1201 height 38
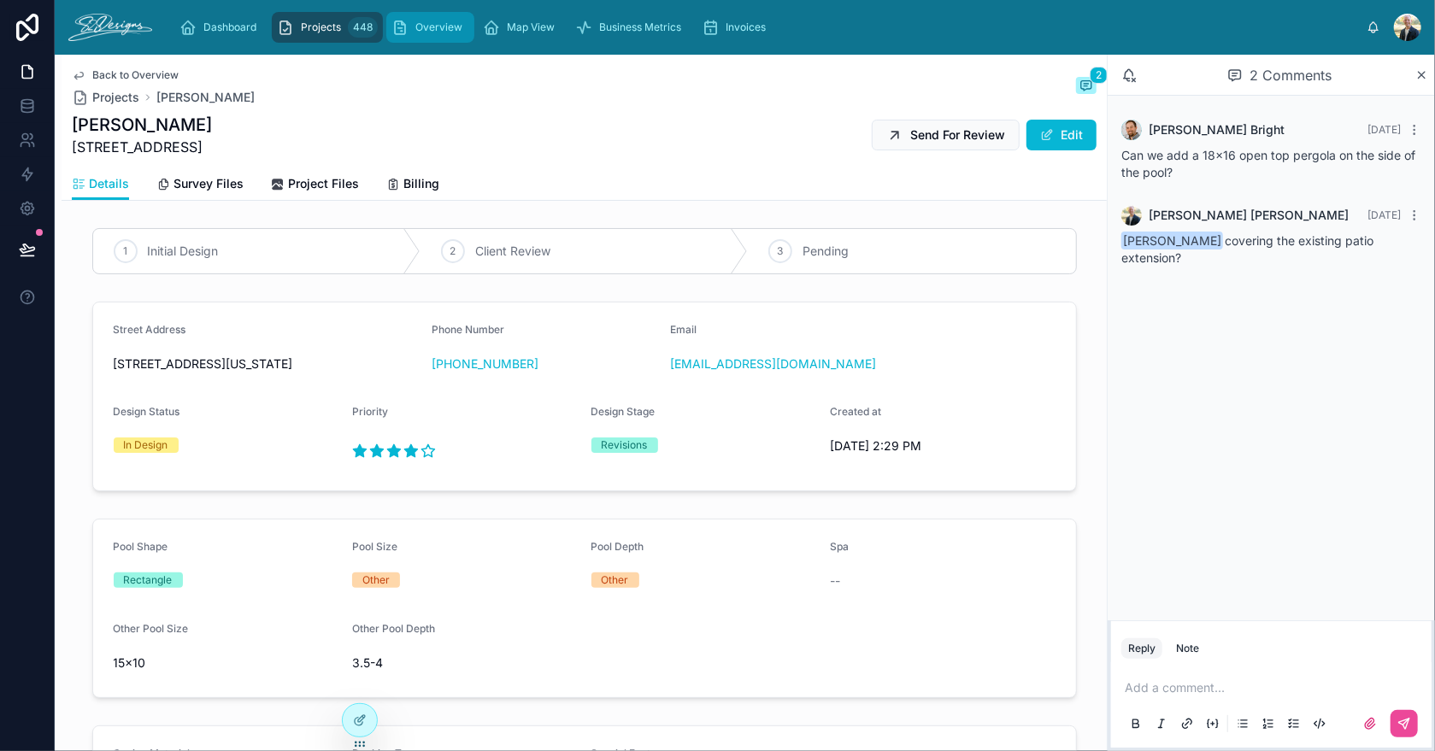
click at [418, 21] on span "Overview" at bounding box center [438, 28] width 47 height 14
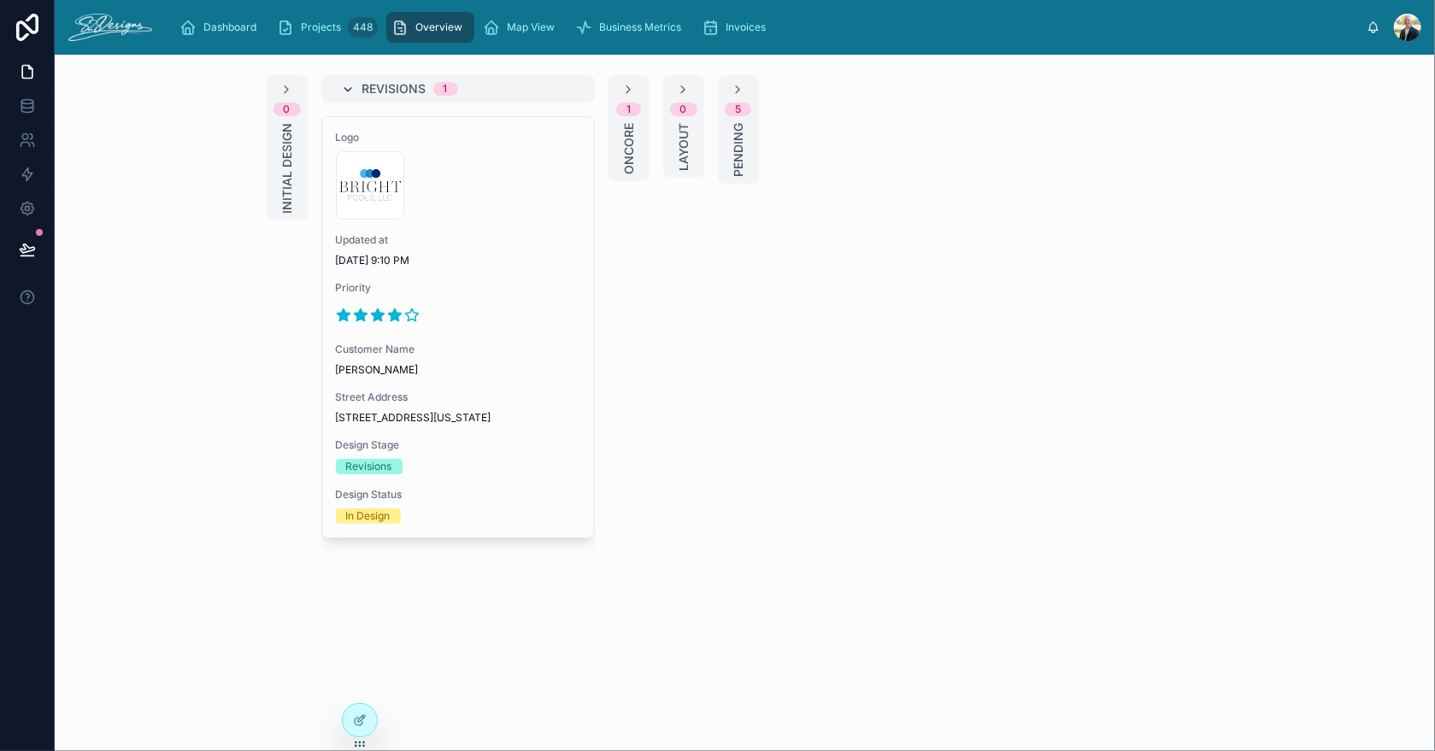
click at [351, 85] on icon at bounding box center [349, 90] width 14 height 14
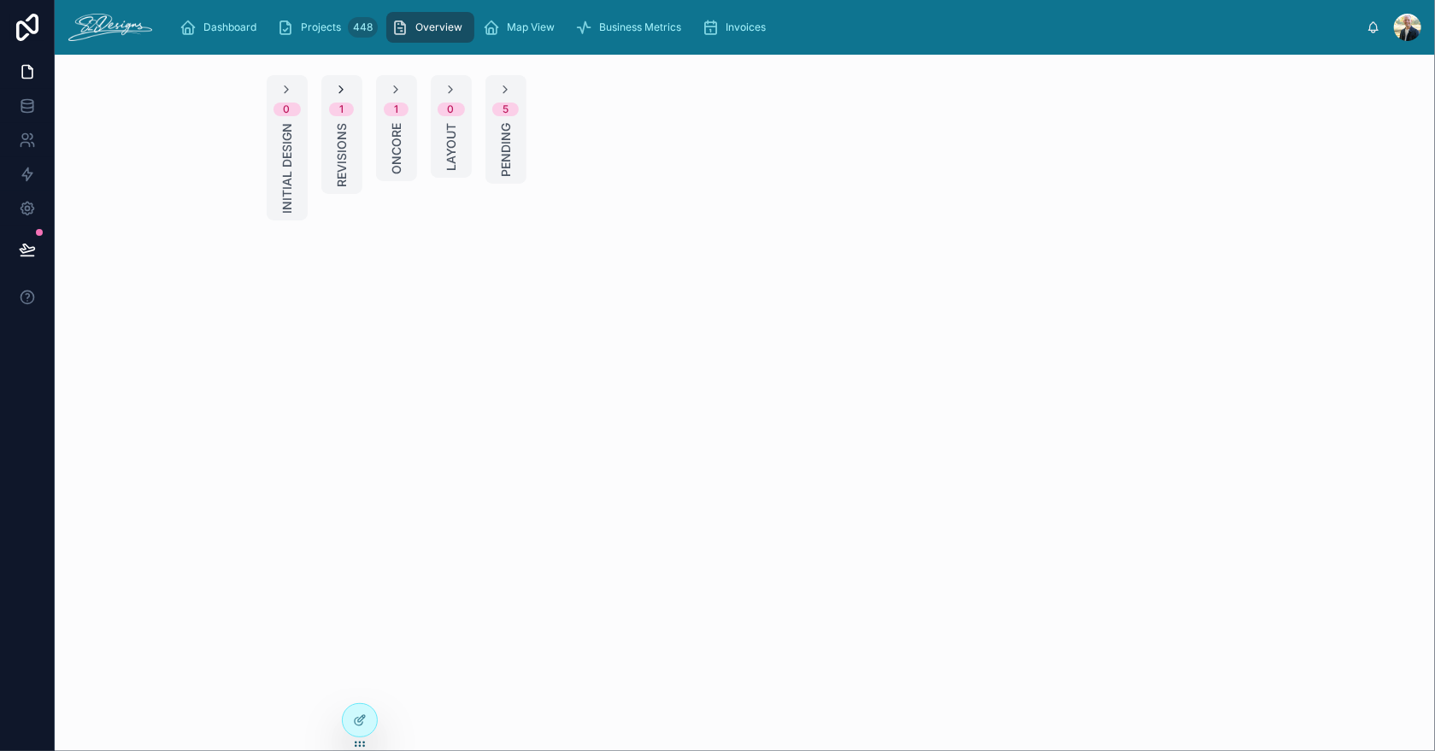
click at [338, 91] on icon at bounding box center [342, 90] width 14 height 14
